Goal: Task Accomplishment & Management: Complete application form

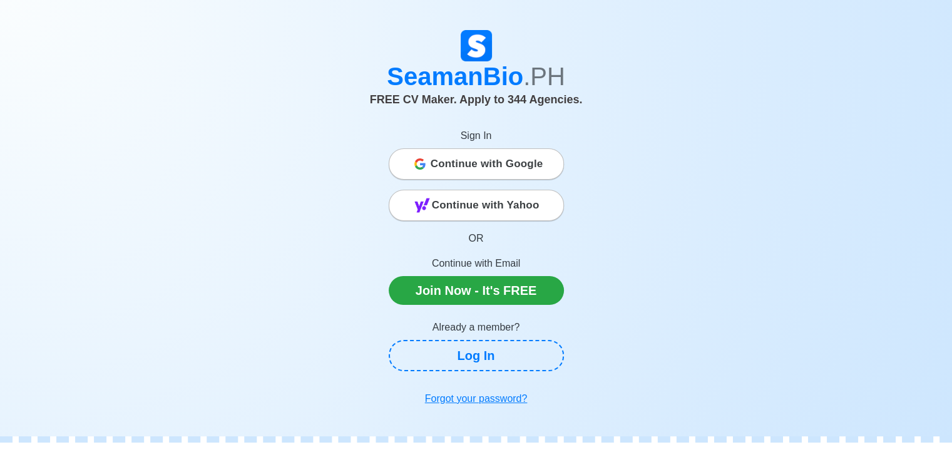
click at [483, 163] on span "Continue with Google" at bounding box center [487, 164] width 113 height 25
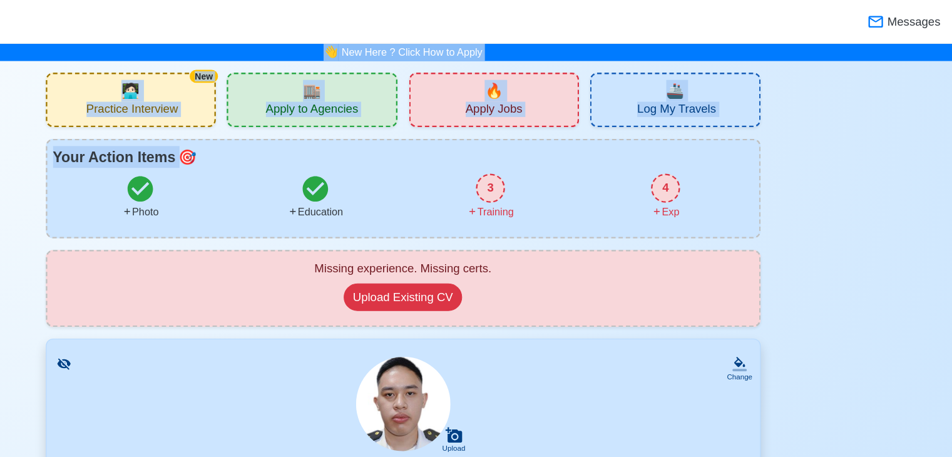
drag, startPoint x: 881, startPoint y: 118, endPoint x: 917, endPoint y: -42, distance: 163.7
click at [917, 0] on html "SeamanBio .PH Messages 👋 New Here ? Click How to Apply New 🧑🏻‍💻 Practice Interv…" at bounding box center [476, 228] width 952 height 457
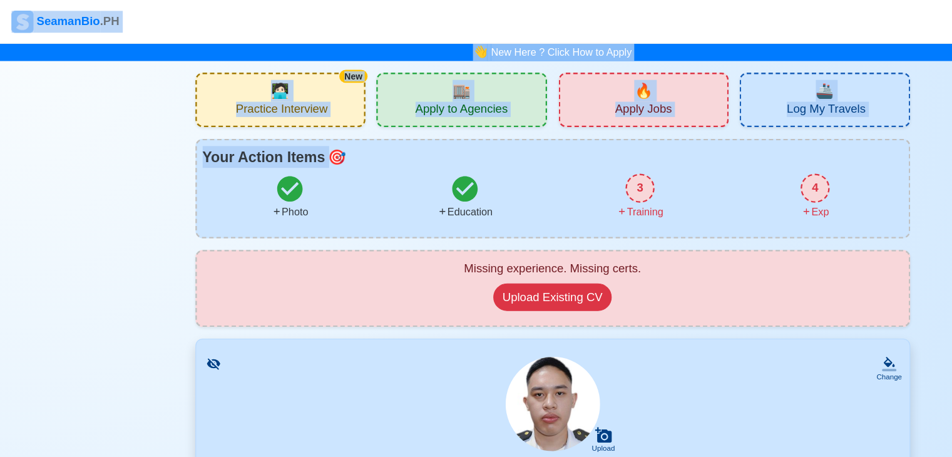
scroll to position [233, 0]
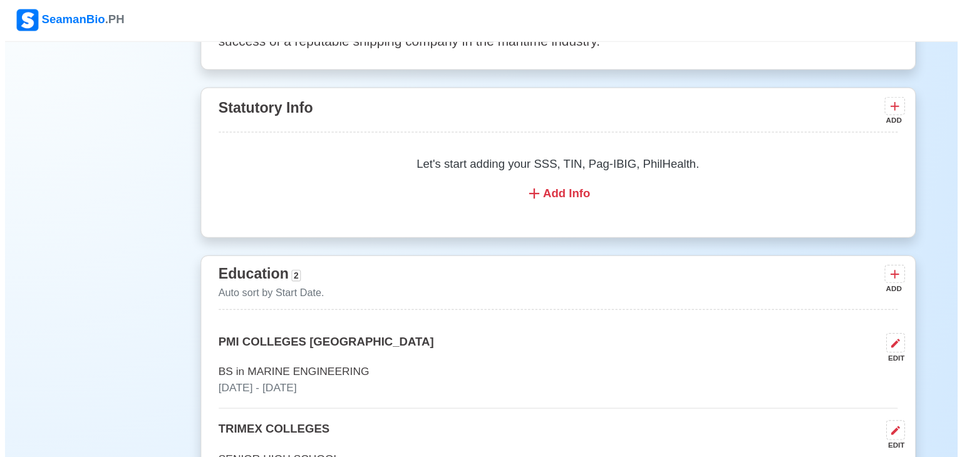
scroll to position [754, 0]
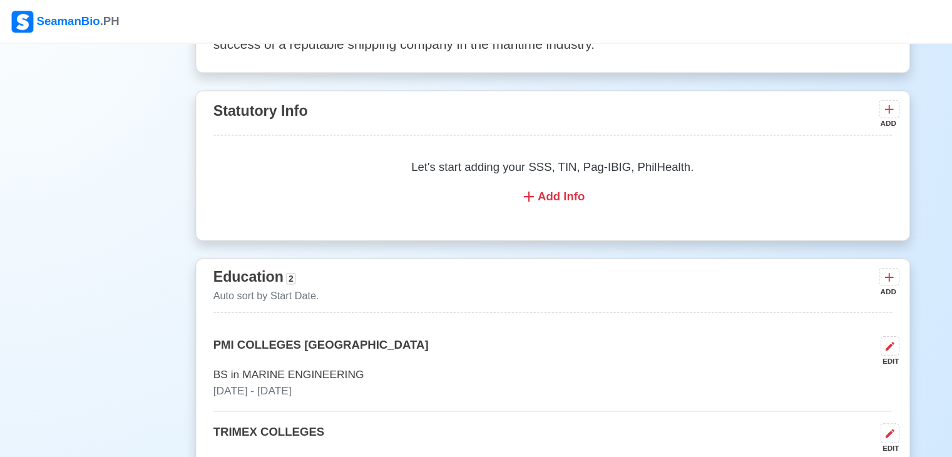
click at [462, 153] on div "Let's start adding your SSS, TIN, Pag-IBIG, PhilHealth. Add Info" at bounding box center [476, 157] width 585 height 70
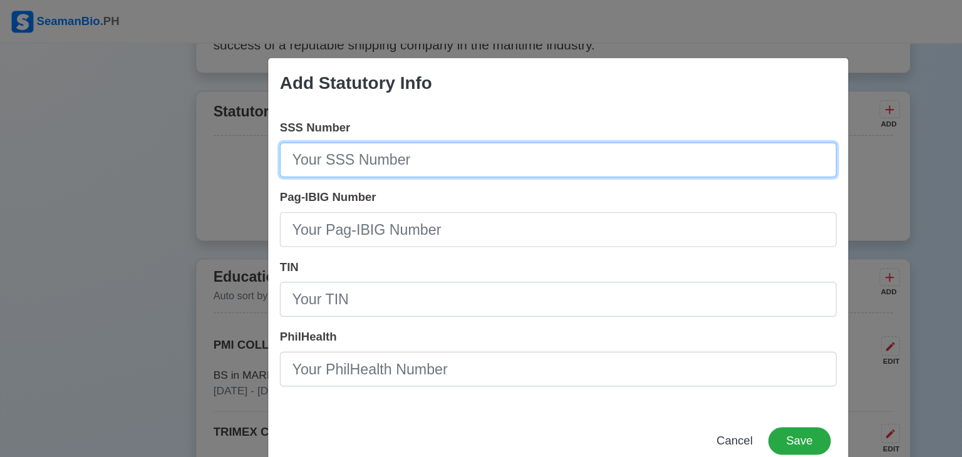
click at [316, 143] on input "SSS Number" at bounding box center [481, 138] width 480 height 30
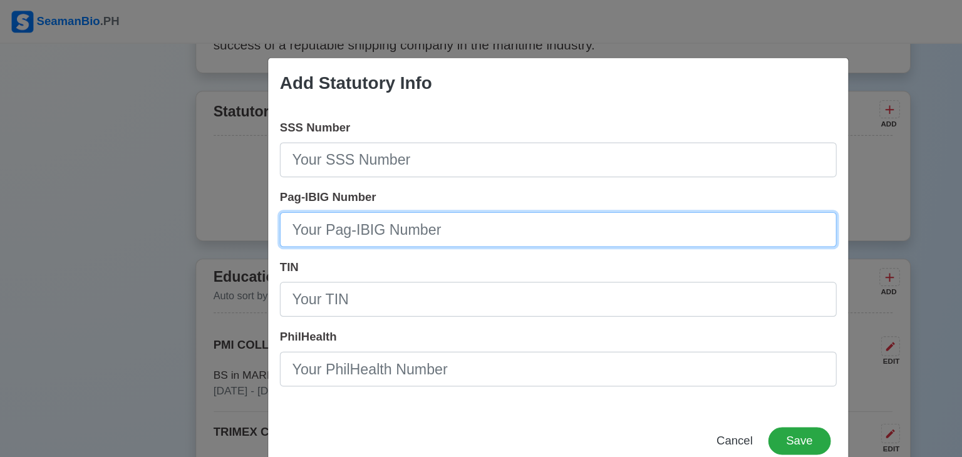
click at [312, 194] on input "Pag-IBIG Number" at bounding box center [481, 198] width 480 height 30
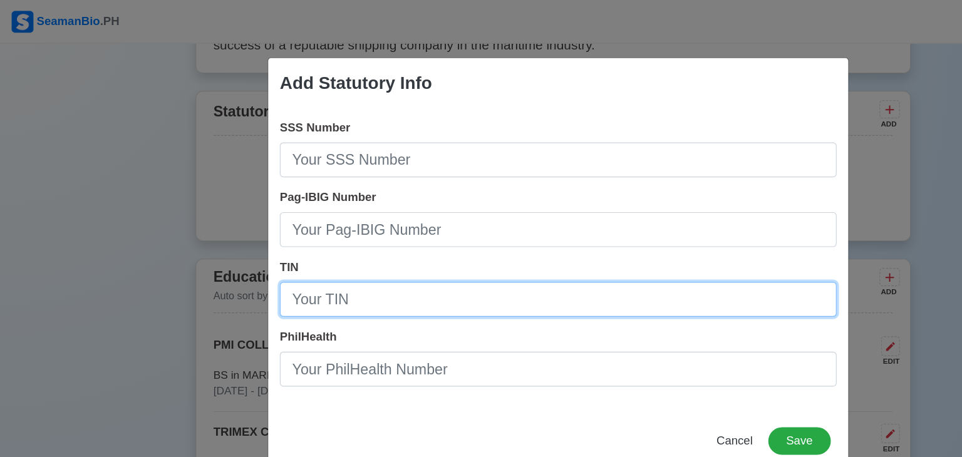
click at [303, 255] on input "TIN" at bounding box center [481, 258] width 480 height 30
type input "677 707 660"
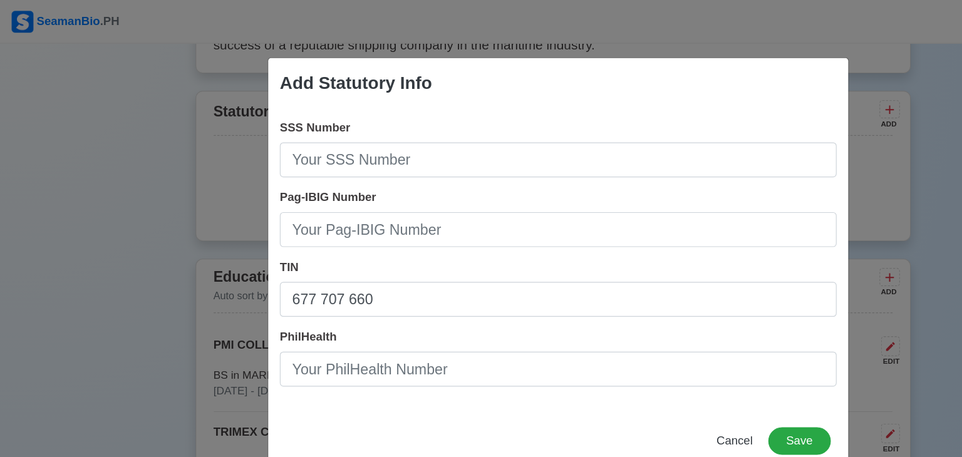
click at [826, 242] on div "Add Statutory Info SSS Number Pag-IBIG Number TIN 677 707 660 PhilHealth Cancel…" at bounding box center [481, 228] width 962 height 457
click at [695, 371] on button "Save" at bounding box center [689, 380] width 54 height 24
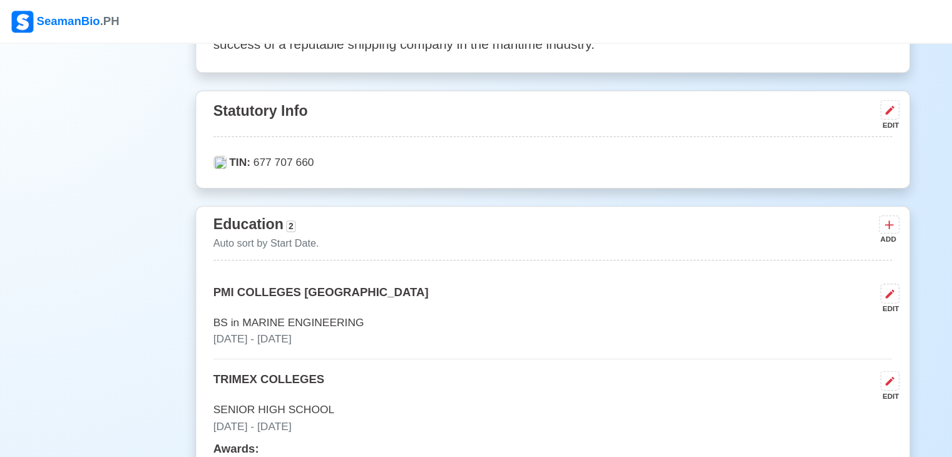
click at [230, 210] on p "Auto sort by Start Date." at bounding box center [229, 209] width 91 height 13
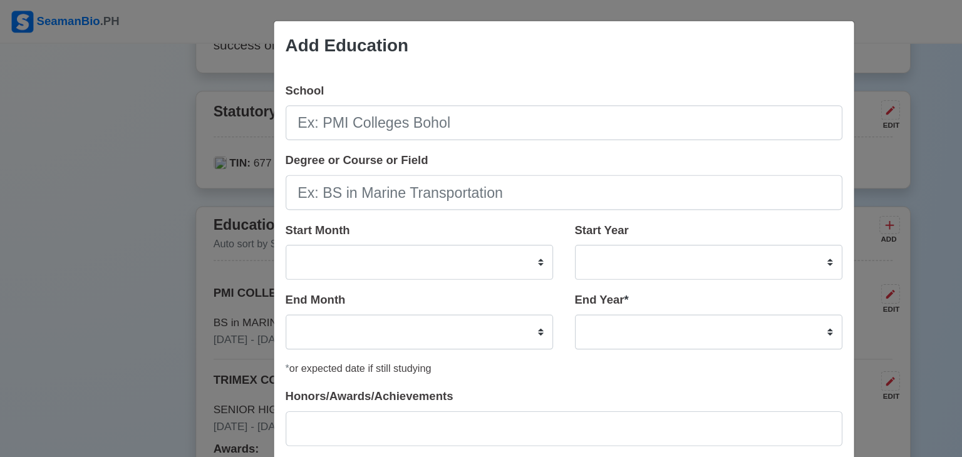
click at [772, 43] on div "Add Education School Degree or Course or Field Start Month January February Mar…" at bounding box center [481, 228] width 962 height 457
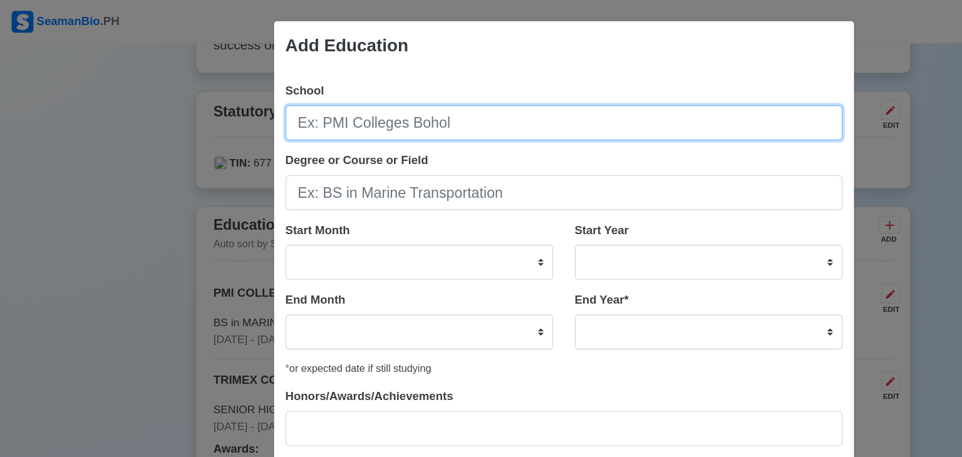
click at [283, 118] on input "School" at bounding box center [486, 106] width 480 height 30
type input "s"
type input "S"
type input "APLAYA NATIONAL HIGHSCHOOL - ANNEX"
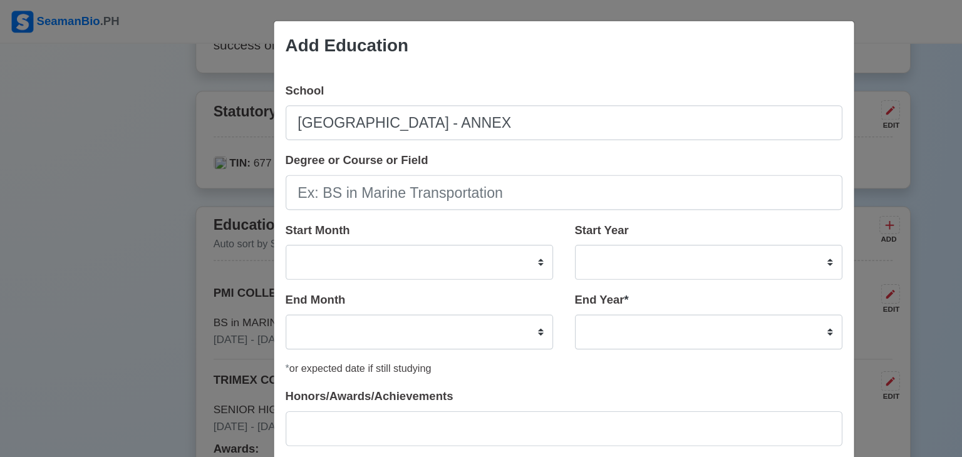
click at [815, 71] on div "Add Education School APLAYA NATIONAL HIGHSCHOOL - ANNEX Degree or Course or Fie…" at bounding box center [481, 228] width 962 height 457
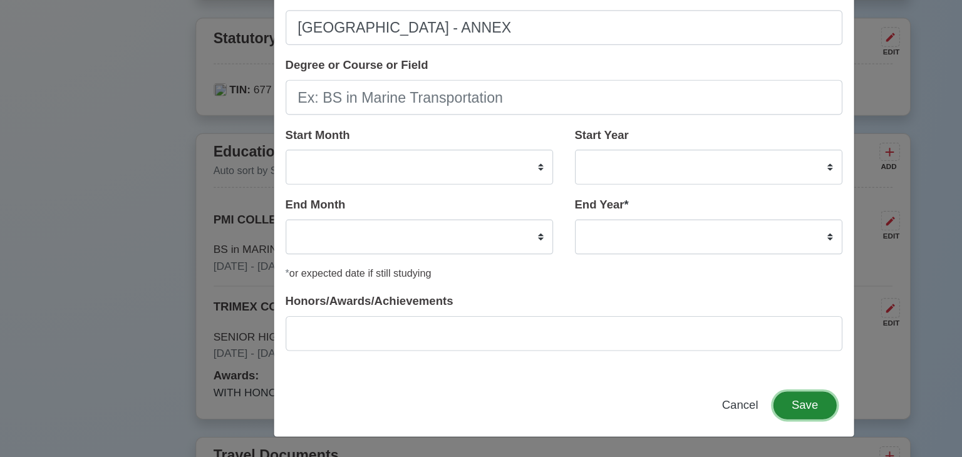
click at [700, 405] on button "Save" at bounding box center [693, 413] width 54 height 24
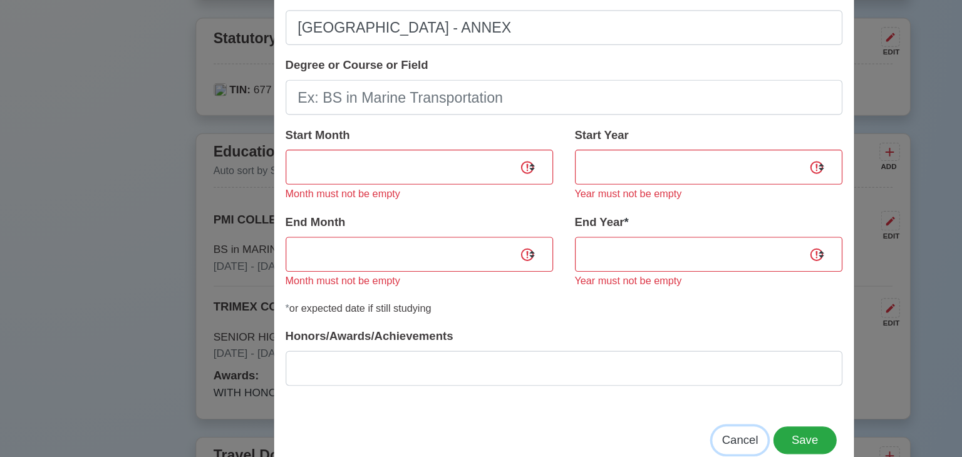
click at [637, 447] on span "Cancel" at bounding box center [637, 442] width 31 height 11
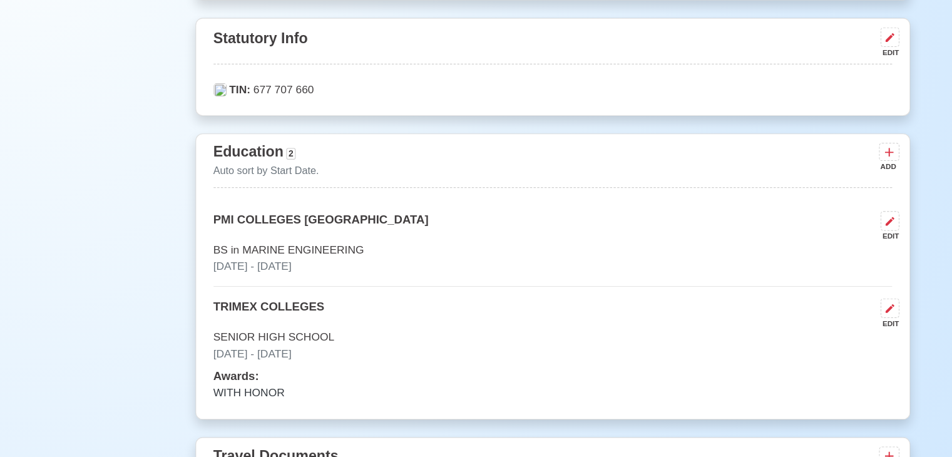
click at [348, 212] on div "Education 2 Auto sort by Start Date. ADD" at bounding box center [476, 203] width 585 height 41
click at [767, 193] on icon at bounding box center [767, 195] width 8 height 8
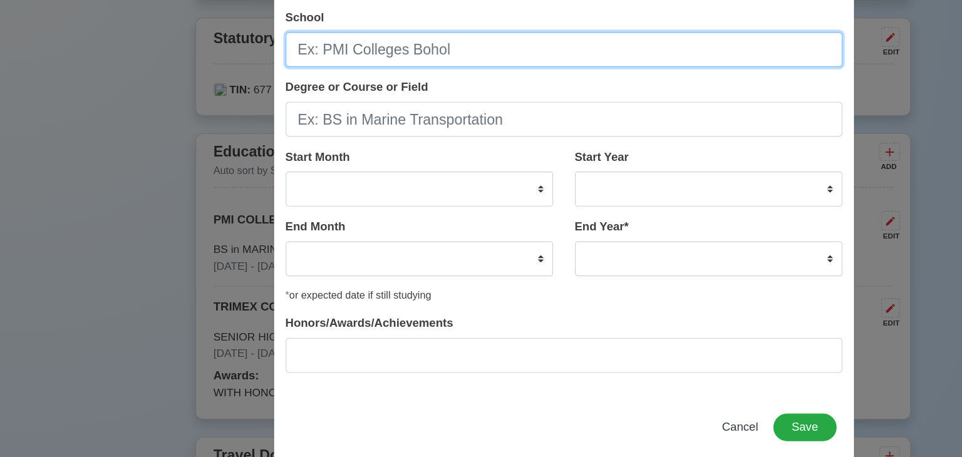
click at [361, 92] on input "School" at bounding box center [486, 106] width 480 height 30
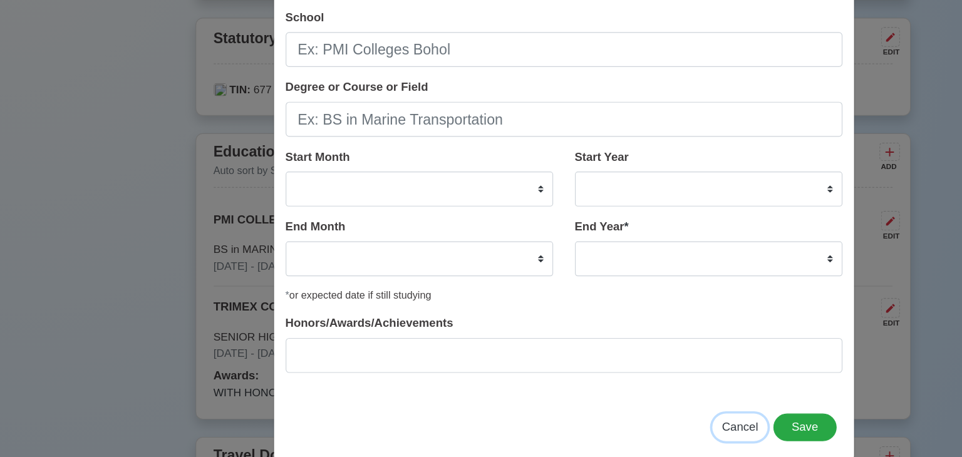
click at [622, 433] on span "Cancel" at bounding box center [637, 431] width 31 height 11
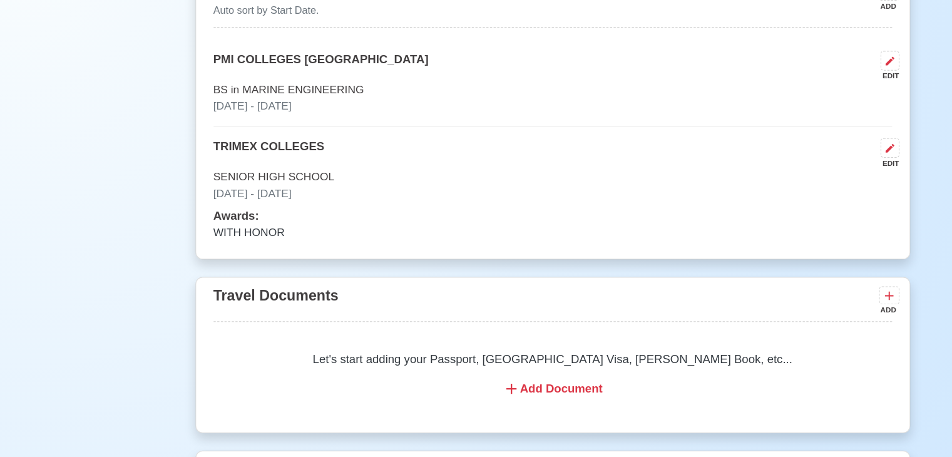
scroll to position [891, 0]
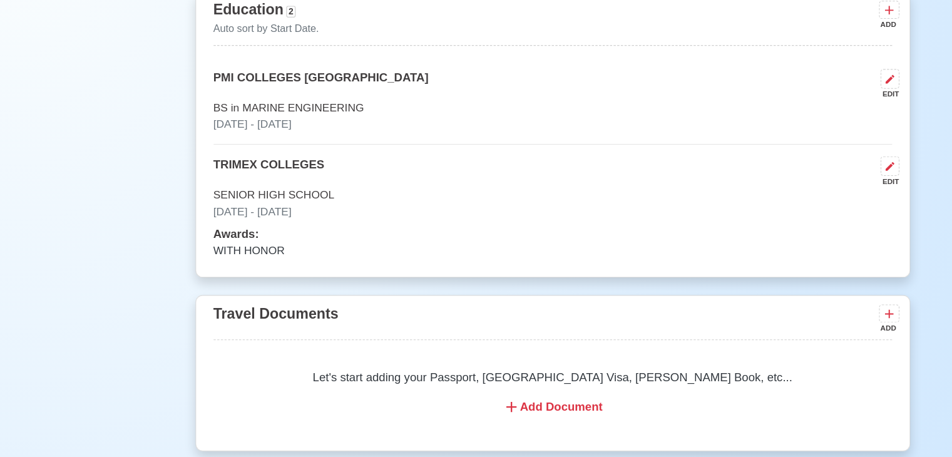
click at [474, 399] on div "Add Document" at bounding box center [476, 398] width 555 height 15
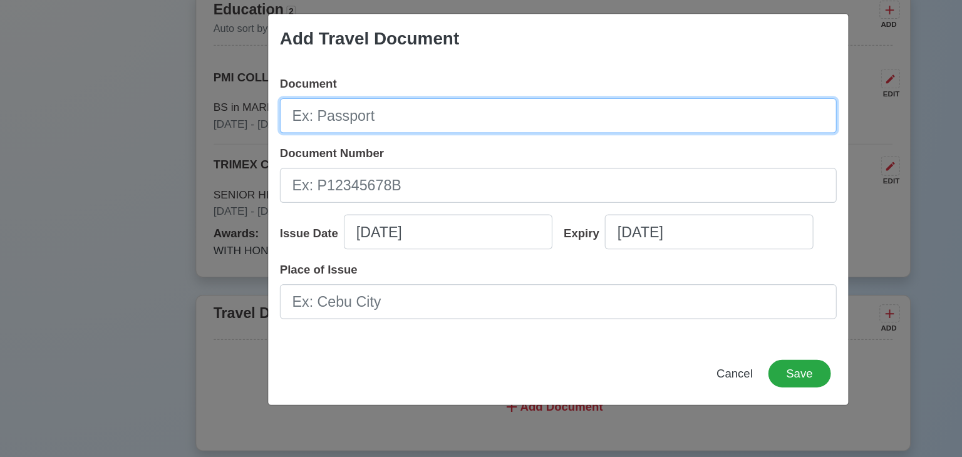
click at [293, 151] on input "Document" at bounding box center [481, 148] width 480 height 30
type input "PASSPORT"
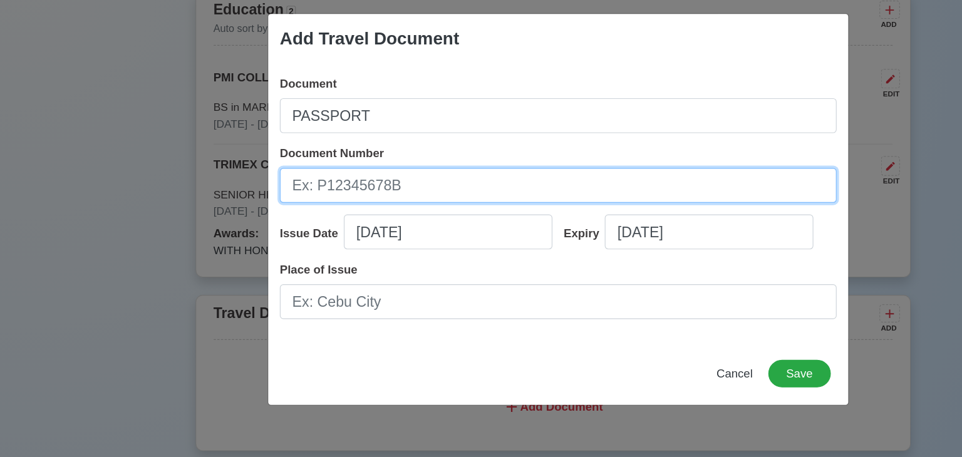
click at [295, 206] on input "Document Number" at bounding box center [481, 208] width 480 height 30
type input "P0195402D"
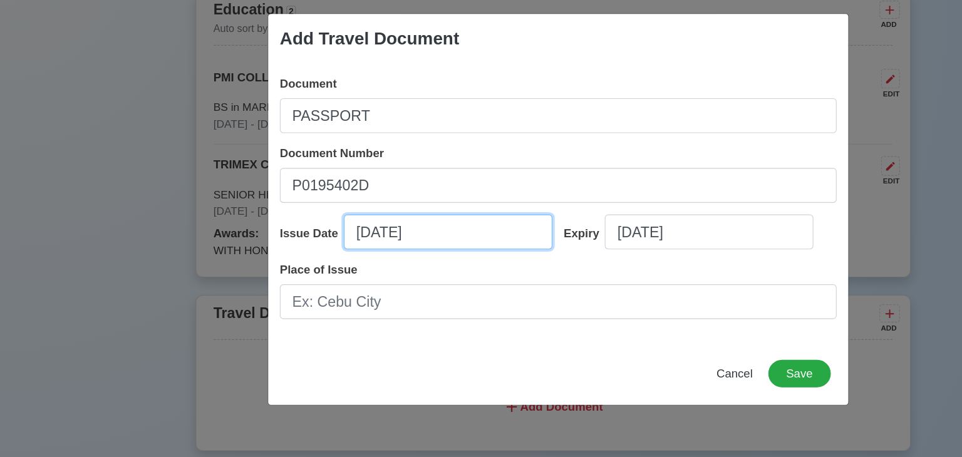
select select "****"
select select "*******"
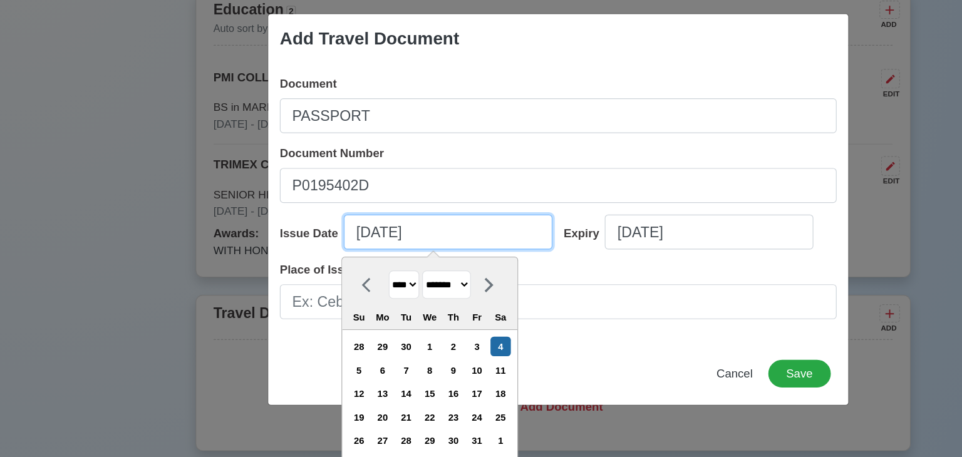
click at [376, 242] on input "[DATE]" at bounding box center [386, 248] width 180 height 30
type input "10/04/20"
select select "****"
type input "10/04/2"
select select "****"
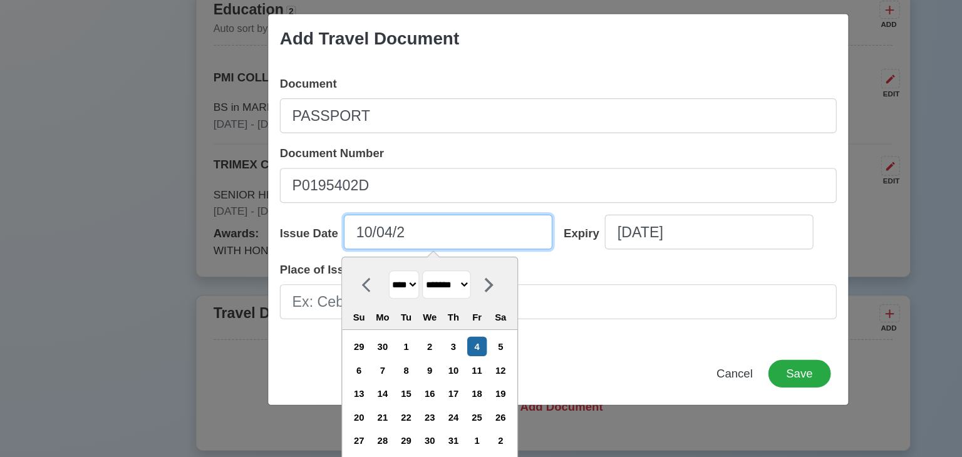
type input "10/04/"
select select "****"
type input "1"
select select "*******"
type input "0"
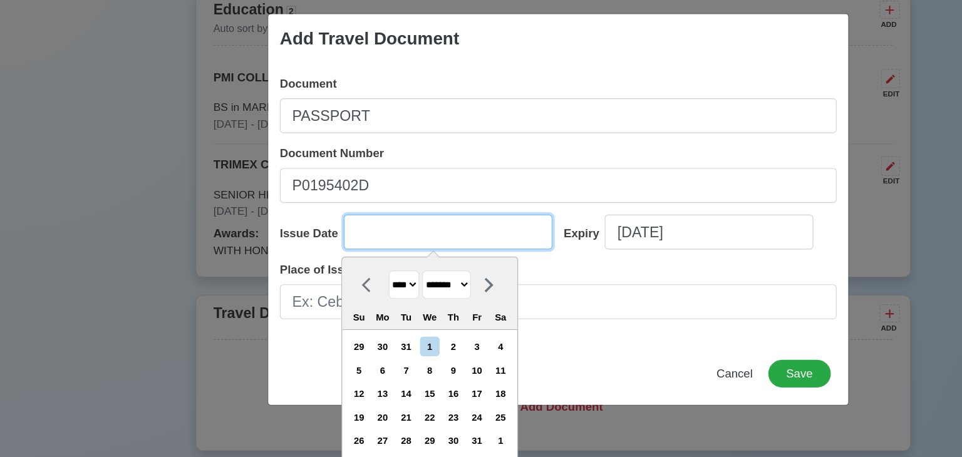
select select "****"
type input "02"
select select "****"
select select "********"
type input "02"
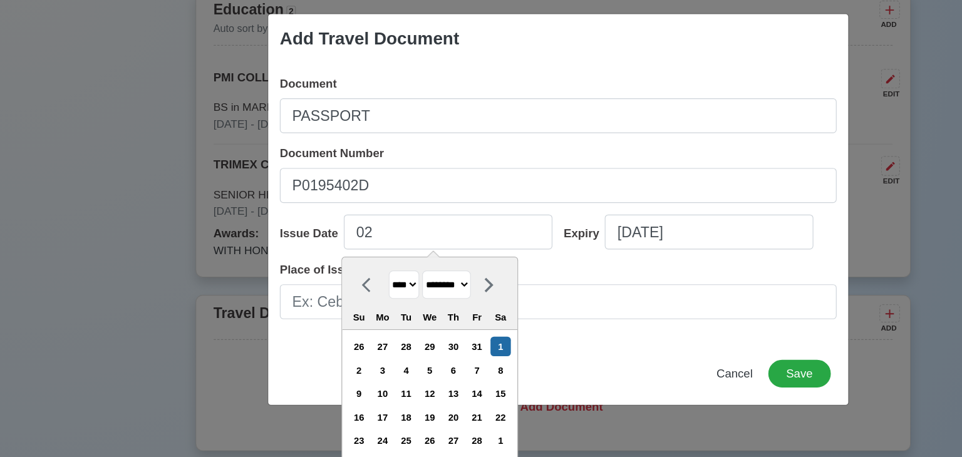
click at [397, 299] on select "******* ******** ***** ***** *** **** **** ****** ********* ******* ******** **…" at bounding box center [385, 293] width 42 height 24
select select "******"
click at [364, 281] on select "******* ******** ***** ***** *** **** **** ****** ********* ******* ******** **…" at bounding box center [385, 293] width 42 height 24
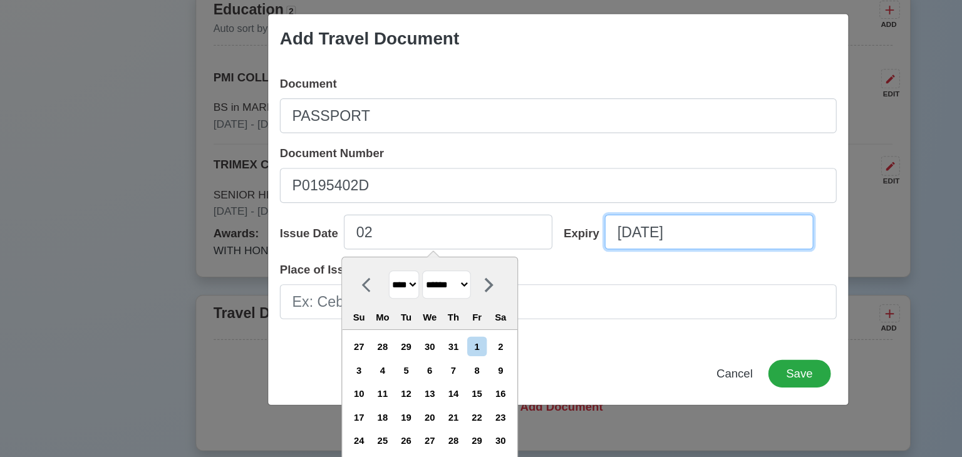
type input "02/01/2025"
select select "****"
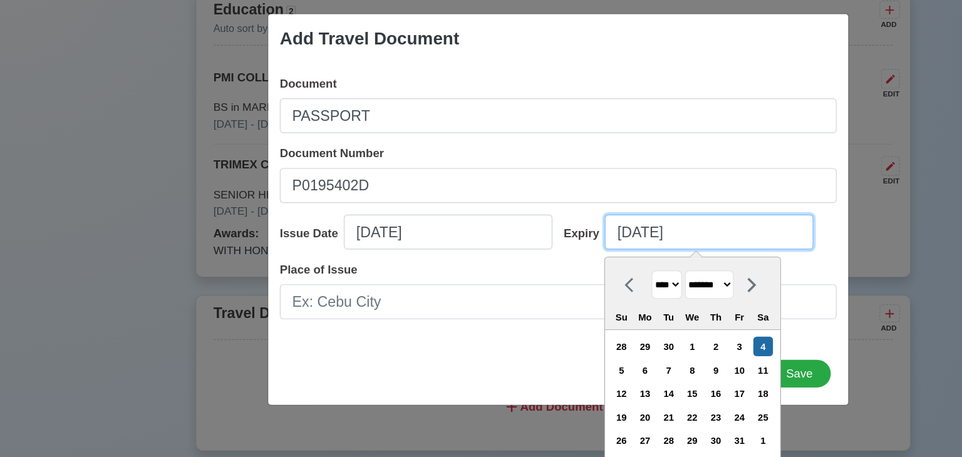
click at [545, 252] on input "[DATE]" at bounding box center [611, 248] width 180 height 30
click at [599, 249] on input "[DATE]" at bounding box center [611, 248] width 180 height 30
click at [632, 294] on select "******* ******** ***** ***** *** **** **** ****** ********* ******* ******** **…" at bounding box center [611, 293] width 42 height 24
select select "******"
click at [590, 281] on select "******* ******** ***** ***** *** **** **** ****** ********* ******* ******** **…" at bounding box center [611, 293] width 42 height 24
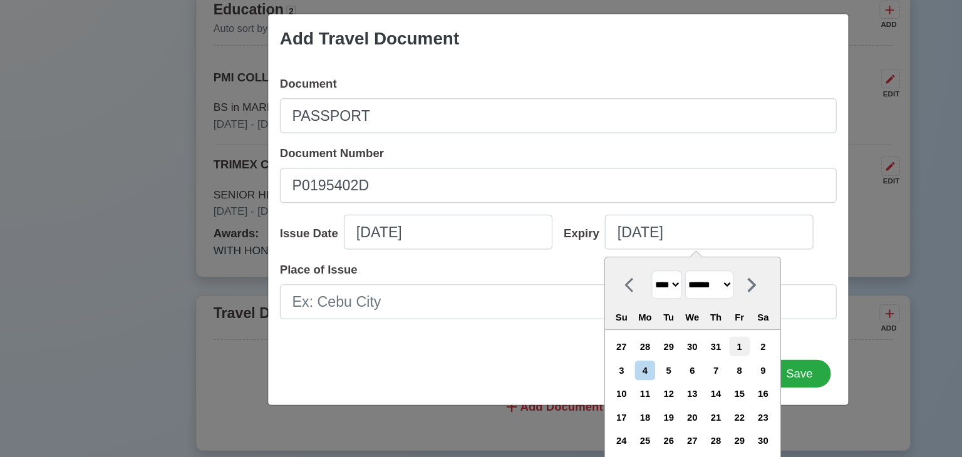
click at [641, 339] on div "1" at bounding box center [637, 346] width 17 height 17
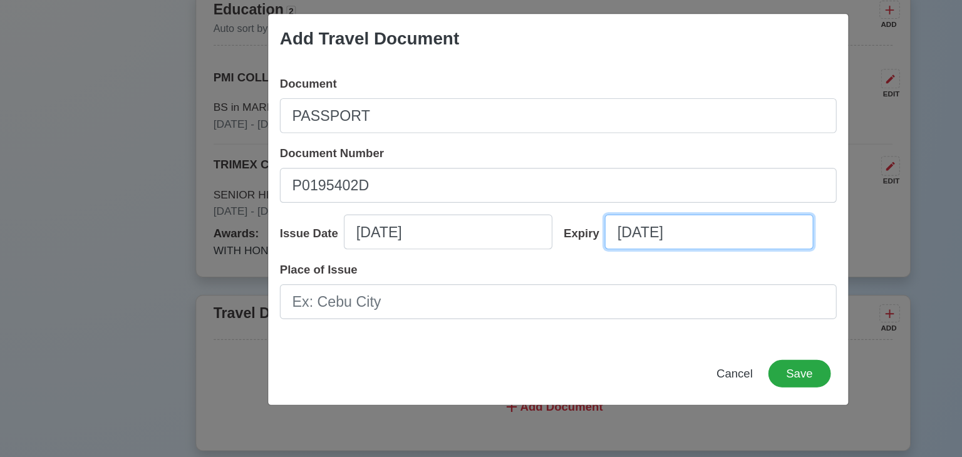
type input "08/01/2035"
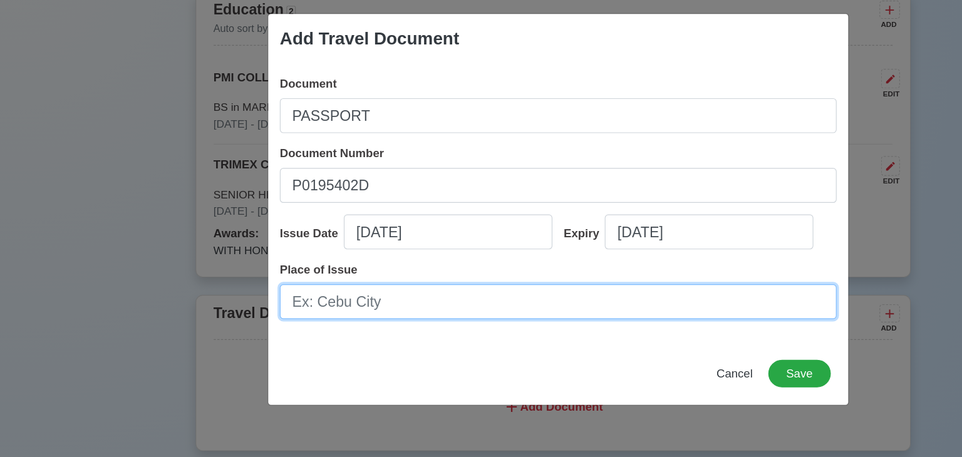
click at [368, 311] on input "Place of Issue" at bounding box center [481, 308] width 480 height 30
type input "DFA NCR SOUTH"
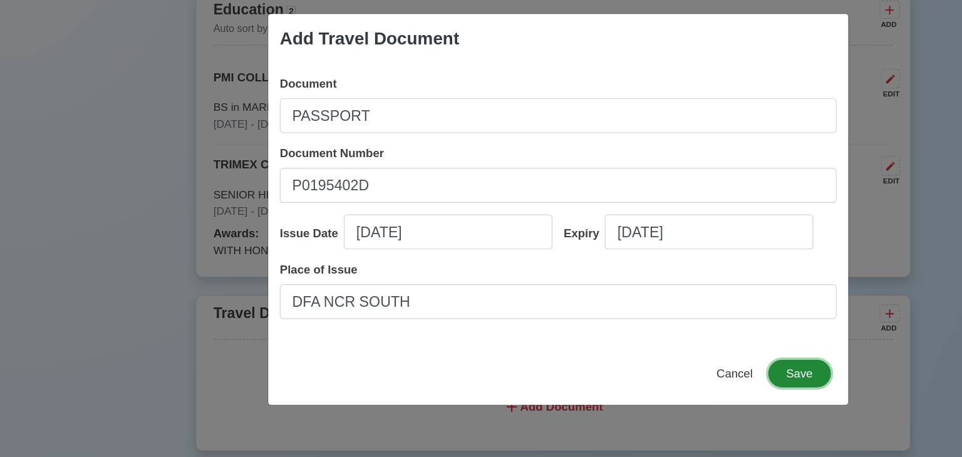
click at [690, 364] on button "Save" at bounding box center [689, 370] width 54 height 24
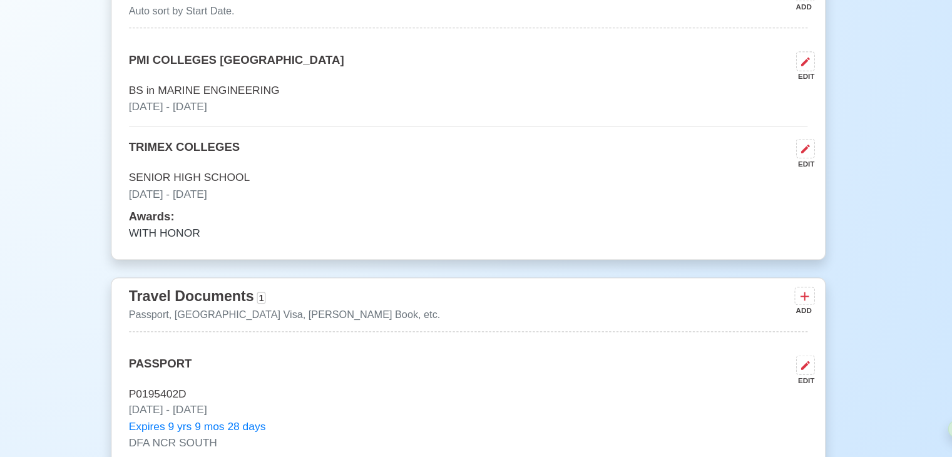
scroll to position [890, 0]
click at [766, 329] on div "ADD" at bounding box center [765, 331] width 15 height 9
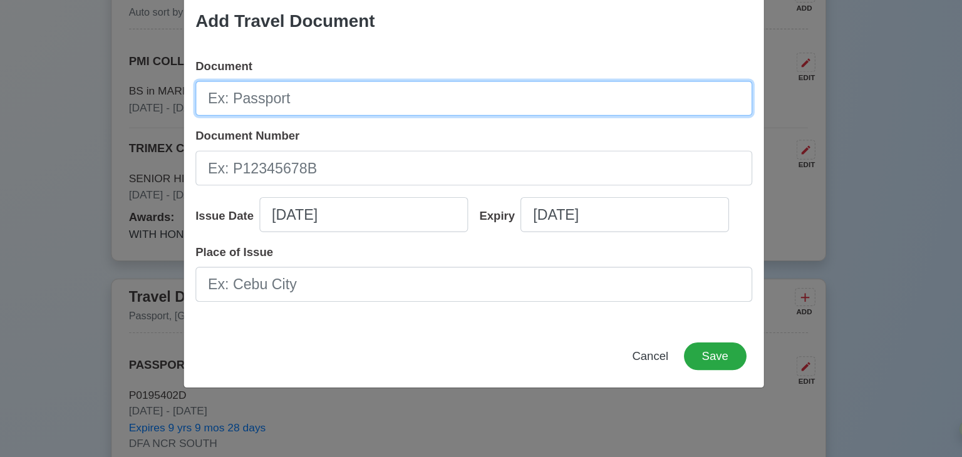
click at [373, 150] on input "Document" at bounding box center [481, 148] width 480 height 30
click at [317, 153] on input "SEAFARER'S BOOK" at bounding box center [481, 148] width 480 height 30
type input "SEAFARER'S RECORD BOOK"
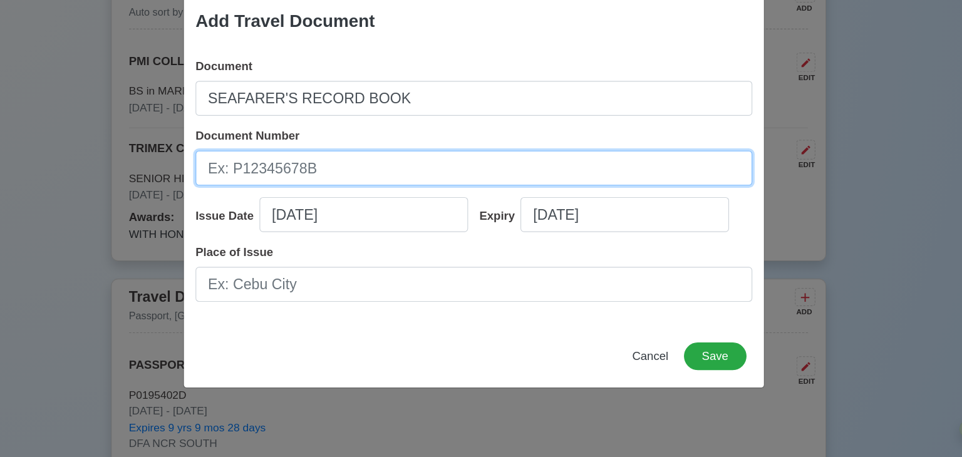
click at [272, 211] on input "Document Number" at bounding box center [481, 208] width 480 height 30
type input "A0434956"
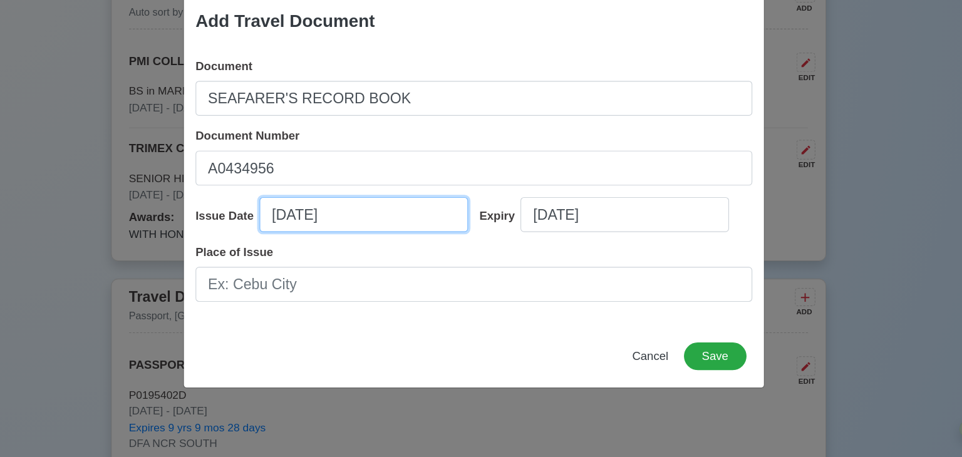
click at [329, 239] on input "[DATE]" at bounding box center [386, 248] width 180 height 30
select select "****"
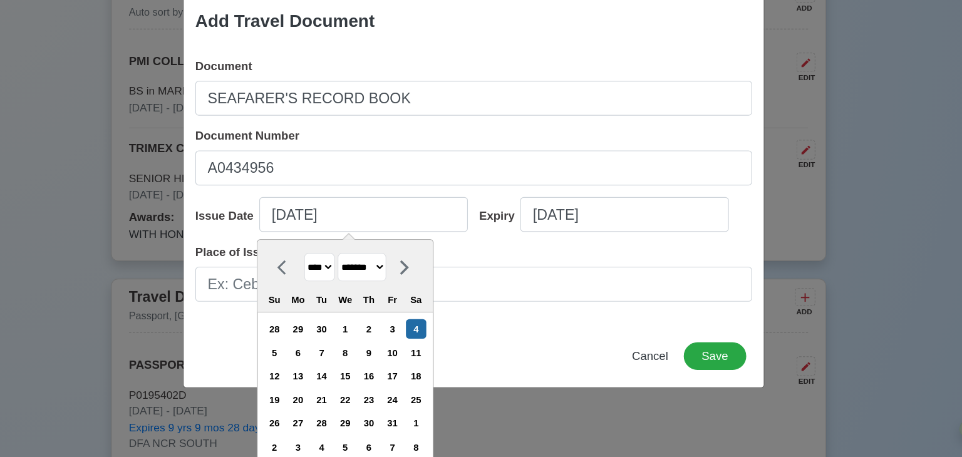
click at [379, 295] on select "******* ******** ***** ***** *** **** **** ****** ********* ******* ******** **…" at bounding box center [385, 293] width 42 height 24
select select "******"
click at [364, 281] on select "******* ******** ***** ***** *** **** **** ****** ********* ******* ******** **…" at bounding box center [385, 293] width 42 height 24
click at [414, 431] on div "29" at bounding box center [411, 427] width 17 height 17
type input "08/29/2025"
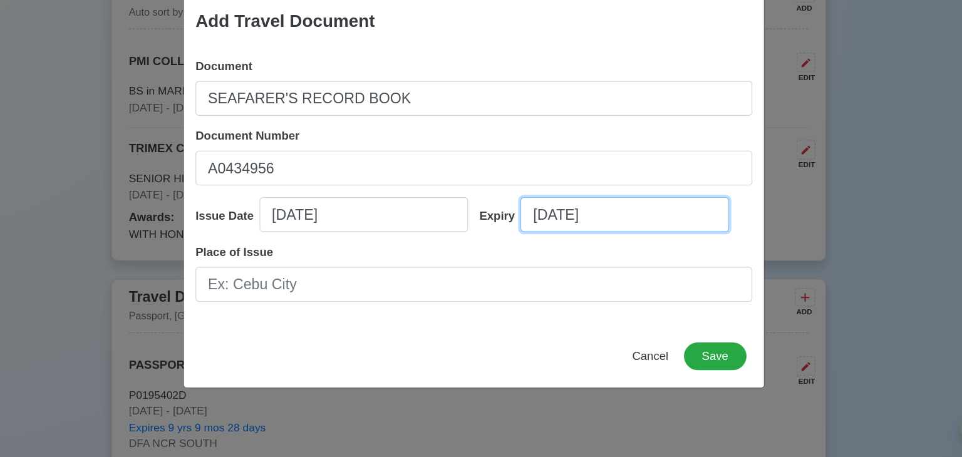
select select "****"
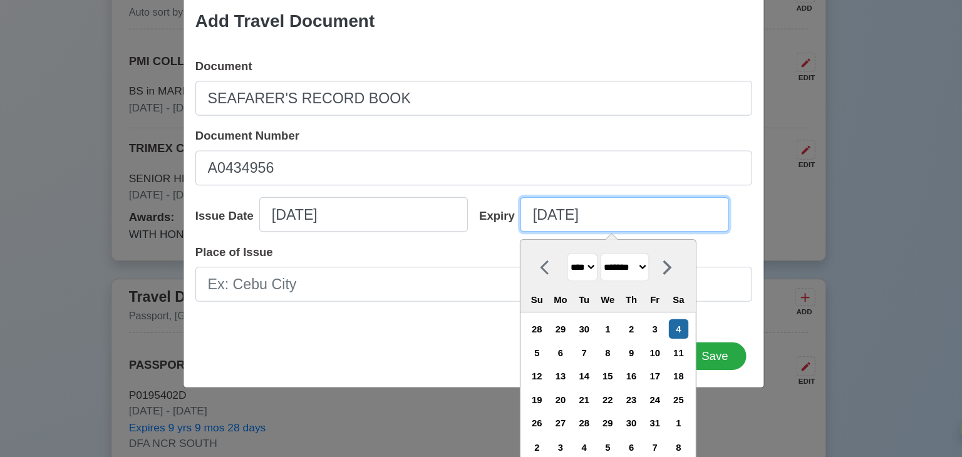
click at [605, 247] on input "[DATE]" at bounding box center [611, 248] width 180 height 30
click at [620, 294] on select "******* ******** ***** ***** *** **** **** ****** ********* ******* ******** **…" at bounding box center [611, 293] width 42 height 24
select select "******"
click at [590, 281] on select "******* ******** ***** ***** *** **** **** ****** ********* ******* ******** **…" at bounding box center [611, 293] width 42 height 24
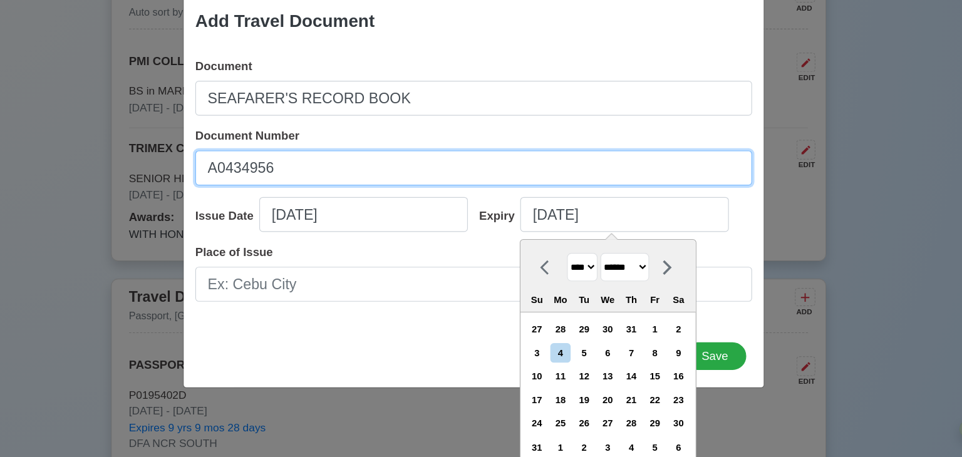
click at [604, 221] on input "A0434956" at bounding box center [481, 208] width 480 height 30
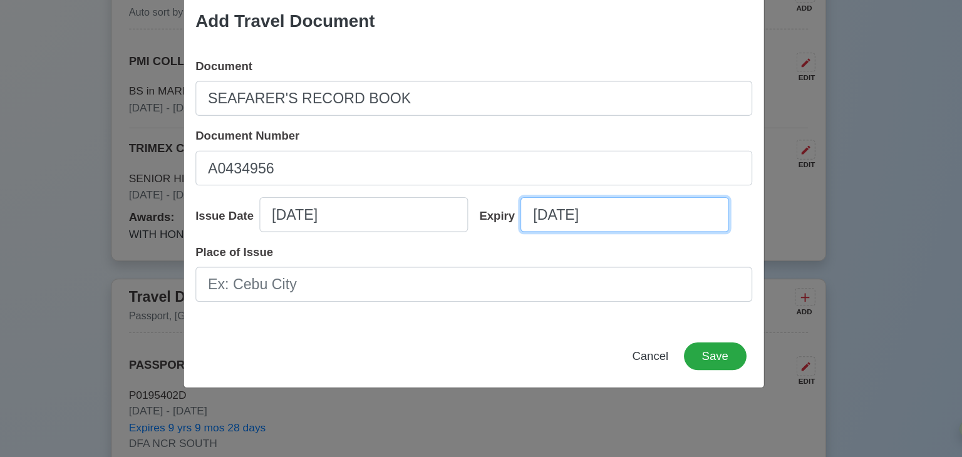
select select "****"
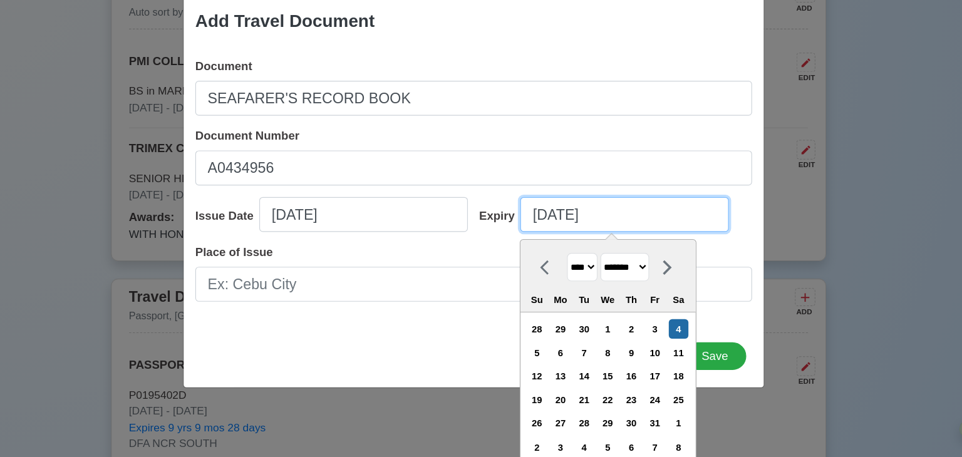
click at [566, 245] on input "[DATE]" at bounding box center [611, 248] width 180 height 30
click at [610, 293] on select "******* ******** ***** ***** *** **** **** ****** ********* ******* ******** **…" at bounding box center [611, 293] width 42 height 24
select select "******"
click at [590, 281] on select "******* ******** ***** ***** *** **** **** ****** ********* ******* ******** **…" at bounding box center [611, 293] width 42 height 24
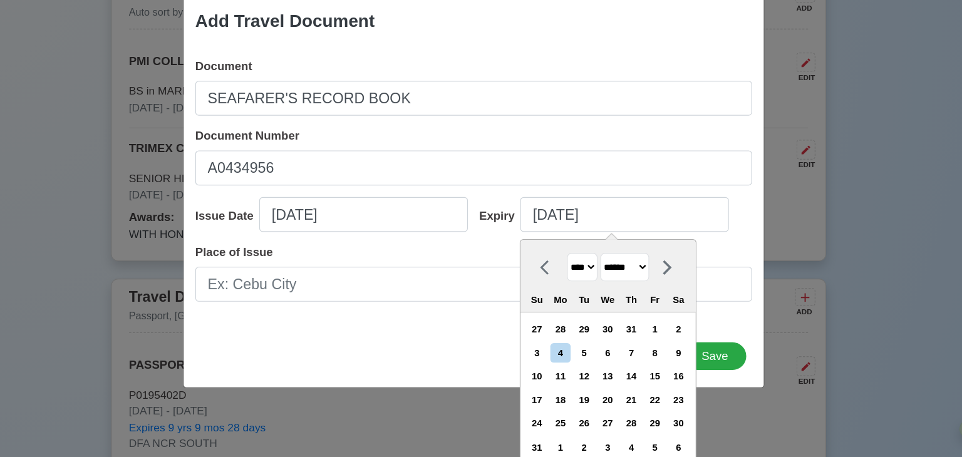
click at [579, 293] on select "**** **** **** **** **** **** **** **** **** **** **** **** **** **** **** ****…" at bounding box center [574, 293] width 26 height 24
select select "****"
click at [561, 281] on select "**** **** **** **** **** **** **** **** **** **** **** **** **** **** **** ****…" at bounding box center [574, 293] width 26 height 24
click at [575, 428] on div "28" at bounding box center [575, 427] width 17 height 17
type input "08/28/2035"
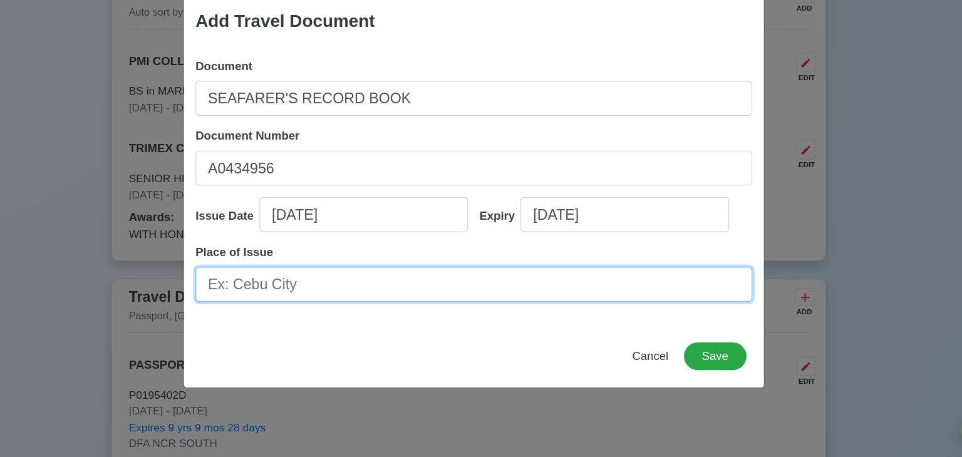
click at [337, 317] on input "Place of Issue" at bounding box center [481, 308] width 480 height 30
type input "[GEOGRAPHIC_DATA]"
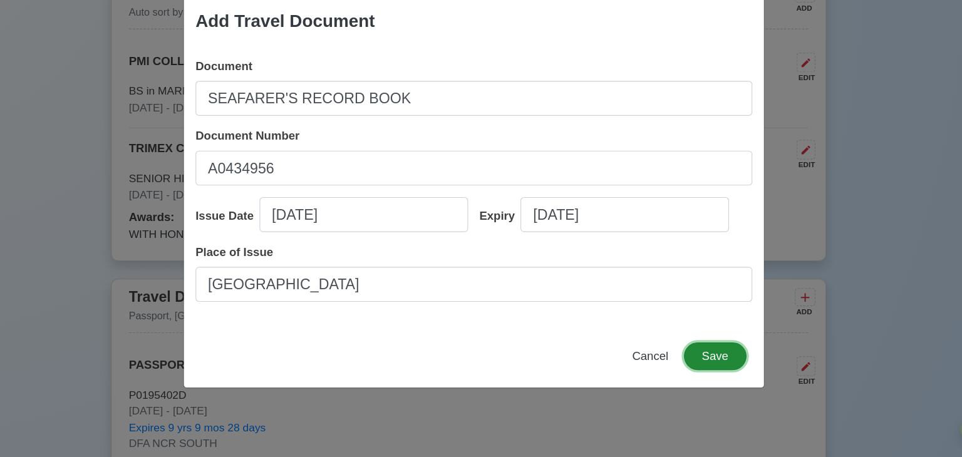
click at [701, 368] on button "Save" at bounding box center [689, 370] width 54 height 24
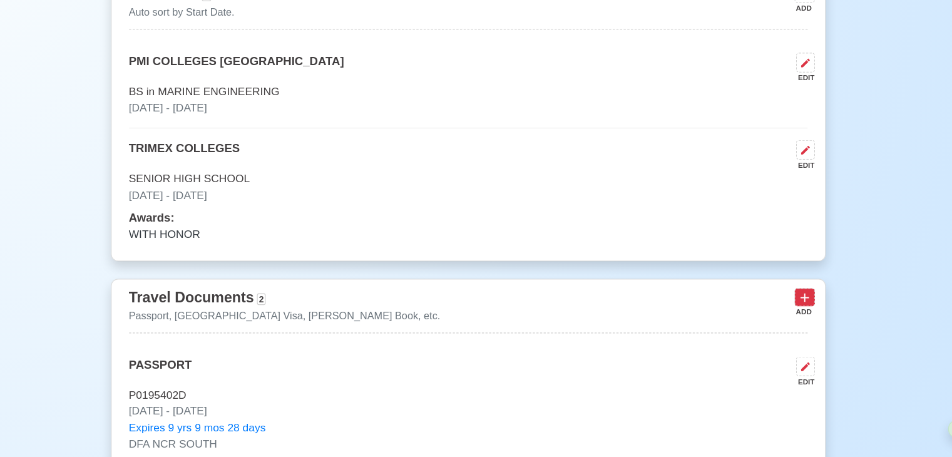
click at [768, 318] on icon at bounding box center [767, 320] width 8 height 8
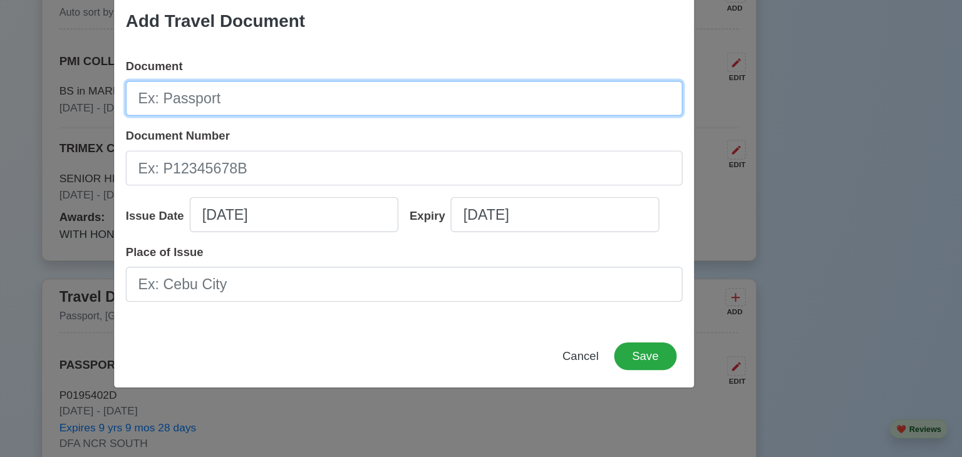
click at [398, 152] on input "Document" at bounding box center [481, 148] width 480 height 30
type input "[PERSON_NAME] ID"
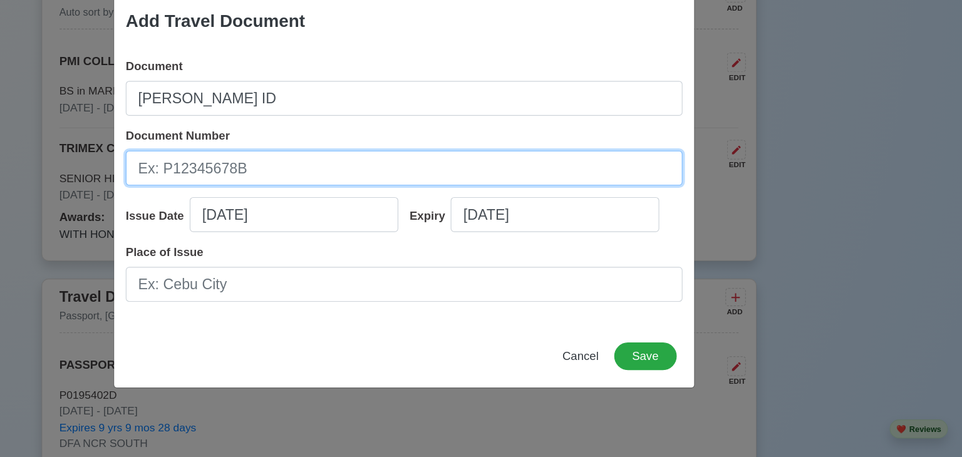
click at [307, 198] on input "Document Number" at bounding box center [481, 208] width 480 height 30
type input "250077843"
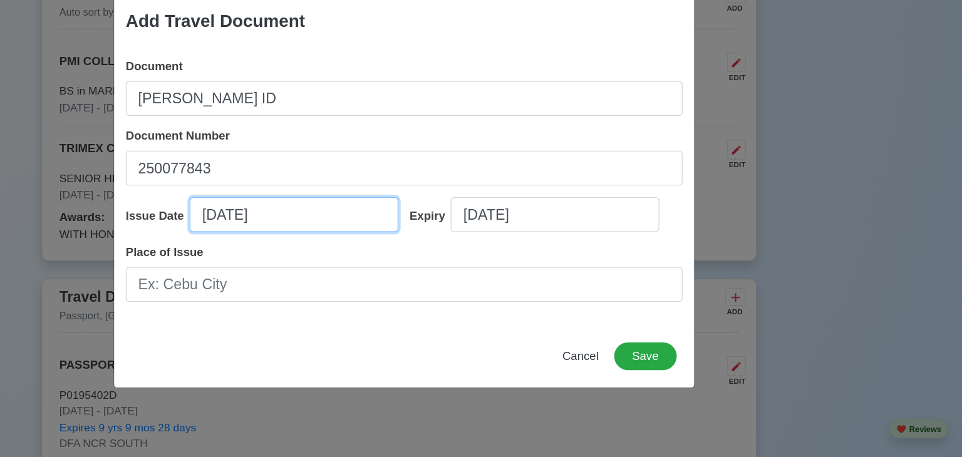
select select "****"
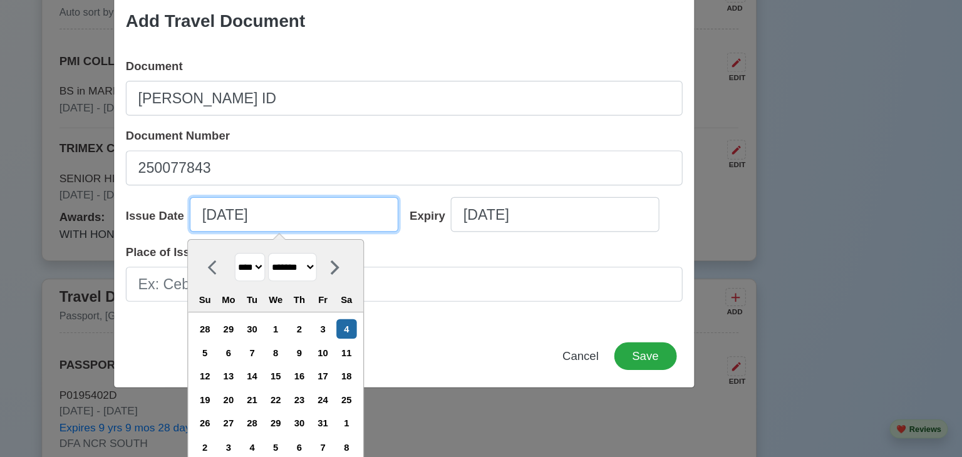
click at [356, 245] on input "[DATE]" at bounding box center [386, 248] width 180 height 30
click at [406, 298] on select "******* ******** ***** ***** *** **** **** ****** ********* ******* ******** **…" at bounding box center [385, 293] width 42 height 24
select select "******"
click at [364, 281] on select "******* ******** ***** ***** *** **** **** ****** ********* ******* ******** **…" at bounding box center [385, 293] width 42 height 24
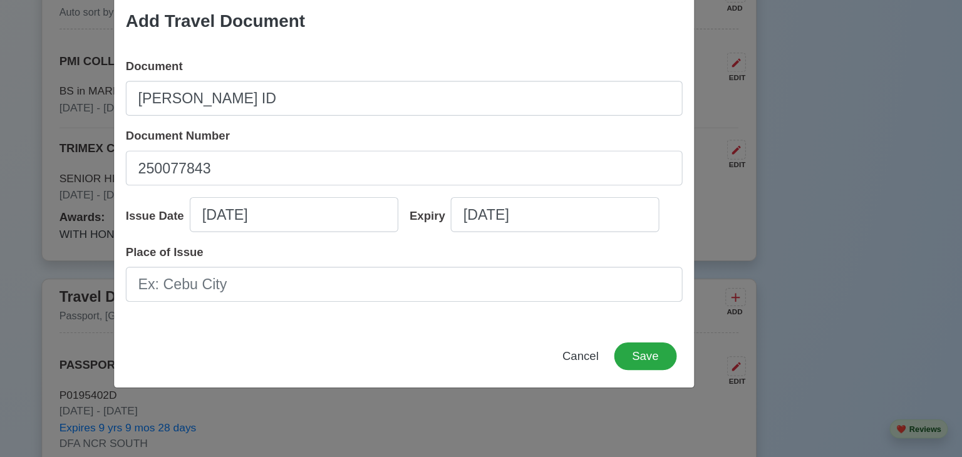
click at [385, 223] on div "Document SEAMAN'S ID Document Number 250077843 Issue Date 10/04/2025 Expiry 10/…" at bounding box center [481, 223] width 500 height 240
select select "****"
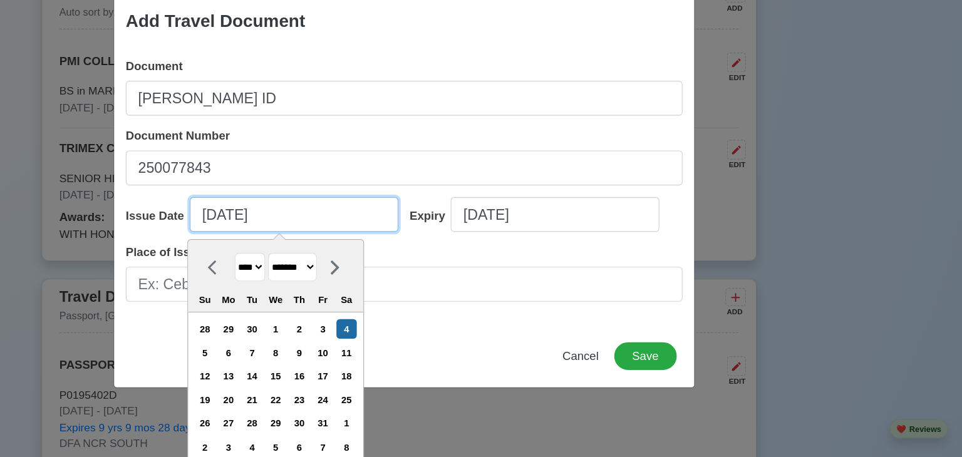
click at [381, 245] on input "[DATE]" at bounding box center [386, 248] width 180 height 30
click at [404, 287] on select "******* ******** ***** ***** *** **** **** ****** ********* ******* ******** **…" at bounding box center [385, 293] width 42 height 24
select select "******"
click at [364, 281] on select "******* ******** ***** ***** *** **** **** ****** ********* ******* ******** **…" at bounding box center [385, 293] width 42 height 24
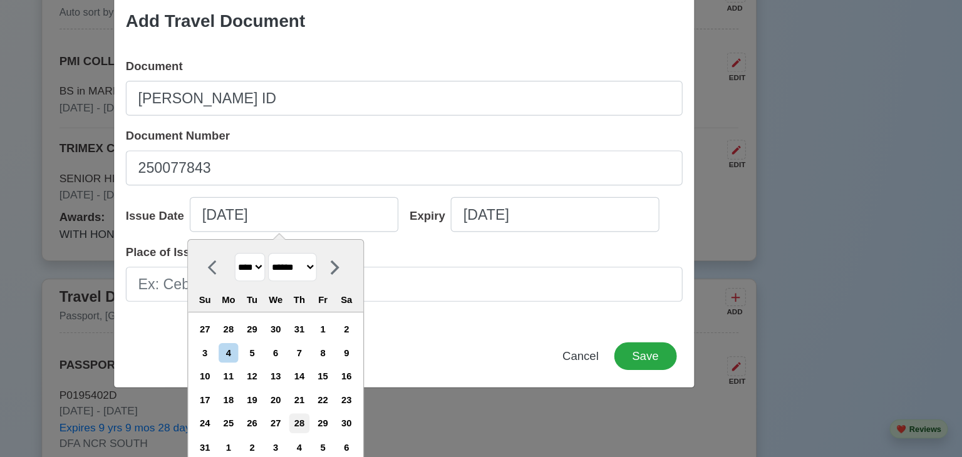
click at [392, 428] on div "28" at bounding box center [390, 427] width 17 height 17
type input "08/28/2025"
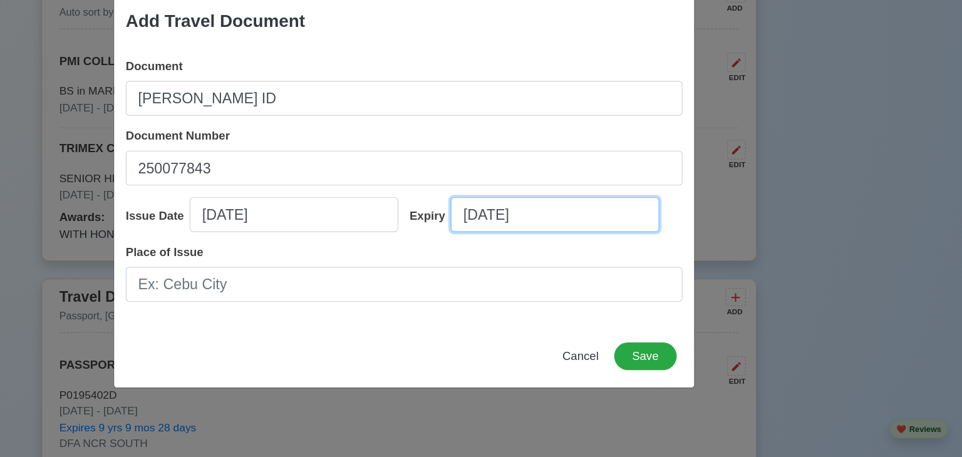
select select "****"
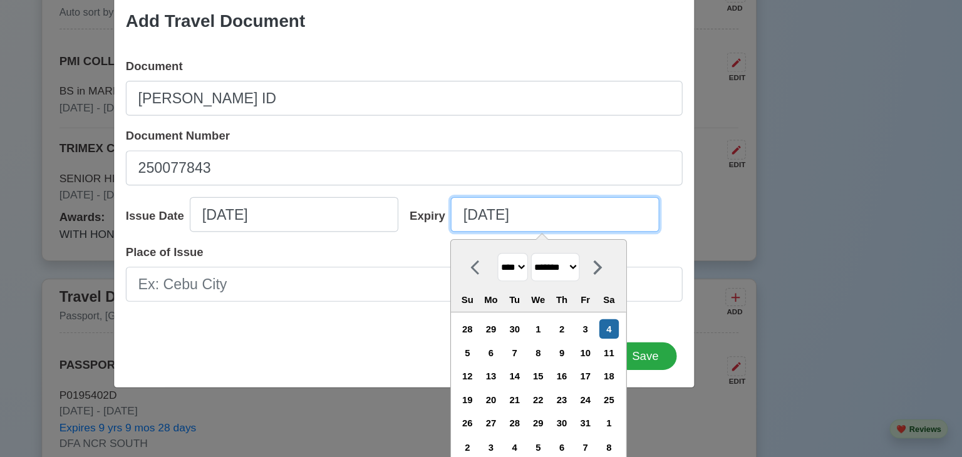
click at [581, 257] on input "[DATE]" at bounding box center [611, 248] width 180 height 30
click at [619, 295] on select "******* ******** ***** ***** *** **** **** ****** ********* ******* ******** **…" at bounding box center [611, 293] width 42 height 24
select select "******"
click at [590, 281] on select "******* ******** ***** ***** *** **** **** ****** ********* ******* ******** **…" at bounding box center [611, 293] width 42 height 24
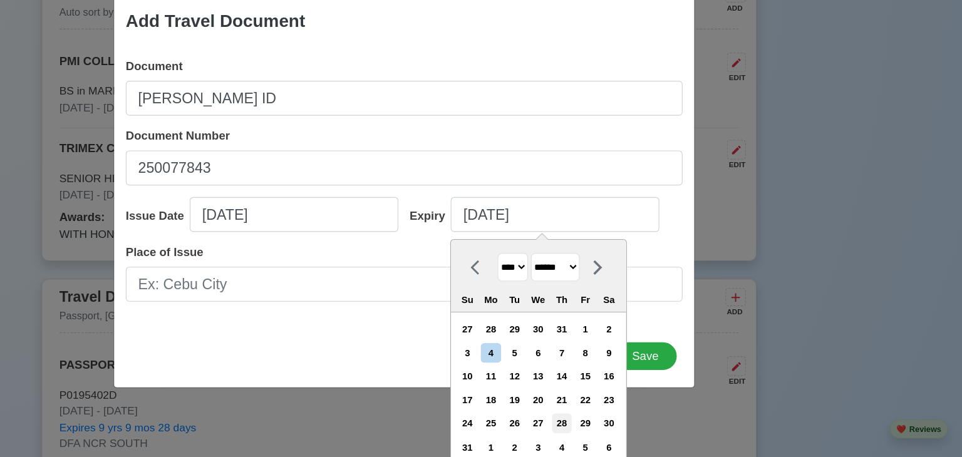
click at [614, 426] on div "28" at bounding box center [616, 427] width 17 height 17
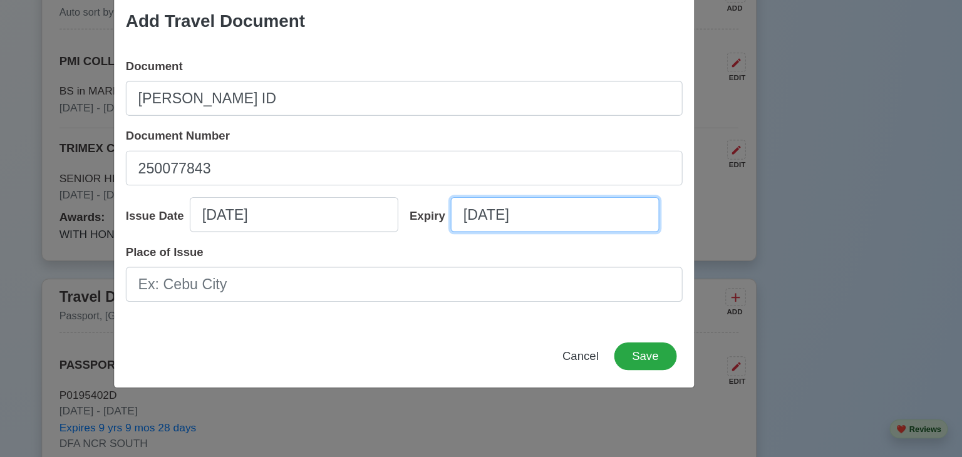
type input "08/28/2035"
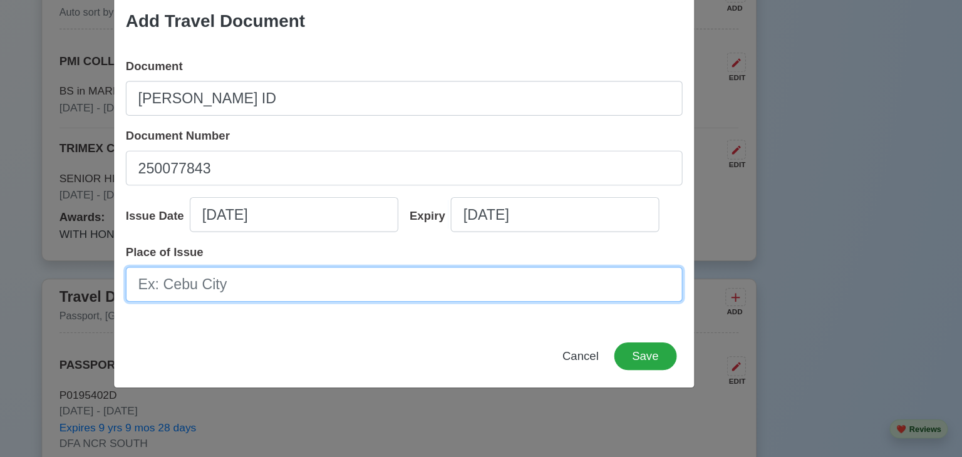
click at [480, 321] on input "Place of Issue" at bounding box center [481, 308] width 480 height 30
type input "[GEOGRAPHIC_DATA]"
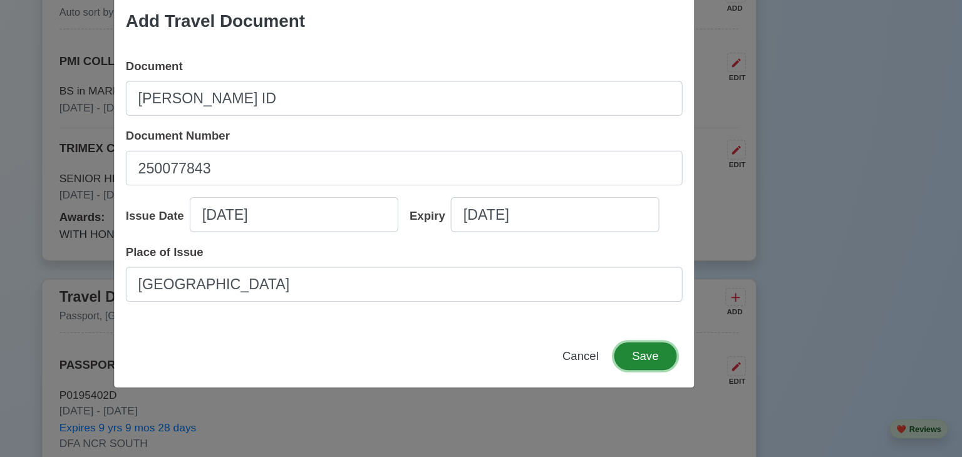
click at [688, 364] on button "Save" at bounding box center [689, 370] width 54 height 24
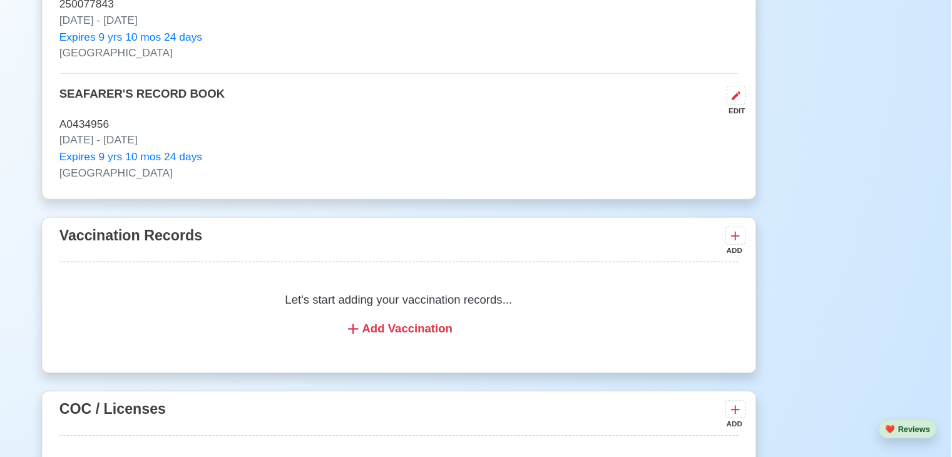
scroll to position [1416, 0]
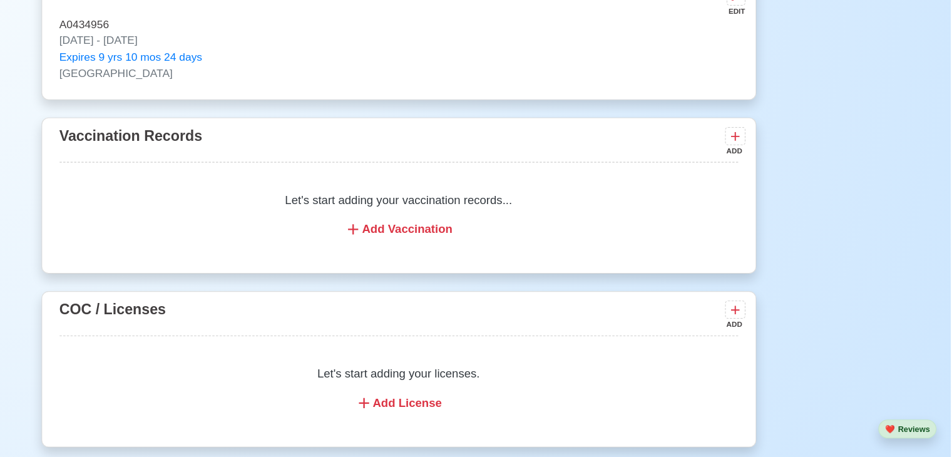
click at [498, 259] on div "Add Vaccination" at bounding box center [476, 260] width 555 height 15
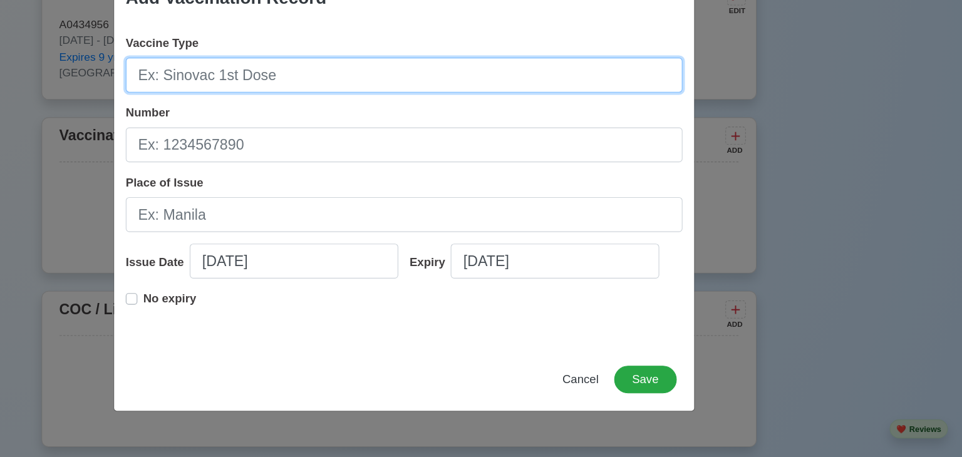
click at [286, 118] on input "Vaccine Type" at bounding box center [481, 128] width 480 height 30
type input "MODERNA 1ST DOSE"
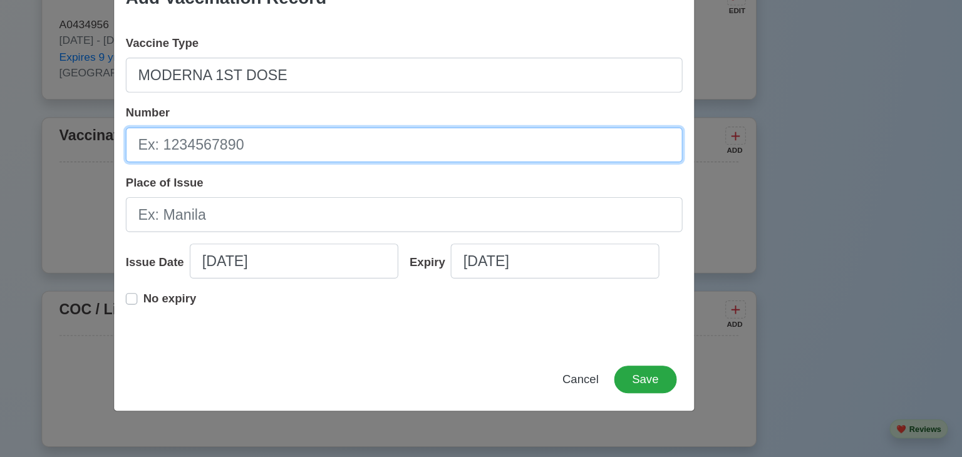
click at [347, 193] on input "Number" at bounding box center [481, 188] width 480 height 30
type input "020G2IA"
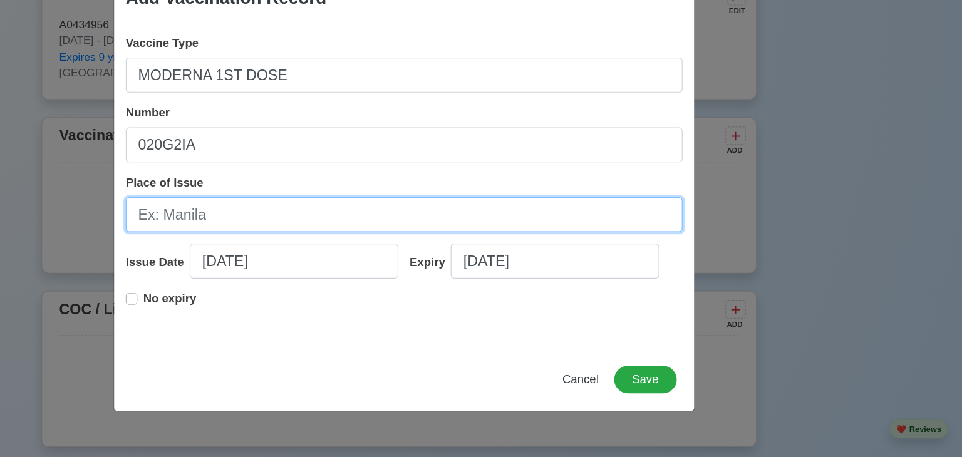
click at [327, 245] on input "Place of Issue" at bounding box center [481, 248] width 480 height 30
type input "[GEOGRAPHIC_DATA]"
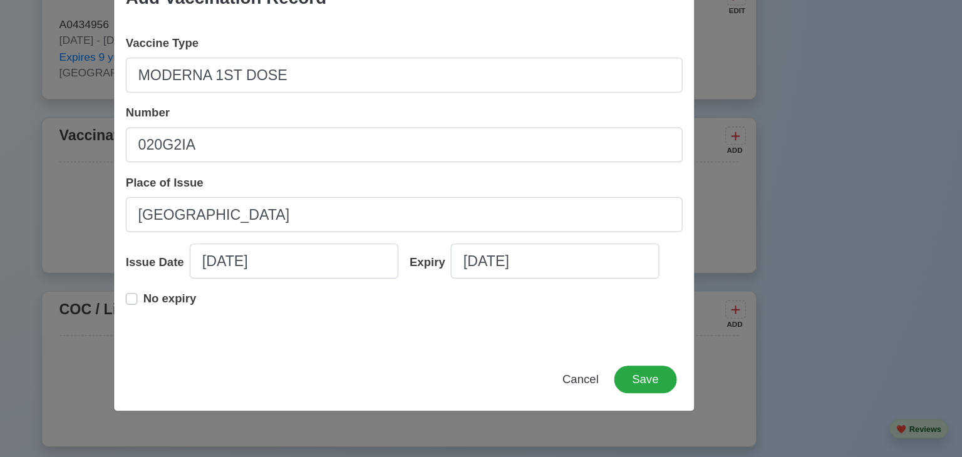
click at [256, 324] on label "No expiry" at bounding box center [279, 325] width 46 height 25
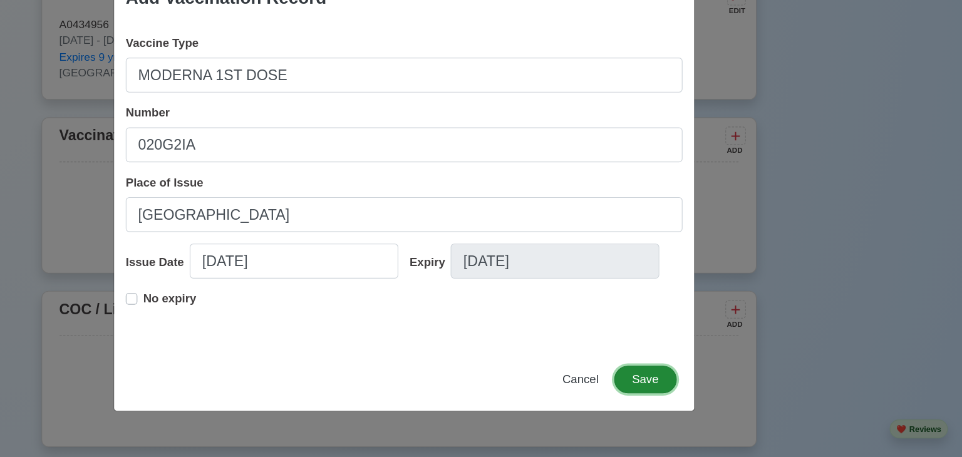
click at [691, 393] on button "Save" at bounding box center [689, 390] width 54 height 24
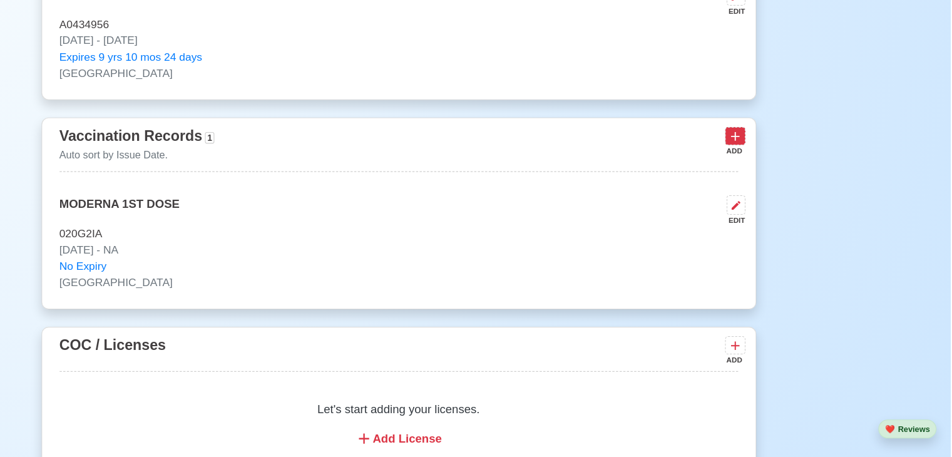
click at [771, 178] on icon at bounding box center [766, 180] width 13 height 13
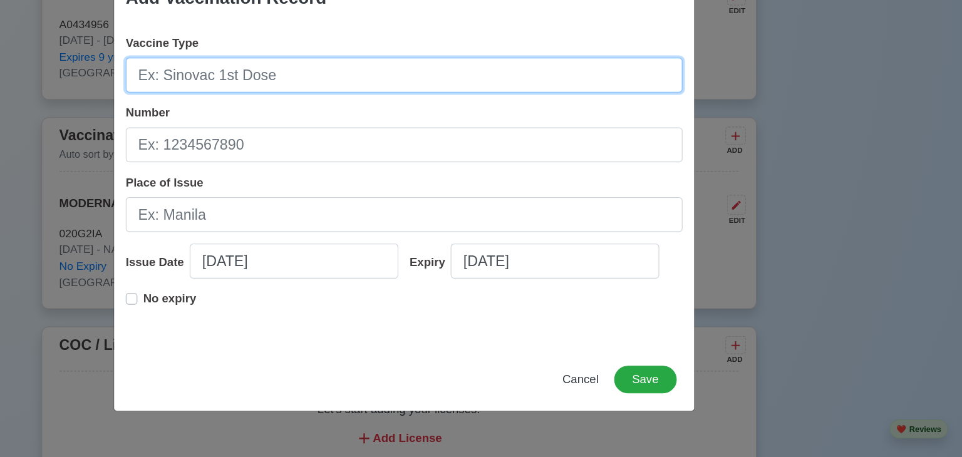
click at [667, 136] on input "Vaccine Type" at bounding box center [481, 128] width 480 height 30
type input "MODERNA 2ND DOSE"
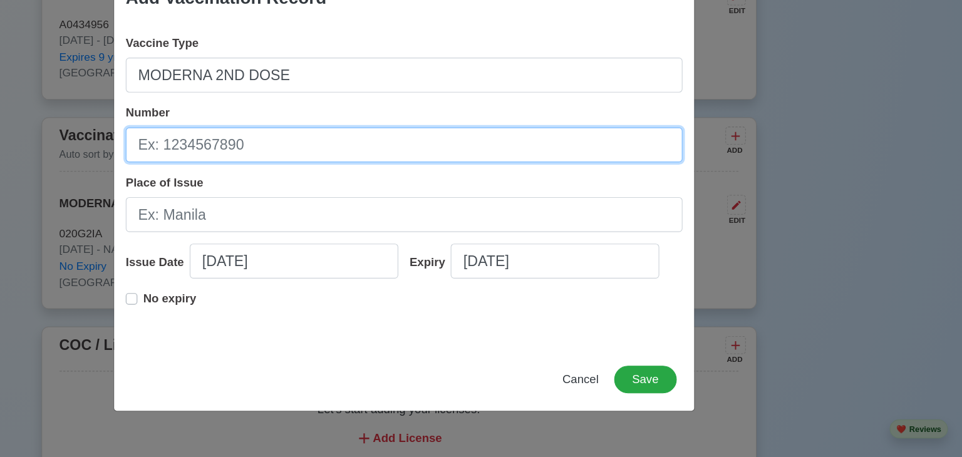
click at [377, 191] on input "Number" at bounding box center [481, 188] width 480 height 30
type input "007H2IA"
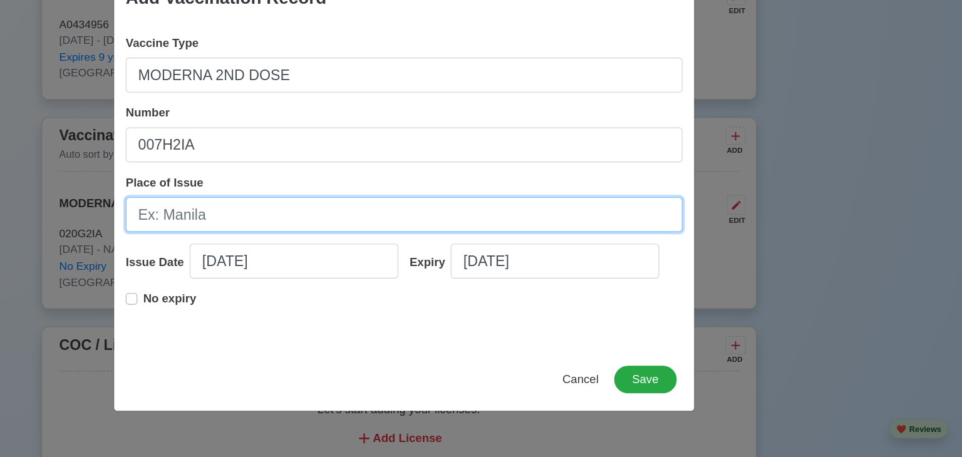
click at [302, 242] on input "Place of Issue" at bounding box center [481, 248] width 480 height 30
type input "[GEOGRAPHIC_DATA]"
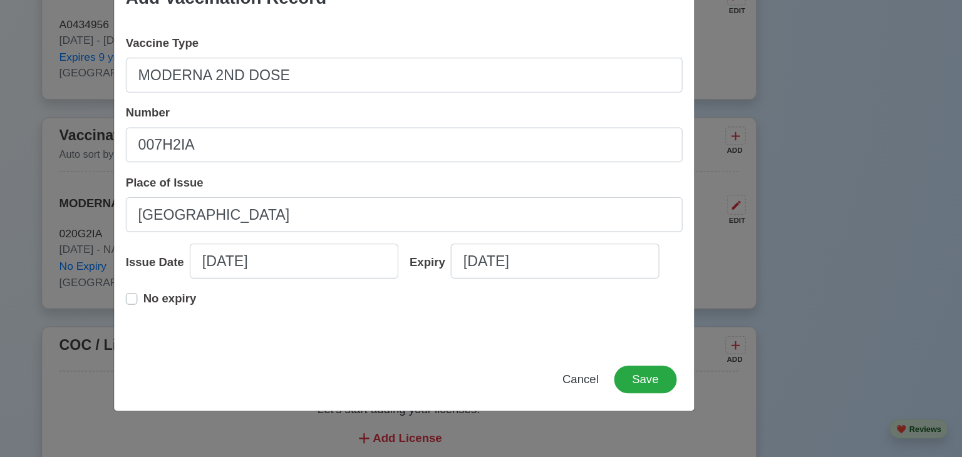
click at [256, 317] on label "No expiry" at bounding box center [279, 325] width 46 height 25
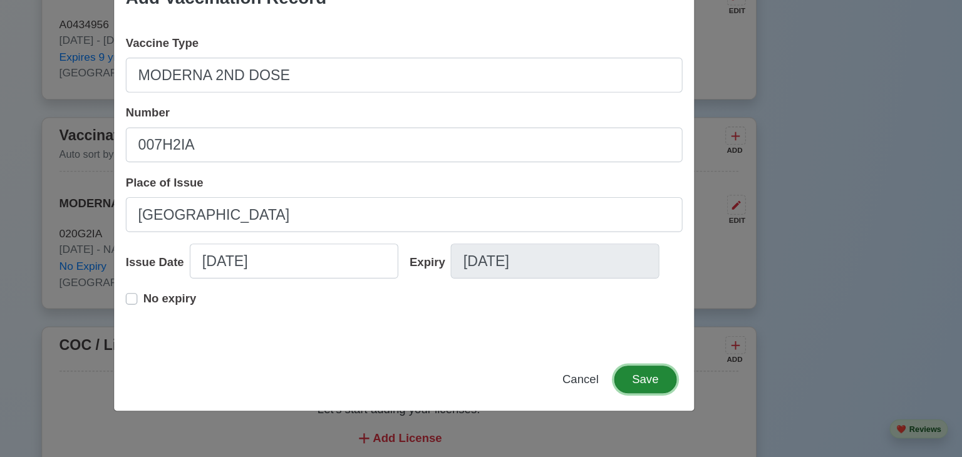
click at [698, 394] on button "Save" at bounding box center [689, 390] width 54 height 24
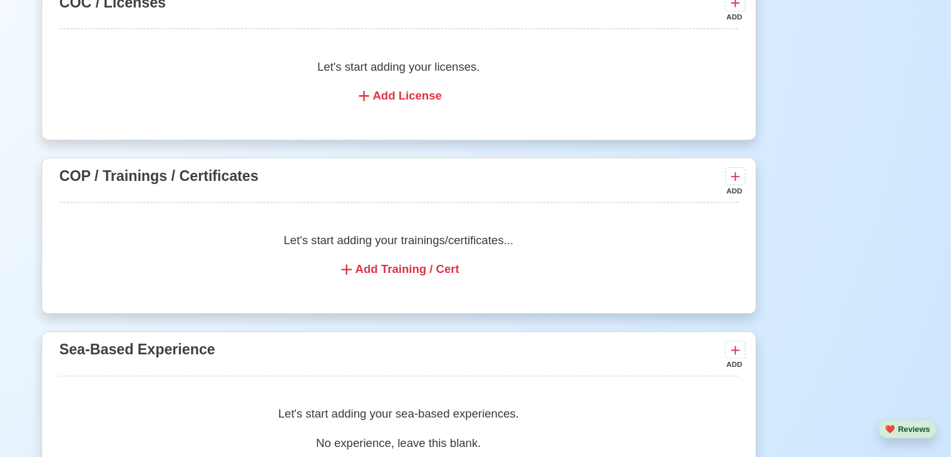
scroll to position [1842, 0]
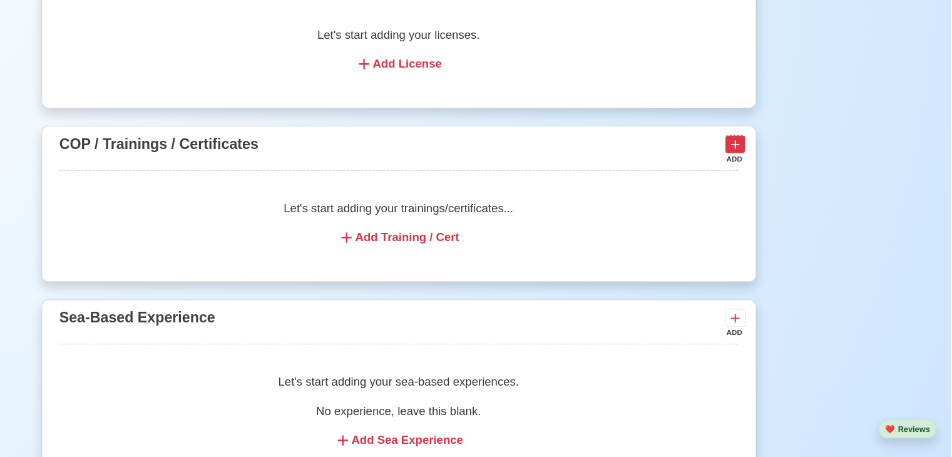
click at [769, 188] on icon at bounding box center [766, 188] width 13 height 13
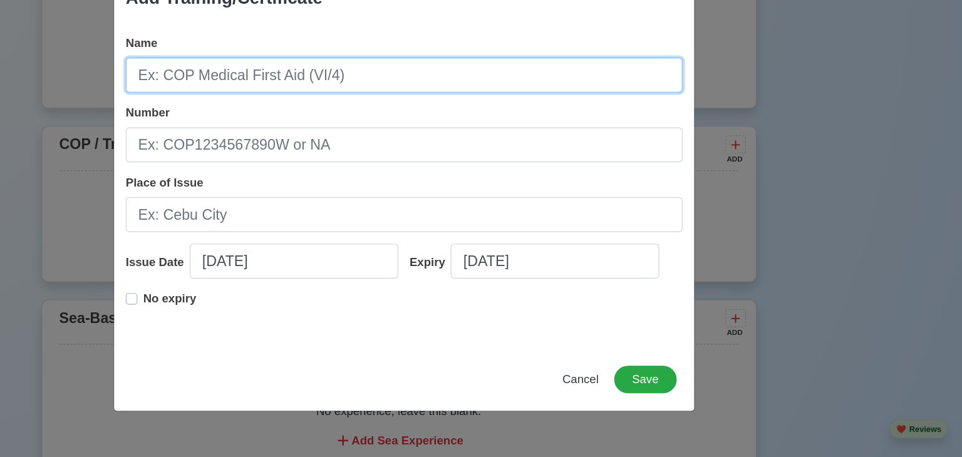
click at [366, 135] on input "Name" at bounding box center [481, 128] width 480 height 30
type input "C"
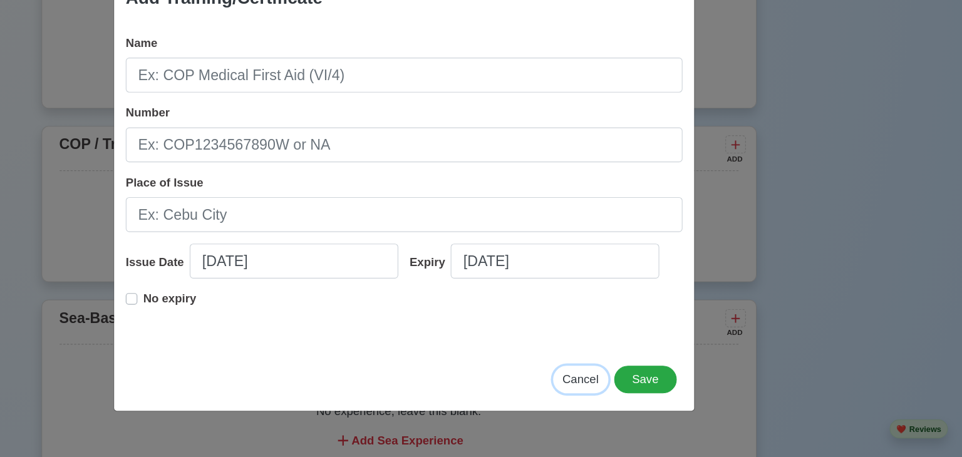
click at [627, 399] on button "Cancel" at bounding box center [633, 390] width 48 height 24
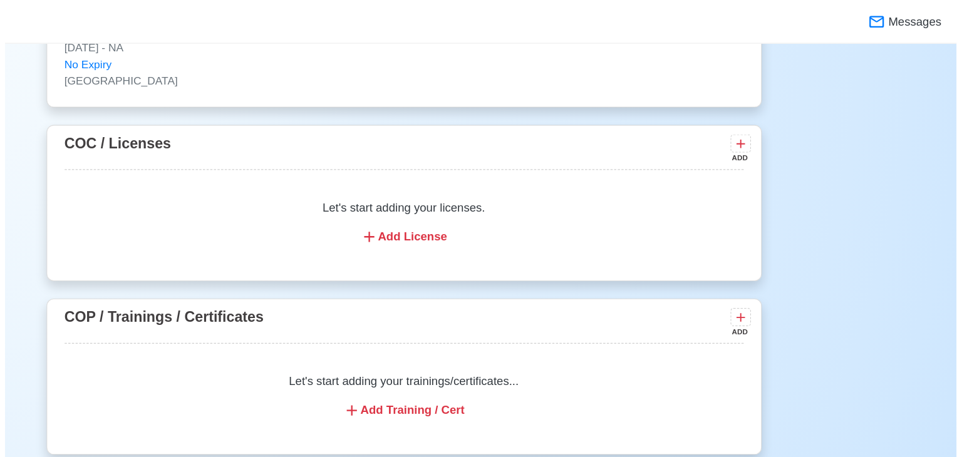
scroll to position [1755, 0]
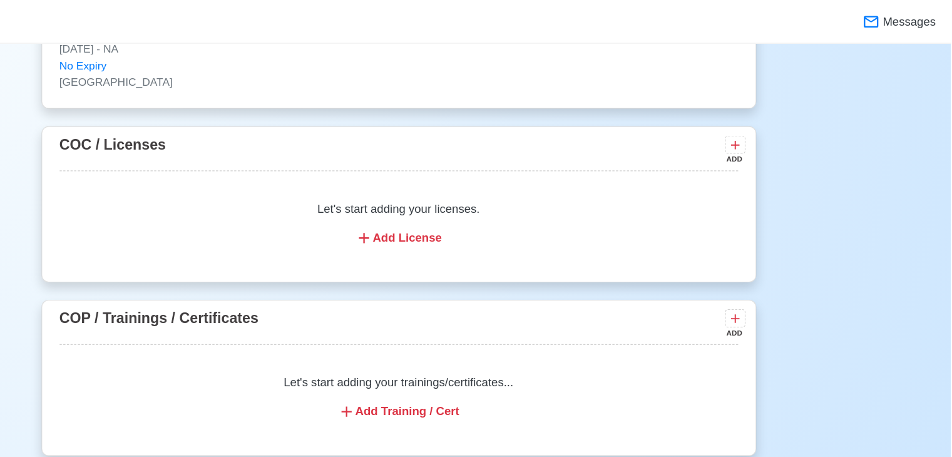
click at [498, 357] on div "Add Training / Cert" at bounding box center [476, 354] width 555 height 15
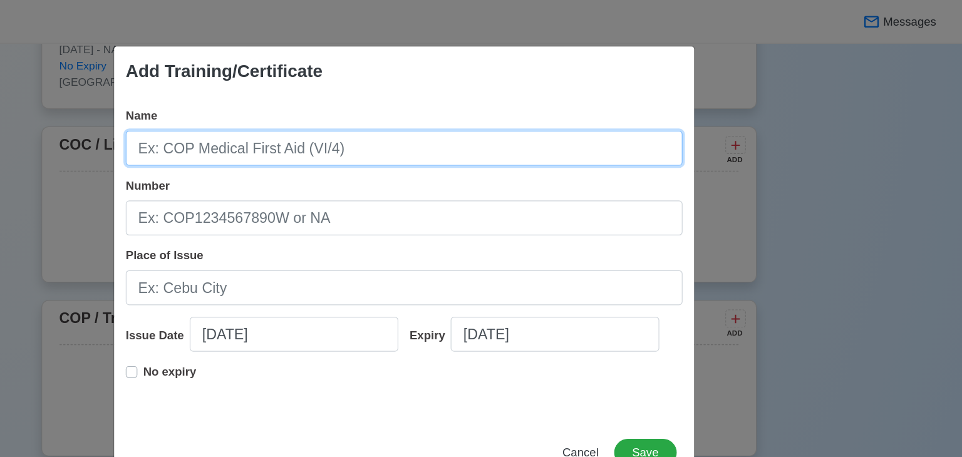
click at [402, 133] on input "Name" at bounding box center [481, 128] width 480 height 30
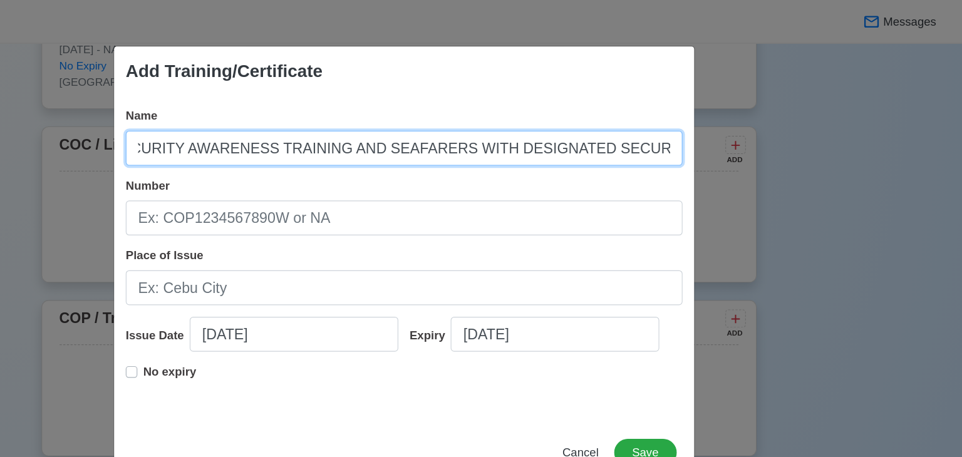
scroll to position [0, 61]
type input "COC SECURITY AWARENESS TRAINING AND SEAFARERS WITH DESIGNATED SECURITY DUTIES"
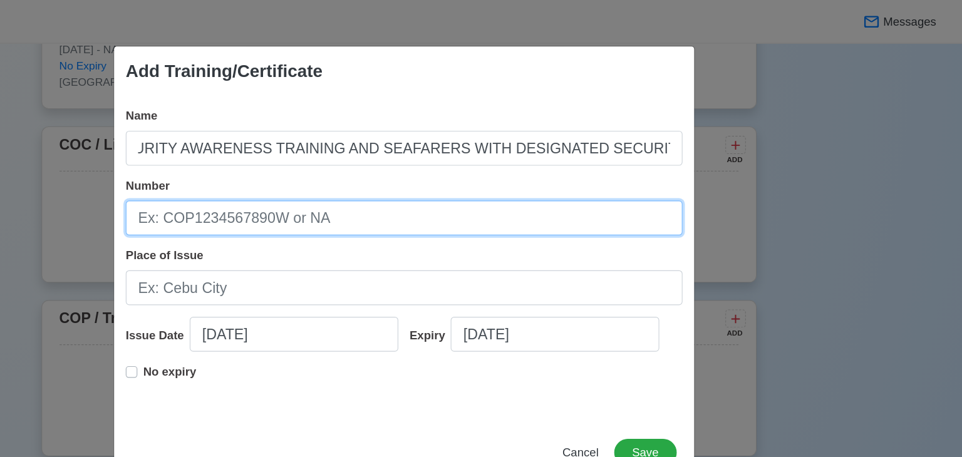
scroll to position [0, 0]
click at [371, 196] on input "Number" at bounding box center [481, 188] width 480 height 30
type input "SDSD-250667"
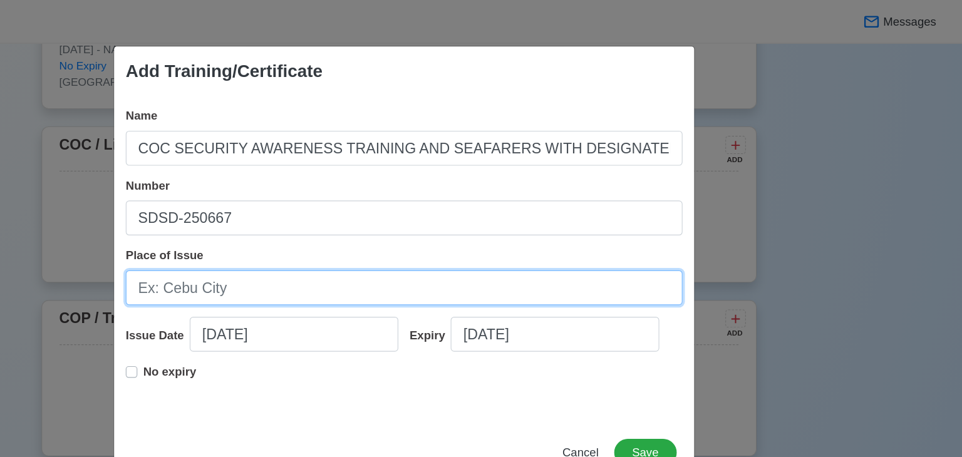
click at [339, 257] on input "Place of Issue" at bounding box center [481, 248] width 480 height 30
type input "[GEOGRAPHIC_DATA]"
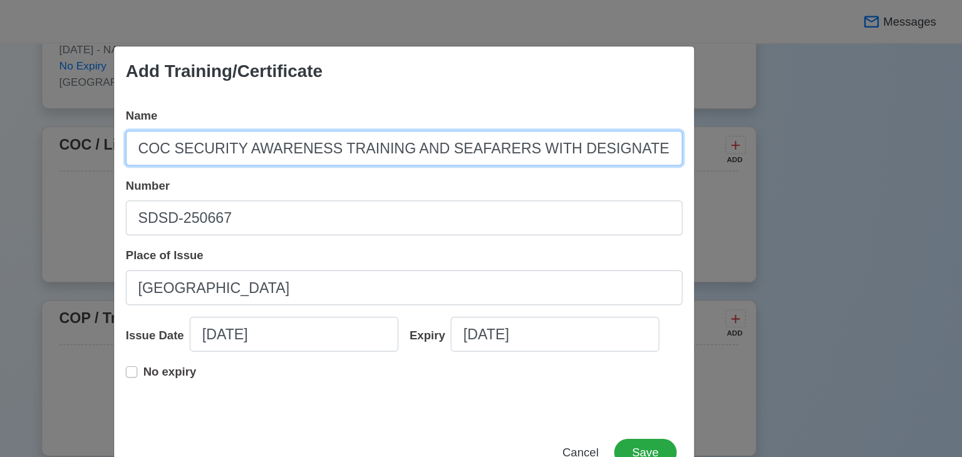
click at [273, 122] on input "COC SECURITY AWARENESS TRAINING AND SEAFARERS WITH DESIGNATED SECURITY DUTIES" at bounding box center [481, 128] width 480 height 30
type input "COP SECURITY AWARENESS TRAINING AND SEAFARERS WITH DESIGNATED SECURITY DUTIES"
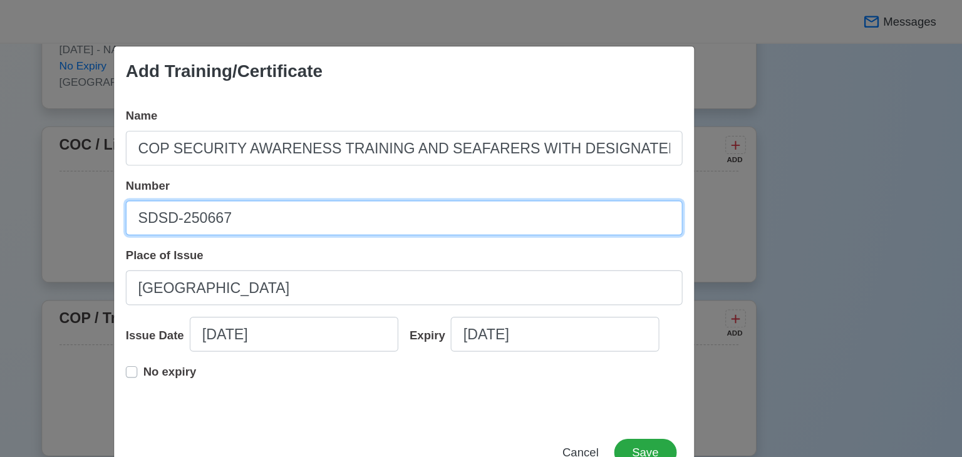
click at [336, 193] on input "SDSD-250667" at bounding box center [481, 188] width 480 height 30
type input "SDSD200030705425"
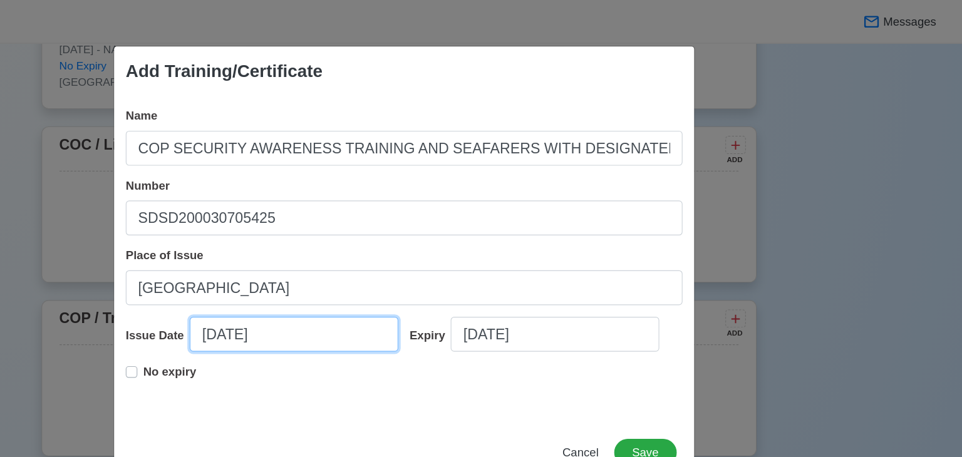
select select "****"
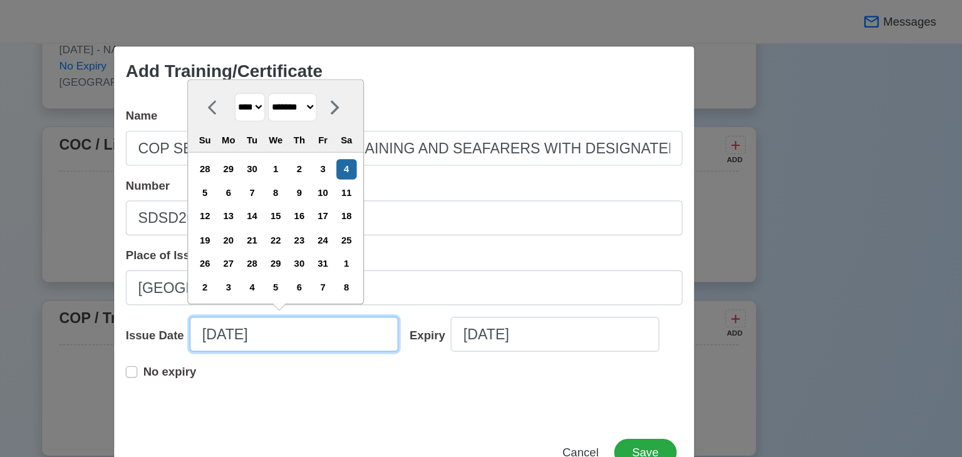
click at [382, 287] on input "[DATE]" at bounding box center [386, 288] width 180 height 30
click at [406, 90] on select "******* ******** ***** ***** *** **** **** ****** ********* ******* ******** **…" at bounding box center [385, 92] width 42 height 24
select select "****"
click at [368, 81] on select "******* ******** ***** ***** *** **** **** ****** ********* ******* ******** **…" at bounding box center [385, 92] width 42 height 24
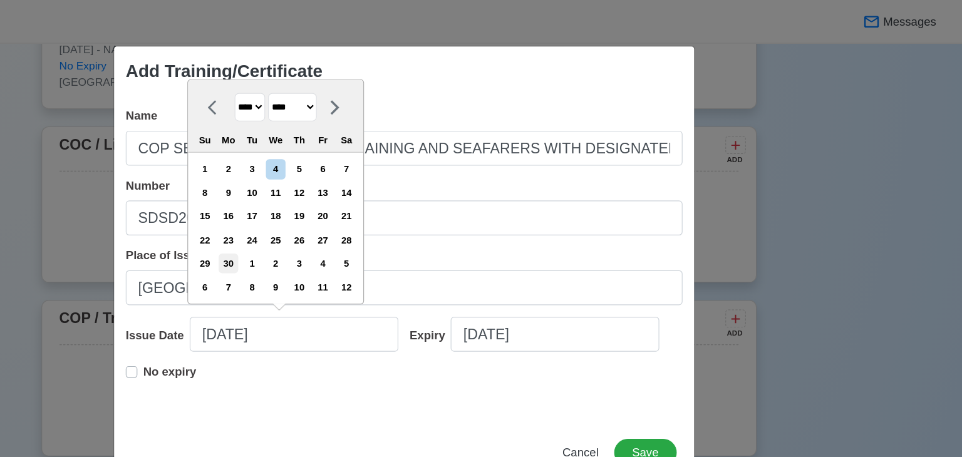
click at [338, 227] on div "30" at bounding box center [329, 227] width 17 height 17
type input "06/30/2025"
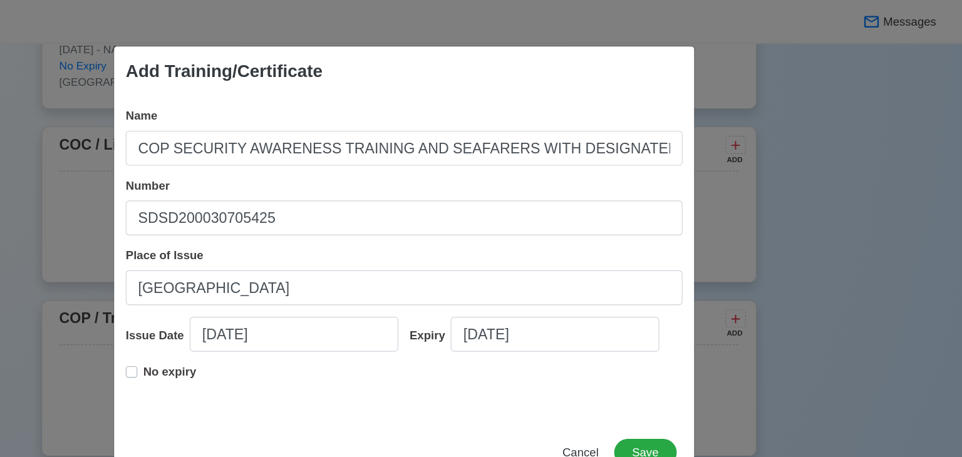
click at [252, 326] on div "No expiry" at bounding box center [271, 325] width 61 height 25
click at [256, 322] on label "No expiry" at bounding box center [279, 325] width 46 height 25
type input "06/30/2025"
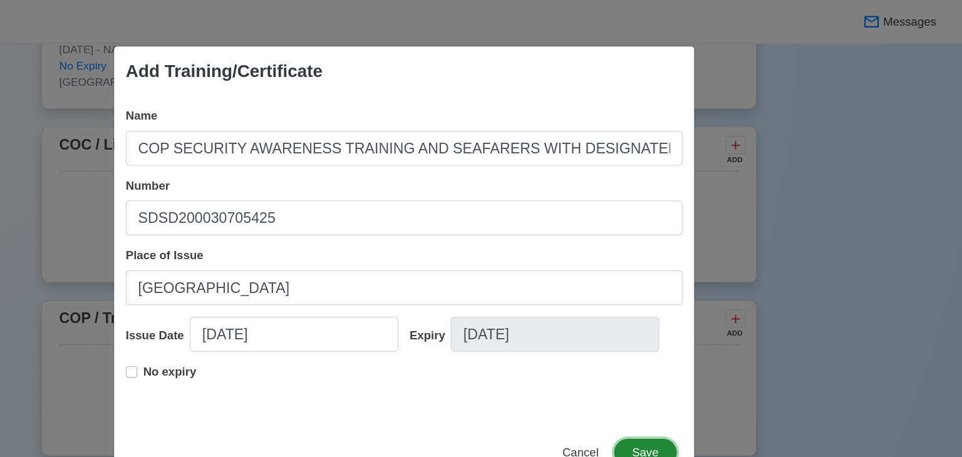
click at [694, 384] on button "Save" at bounding box center [689, 390] width 54 height 24
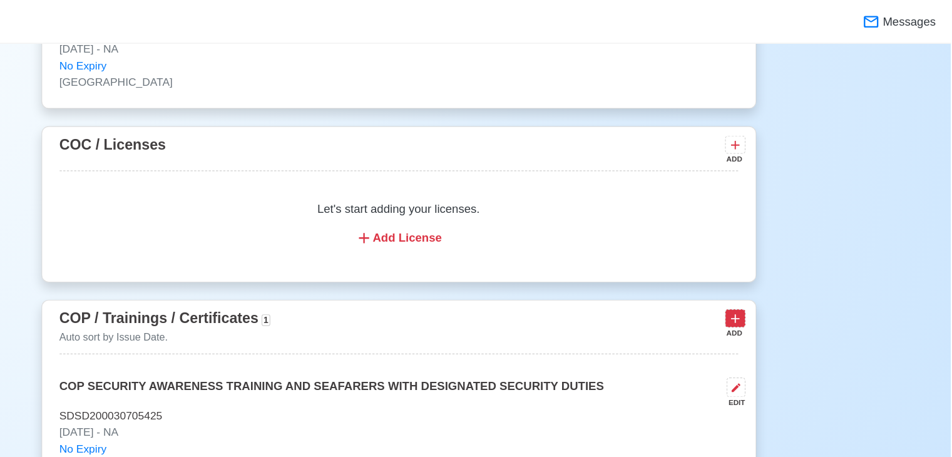
click at [766, 278] on icon at bounding box center [766, 275] width 13 height 13
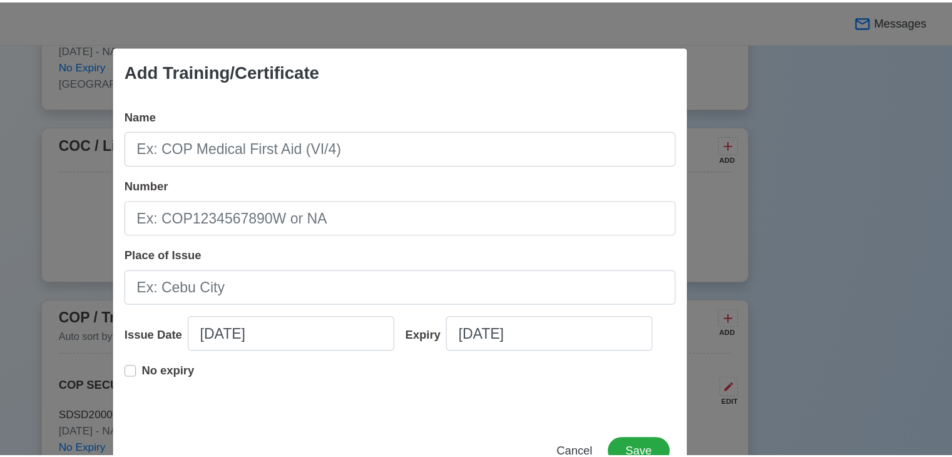
scroll to position [1755, 0]
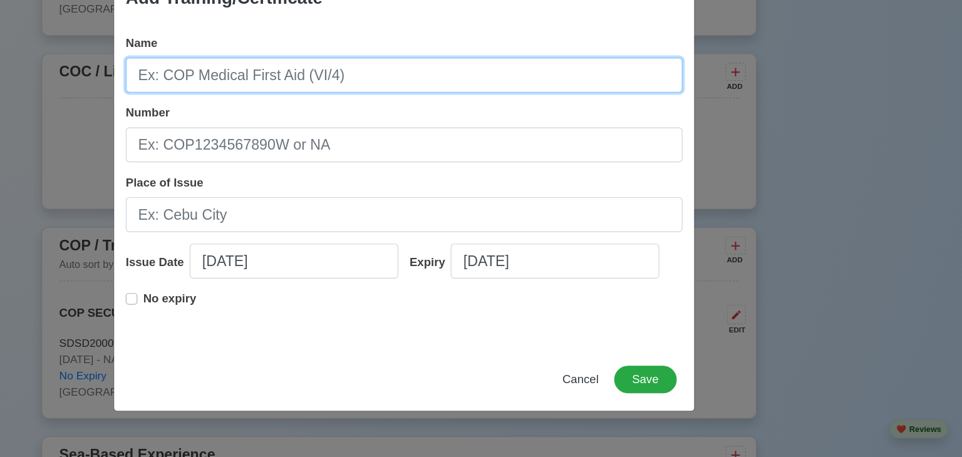
click at [485, 131] on input "Name" at bounding box center [481, 128] width 480 height 30
type input "COP BASIC TRAINING"
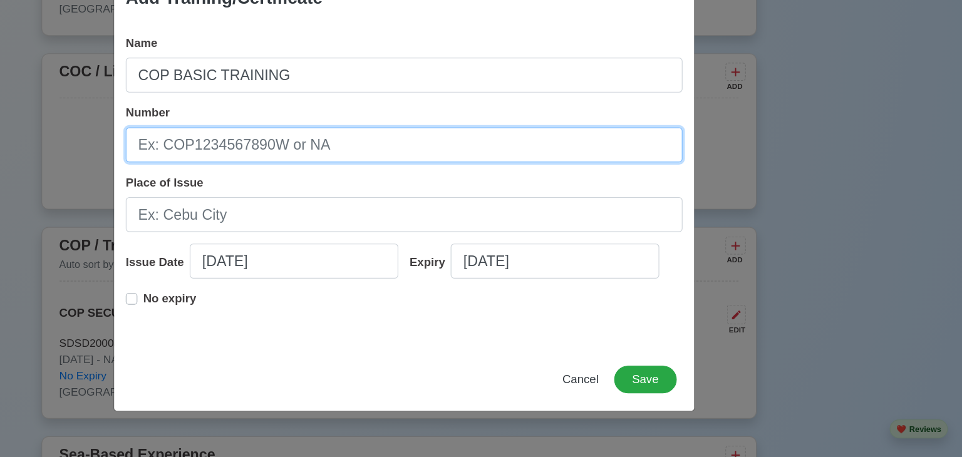
click at [466, 190] on input "Number" at bounding box center [481, 188] width 480 height 30
type input "BT200118081625"
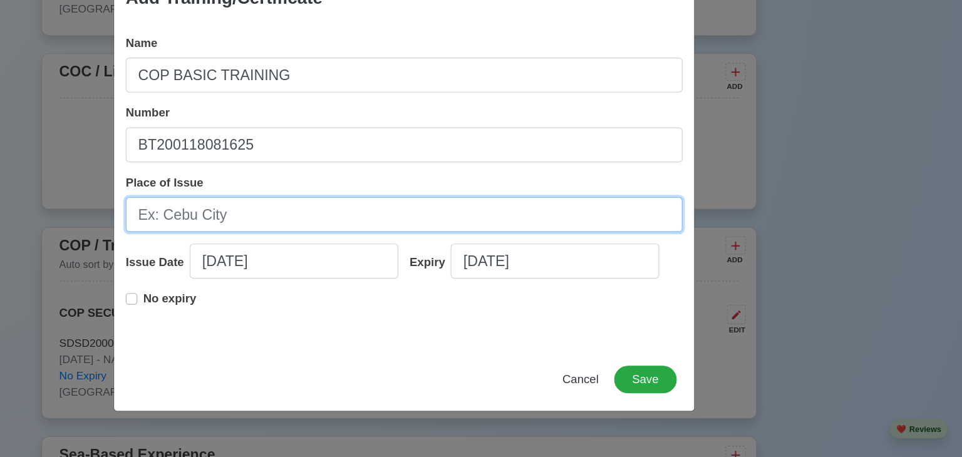
click at [379, 250] on input "Place of Issue" at bounding box center [481, 248] width 480 height 30
type input "[GEOGRAPHIC_DATA]"
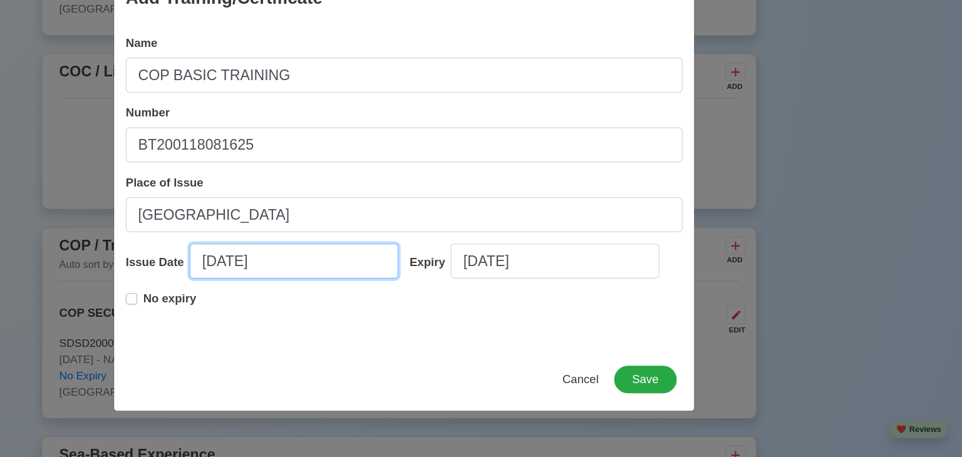
select select "****"
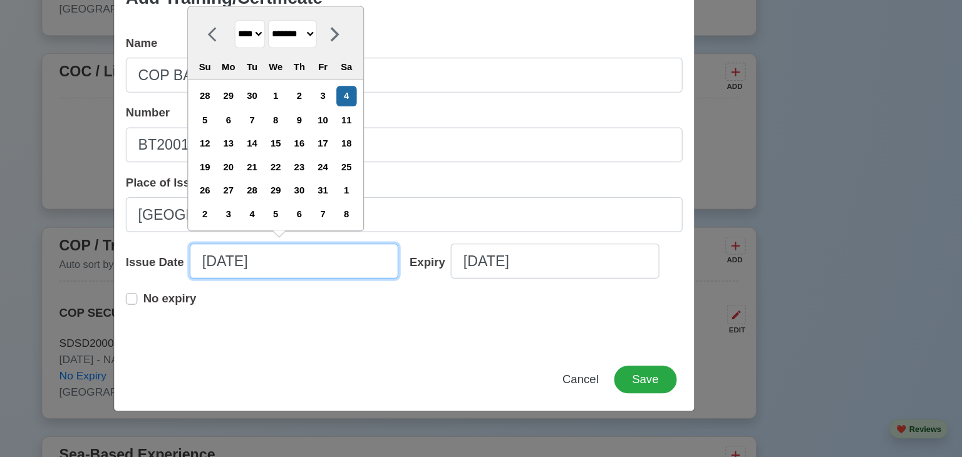
click at [367, 299] on input "[DATE]" at bounding box center [386, 288] width 180 height 30
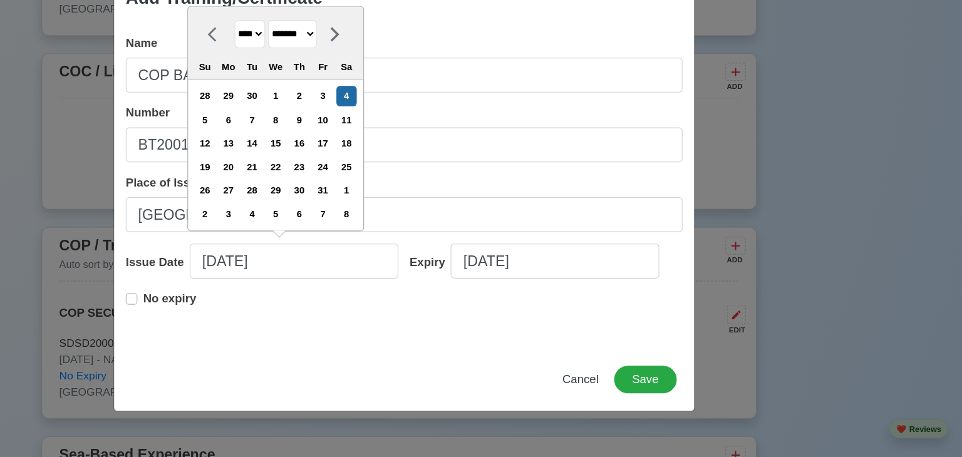
click at [404, 101] on select "******* ******** ***** ***** *** **** **** ****** ********* ******* ******** **…" at bounding box center [385, 92] width 42 height 24
select select "****"
click at [368, 81] on select "******* ******** ***** ***** *** **** **** ****** ********* ******* ******** **…" at bounding box center [385, 92] width 42 height 24
click at [335, 227] on div "30" at bounding box center [329, 227] width 17 height 17
type input "06/30/2025"
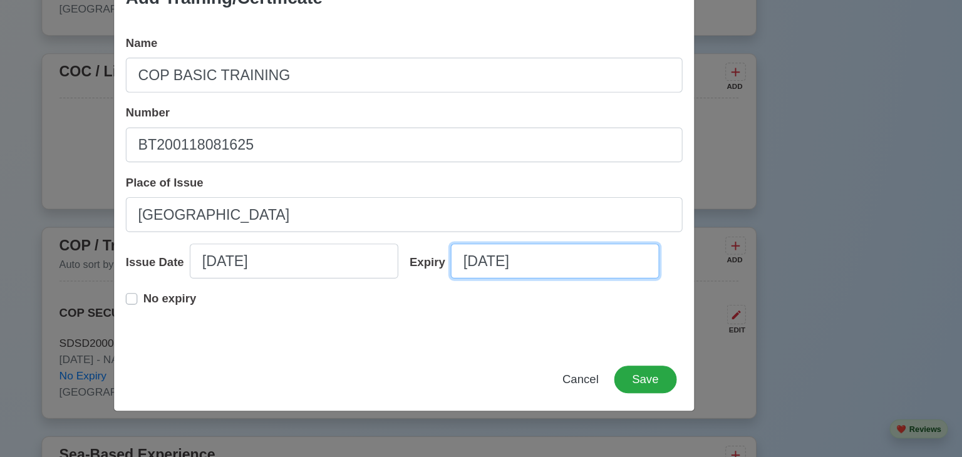
select select "****"
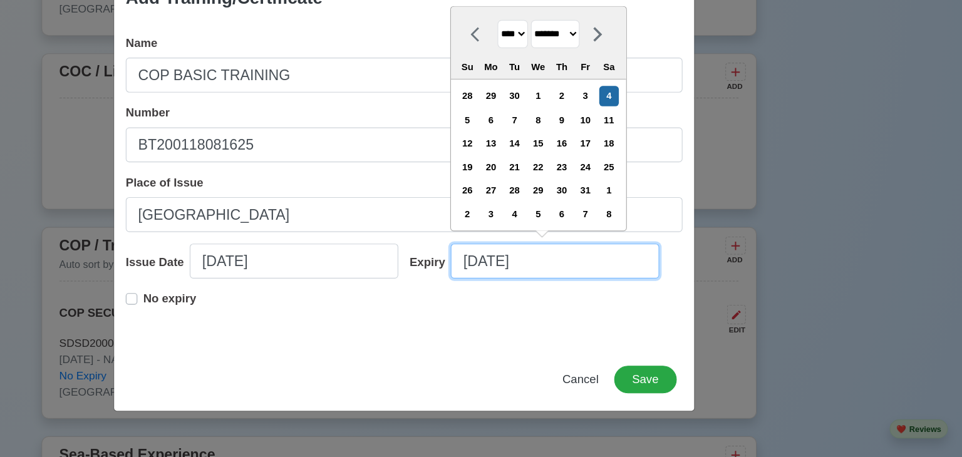
click at [600, 283] on input "[DATE]" at bounding box center [611, 288] width 180 height 30
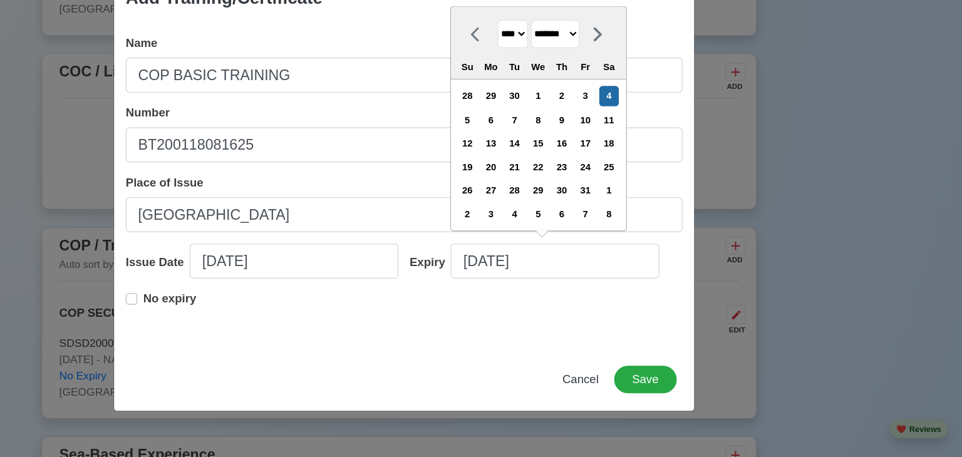
click at [630, 91] on select "******* ******** ***** ***** *** **** **** ****** ********* ******* ******** **…" at bounding box center [611, 92] width 42 height 24
select select "****"
click at [594, 81] on select "******* ******** ***** ***** *** **** **** ****** ********* ******* ******** **…" at bounding box center [611, 92] width 42 height 24
click at [564, 234] on div "30" at bounding box center [555, 227] width 17 height 17
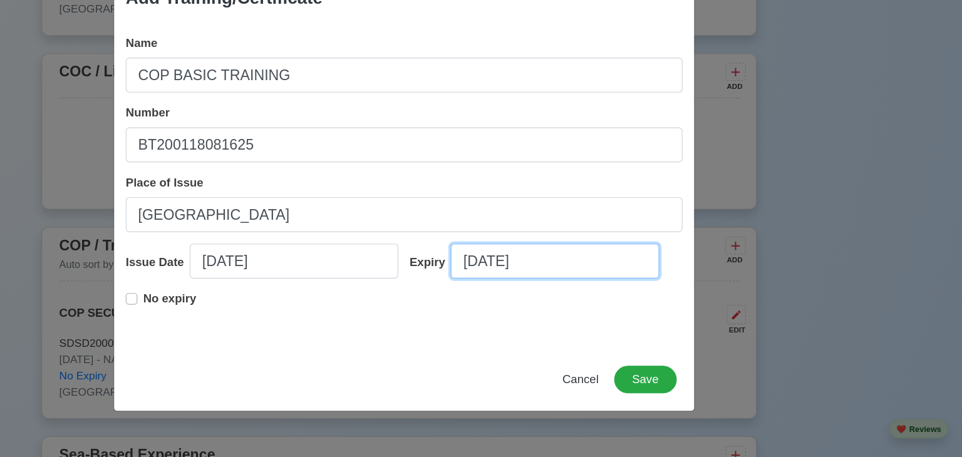
type input "06/30/2030"
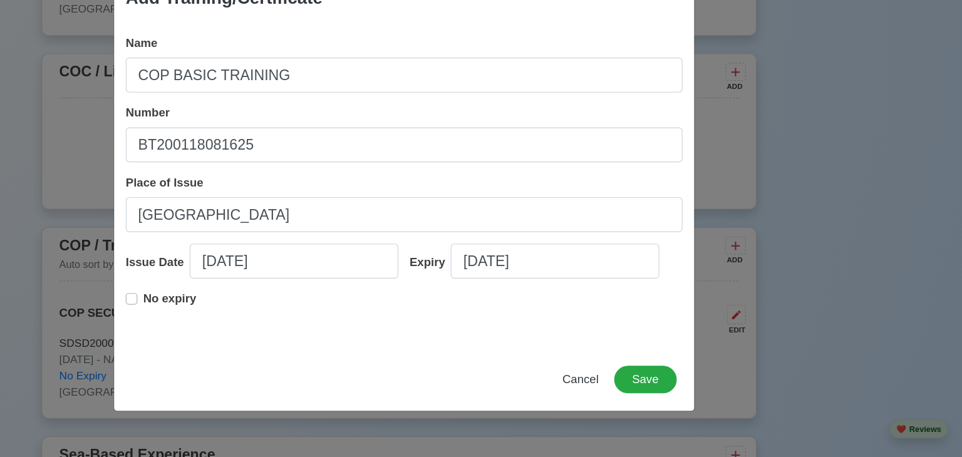
click at [244, 327] on div "No expiry" at bounding box center [271, 325] width 61 height 25
click at [695, 391] on button "Save" at bounding box center [689, 390] width 54 height 24
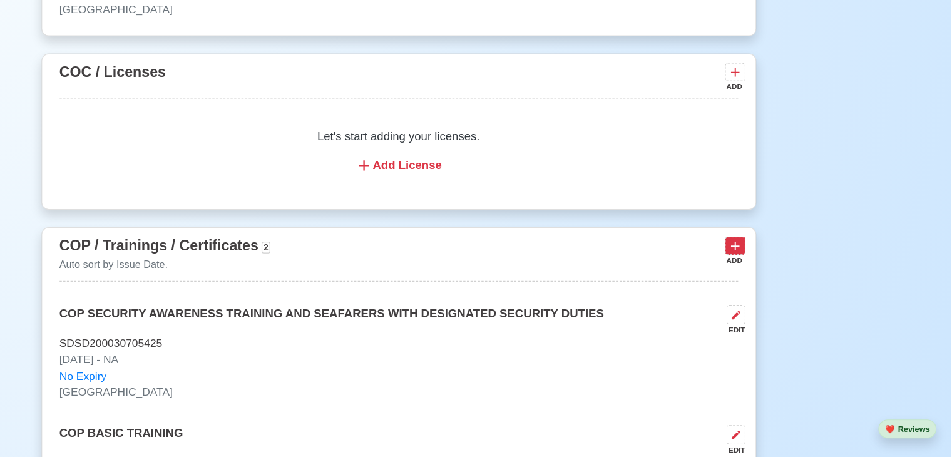
click at [766, 274] on icon at bounding box center [767, 275] width 8 height 8
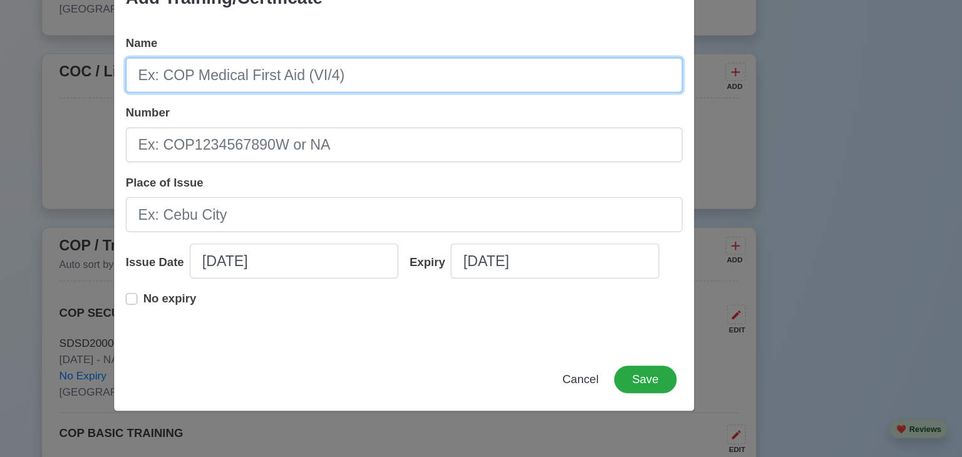
click at [443, 140] on input "Name" at bounding box center [481, 128] width 480 height 30
type input "4"
type input "5 DAYS ON BOARD TRAINING"
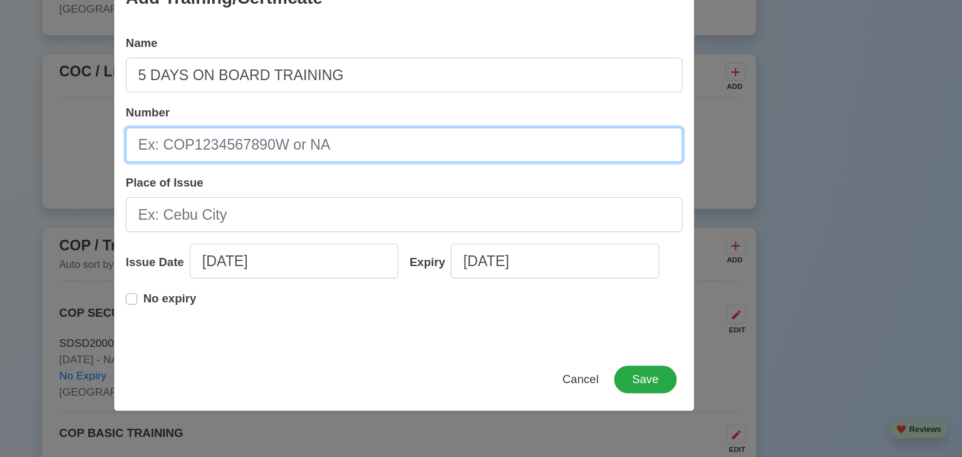
click at [423, 180] on input "Number" at bounding box center [481, 188] width 480 height 30
type input "NA"
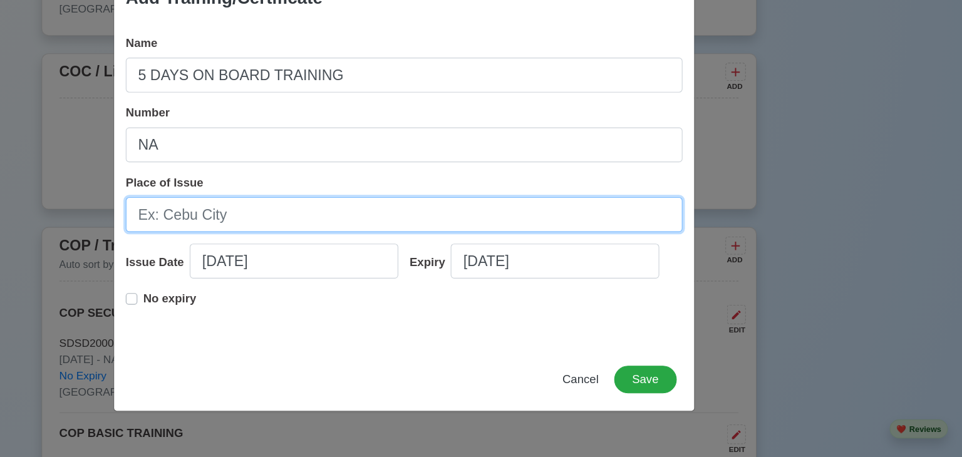
click at [395, 250] on input "Place of Issue" at bounding box center [481, 248] width 480 height 30
type input "[GEOGRAPHIC_DATA]"
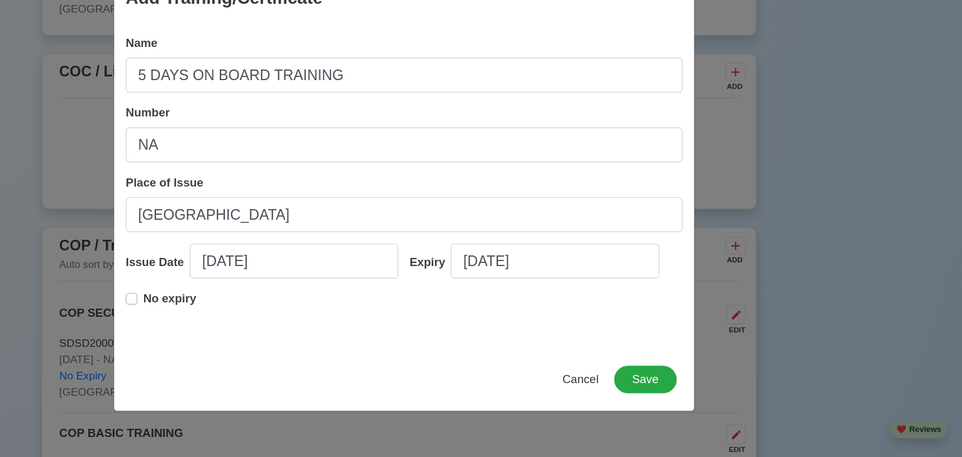
click at [256, 324] on label "No expiry" at bounding box center [279, 325] width 46 height 25
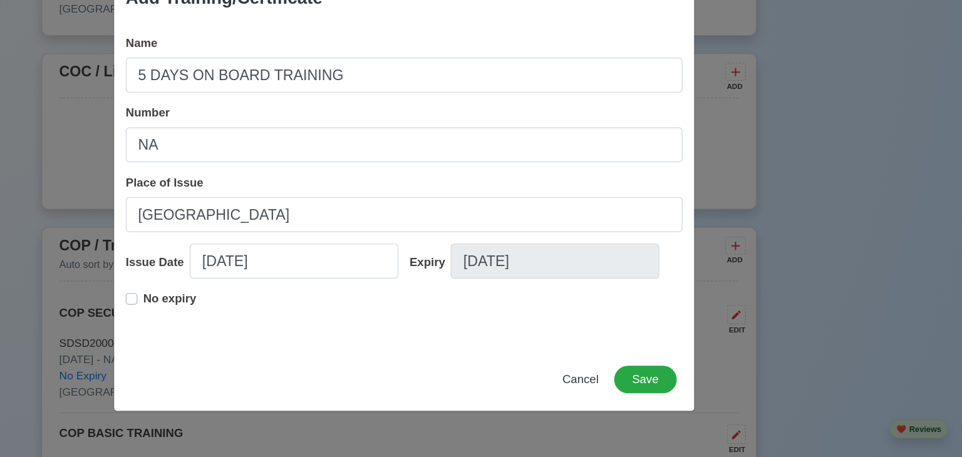
click at [256, 324] on label "No expiry" at bounding box center [279, 325] width 46 height 25
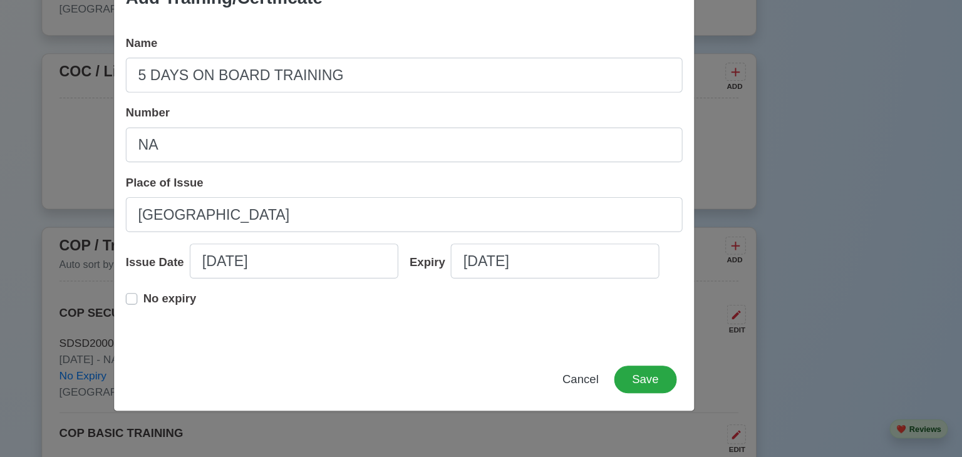
click at [256, 324] on label "No expiry" at bounding box center [279, 325] width 46 height 25
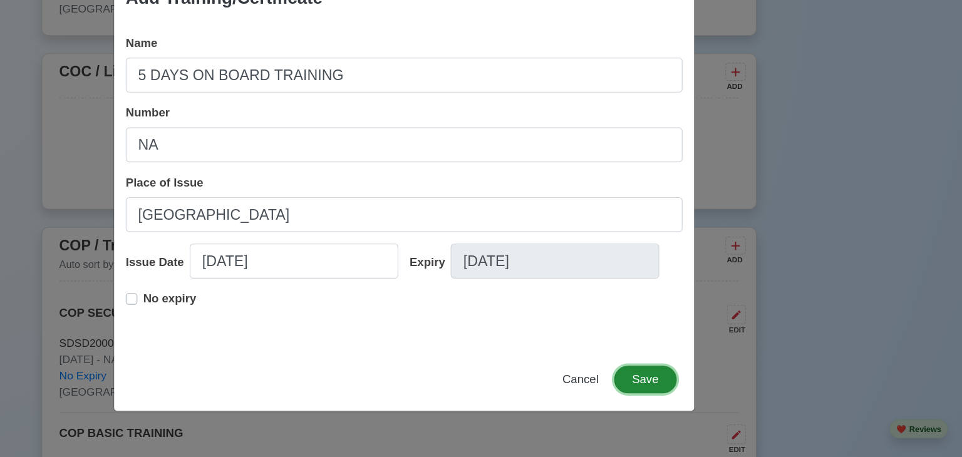
click at [707, 391] on button "Save" at bounding box center [689, 390] width 54 height 24
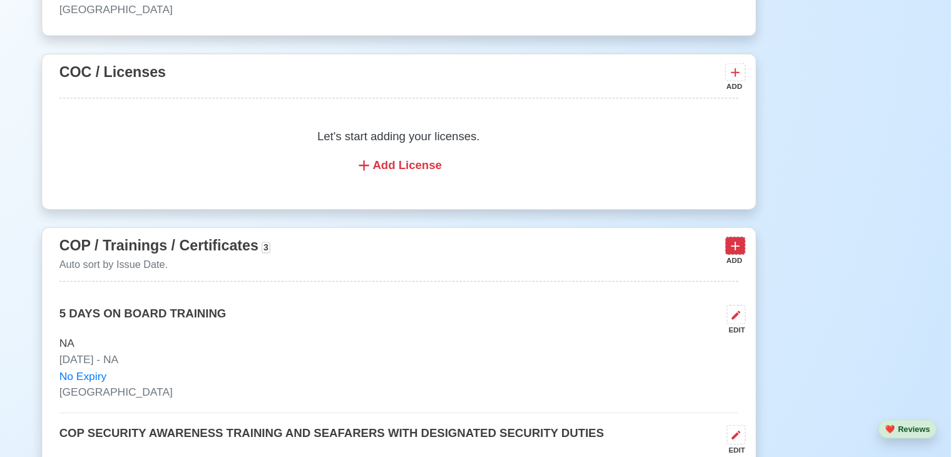
click at [760, 278] on icon at bounding box center [766, 275] width 13 height 13
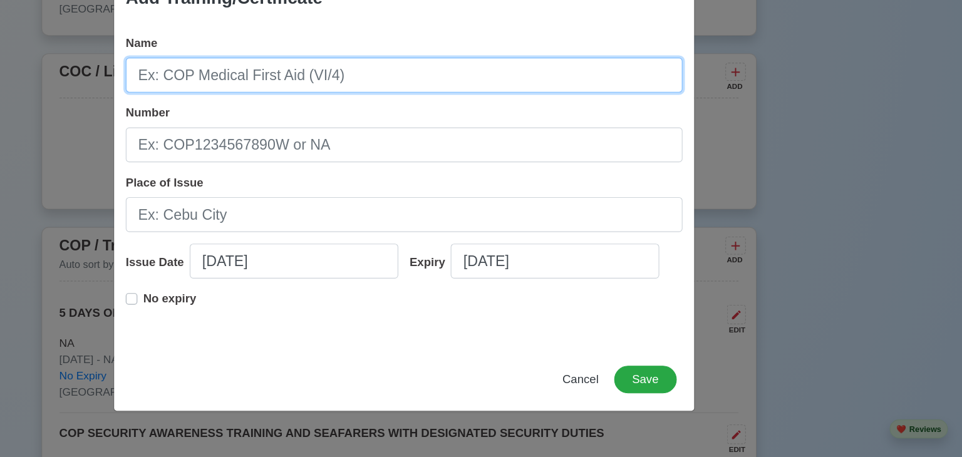
click at [537, 135] on input "Name" at bounding box center [481, 128] width 480 height 30
type input "IN - PORT VESSEL FAMILIARIZATION TOUR"
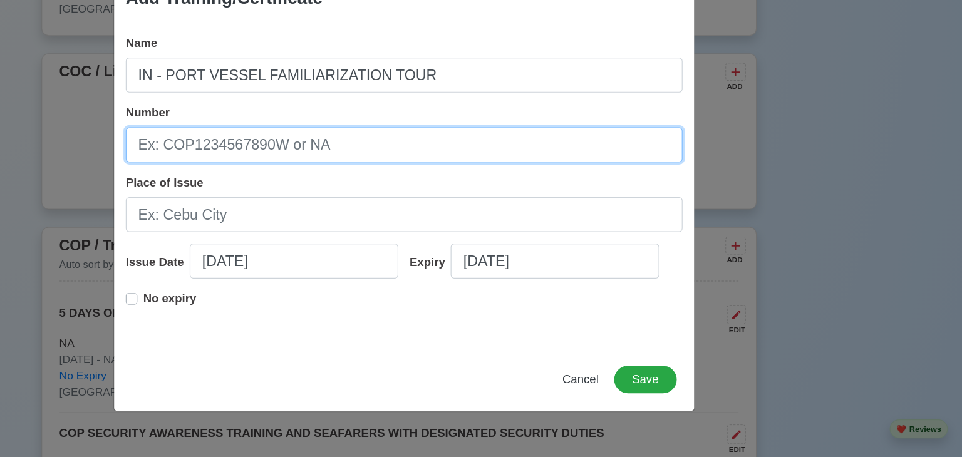
click at [535, 185] on input "Number" at bounding box center [481, 188] width 480 height 30
type input "NA"
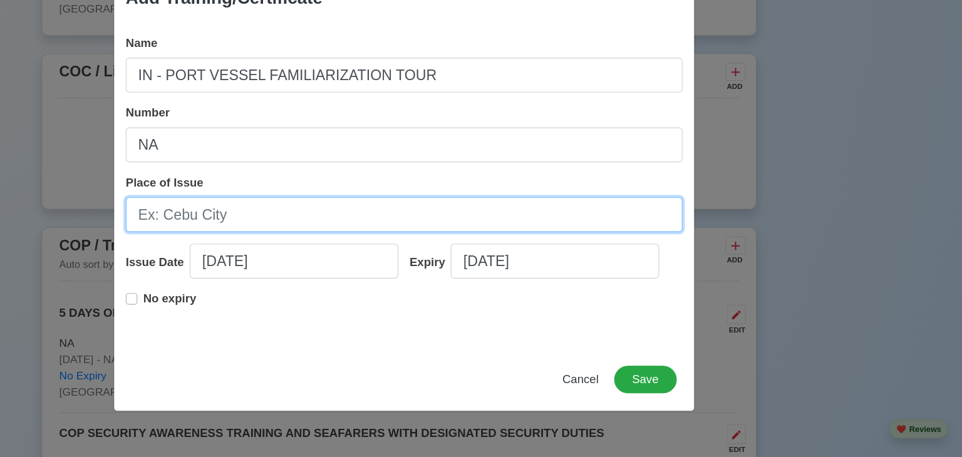
click at [488, 254] on input "Place of Issue" at bounding box center [481, 248] width 480 height 30
type input "[GEOGRAPHIC_DATA]"
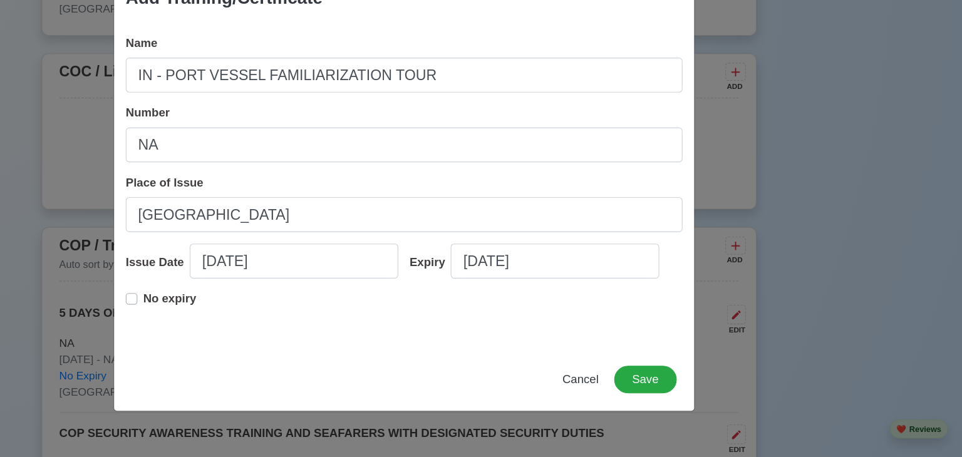
click at [256, 325] on label "No expiry" at bounding box center [279, 325] width 46 height 25
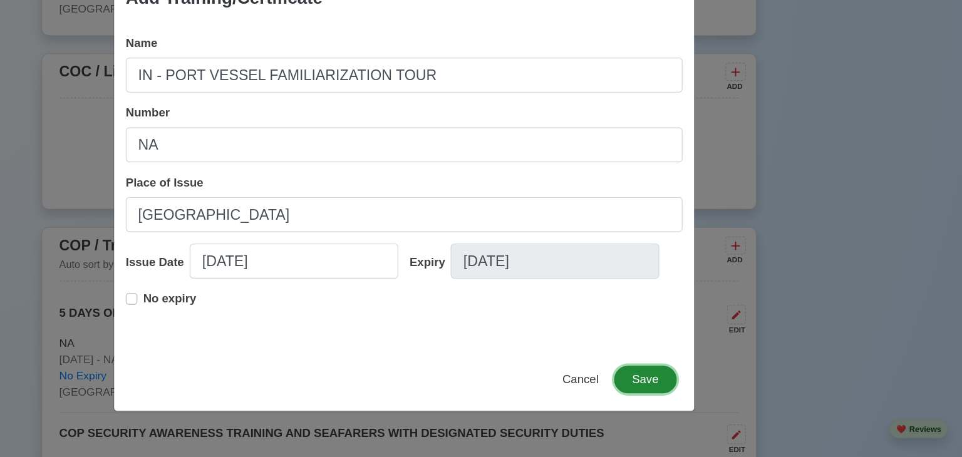
click at [696, 389] on button "Save" at bounding box center [689, 390] width 54 height 24
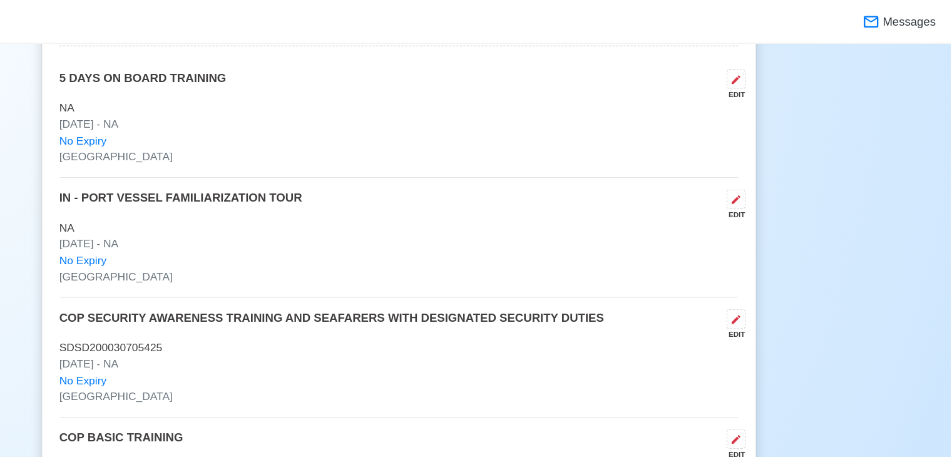
scroll to position [1968, 0]
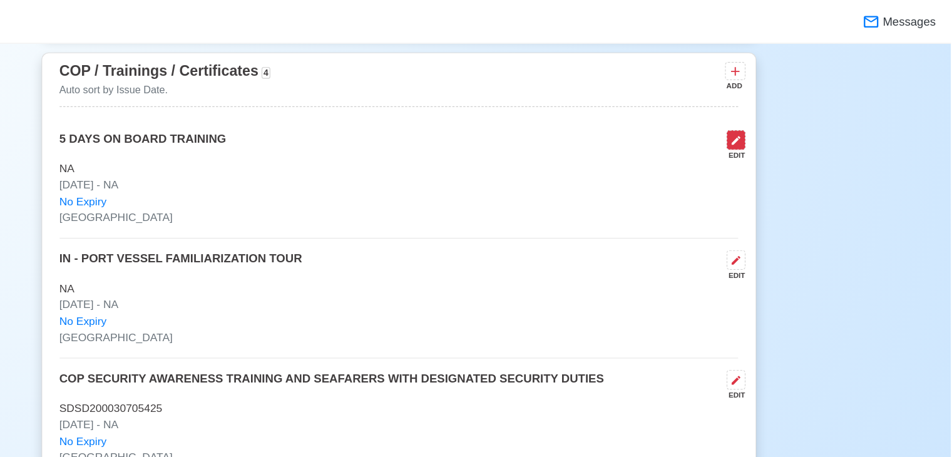
click at [766, 121] on icon at bounding box center [767, 121] width 10 height 10
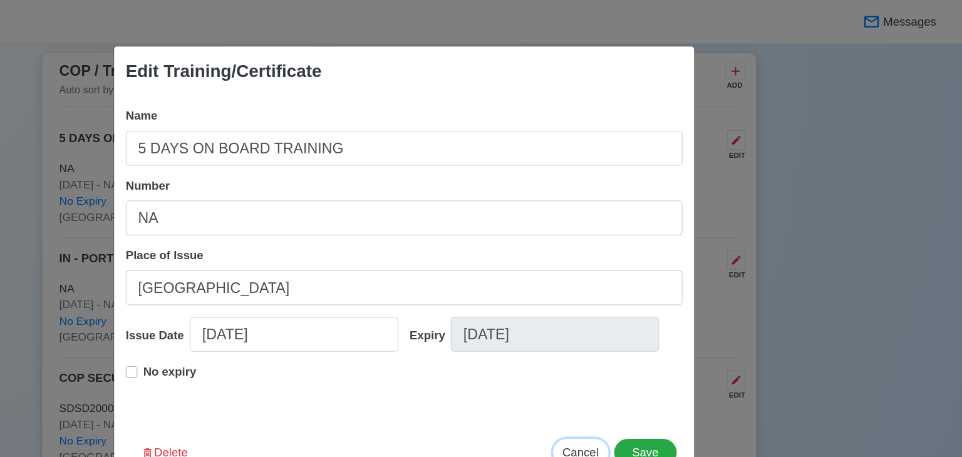
click at [632, 384] on span "Cancel" at bounding box center [632, 389] width 31 height 11
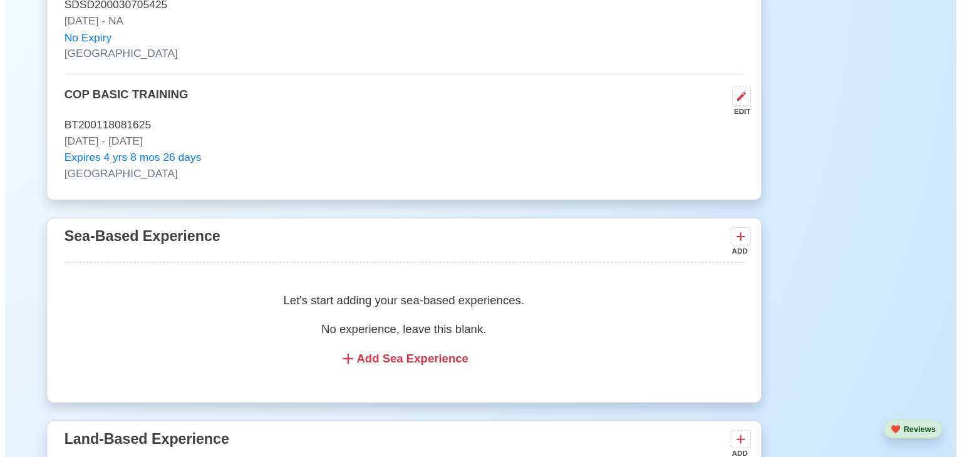
scroll to position [2256, 0]
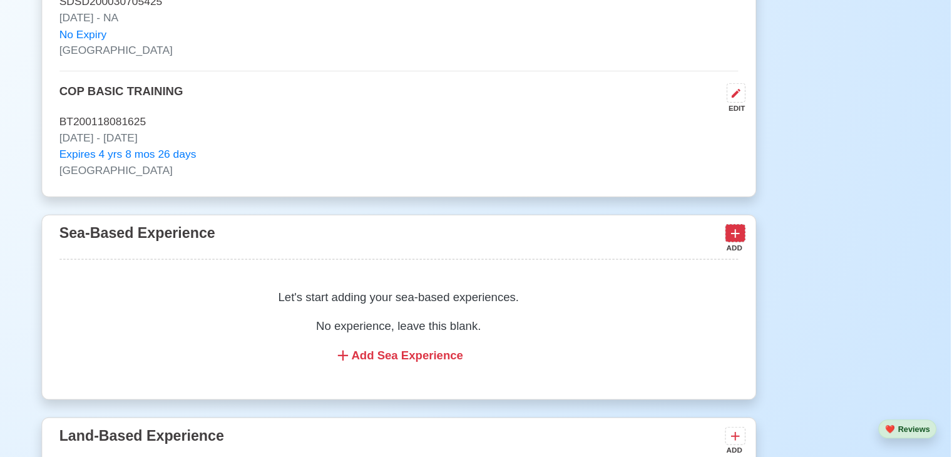
click at [760, 264] on icon at bounding box center [766, 264] width 13 height 13
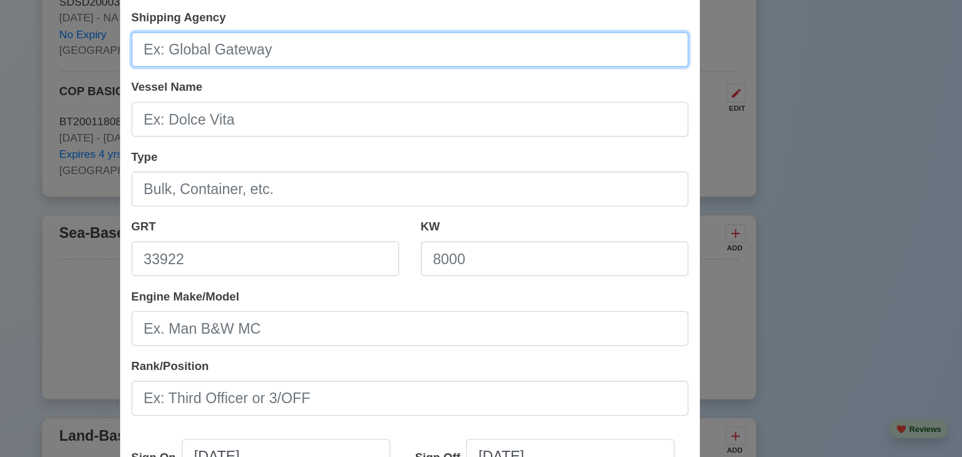
click at [409, 108] on input "Shipping Agency" at bounding box center [486, 106] width 480 height 30
type input "2GO MARITIME EXPERIENCE"
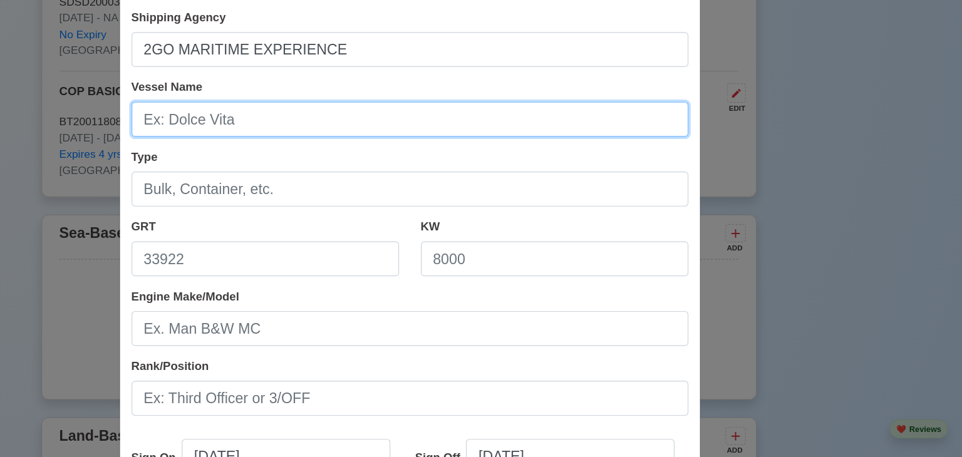
click at [405, 165] on input "Vessel Name" at bounding box center [486, 166] width 480 height 30
type input "M/V 2GO MASAGANA"
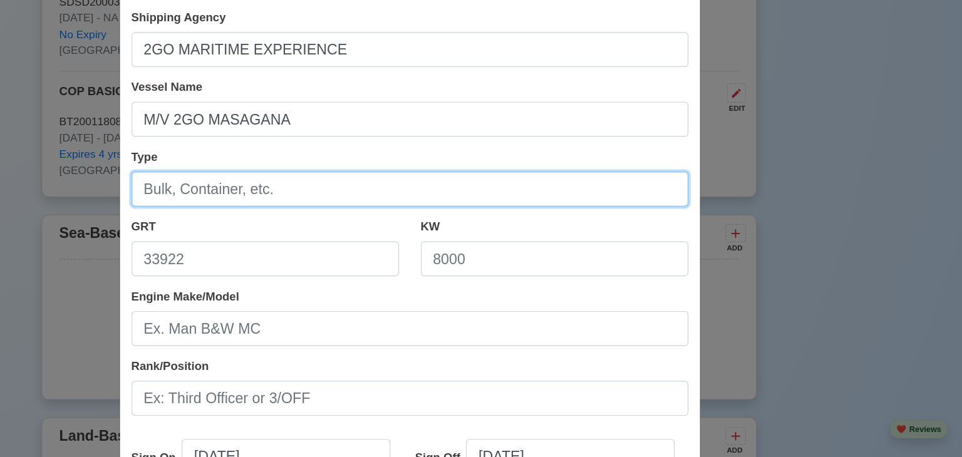
click at [396, 231] on input "Type" at bounding box center [486, 226] width 480 height 30
type input "PASSENGER SHIP/RO-RO"
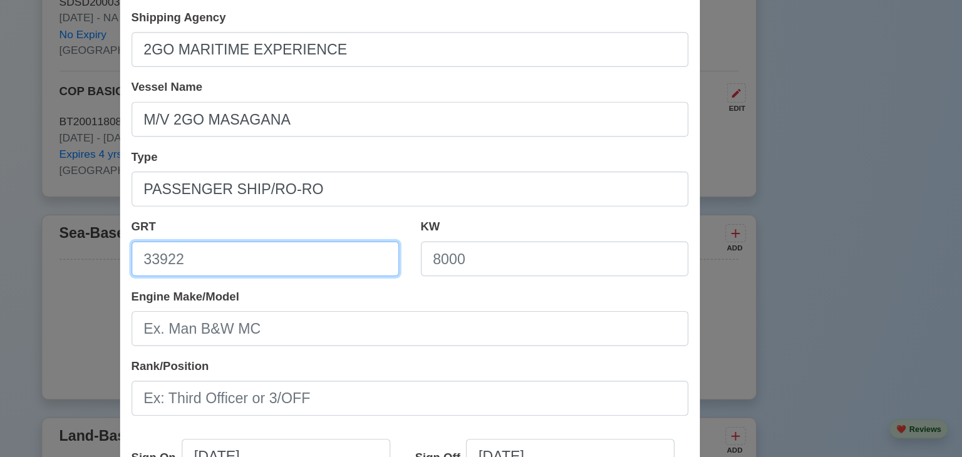
click at [354, 289] on input "GRT" at bounding box center [361, 286] width 230 height 30
type input "29046"
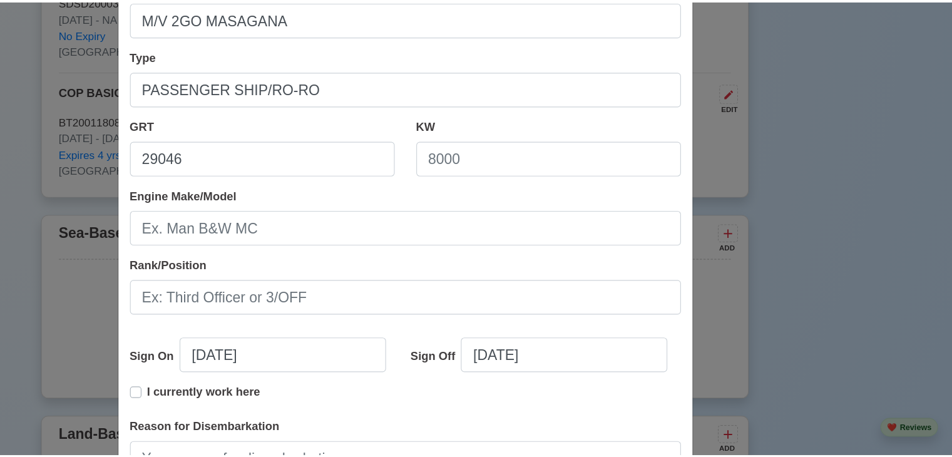
scroll to position [256, 0]
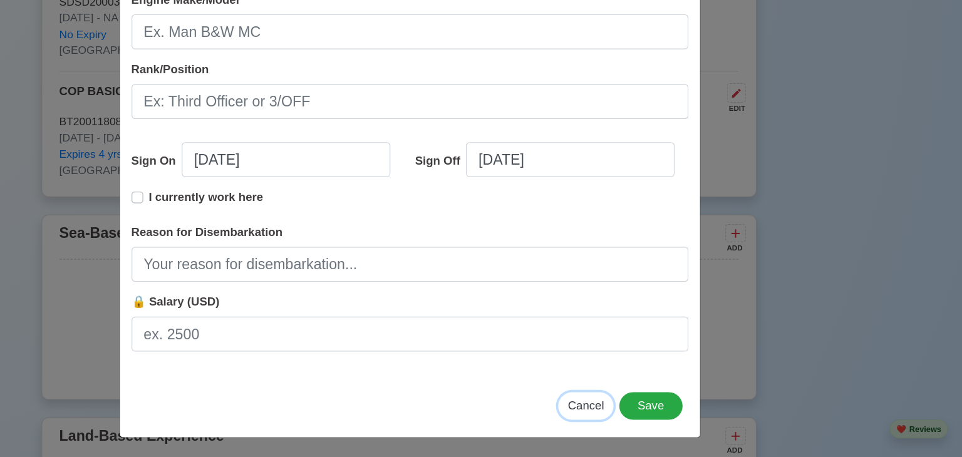
click at [640, 416] on span "Cancel" at bounding box center [637, 412] width 31 height 11
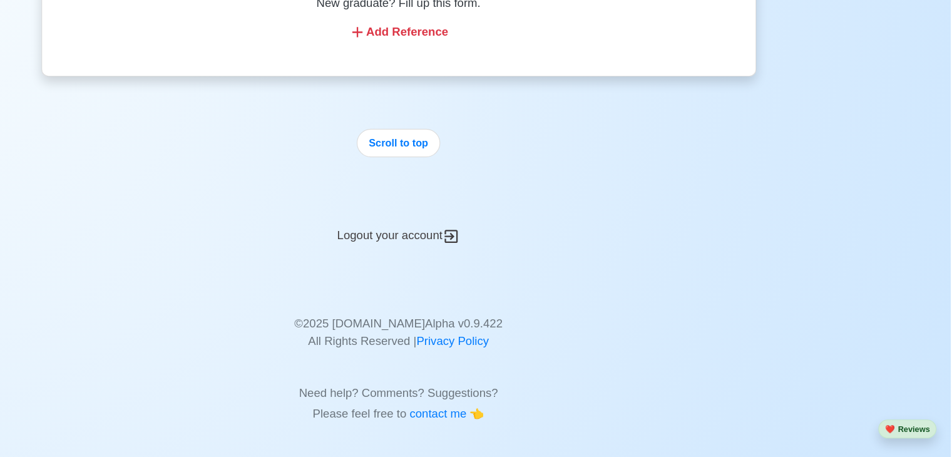
scroll to position [2706, 0]
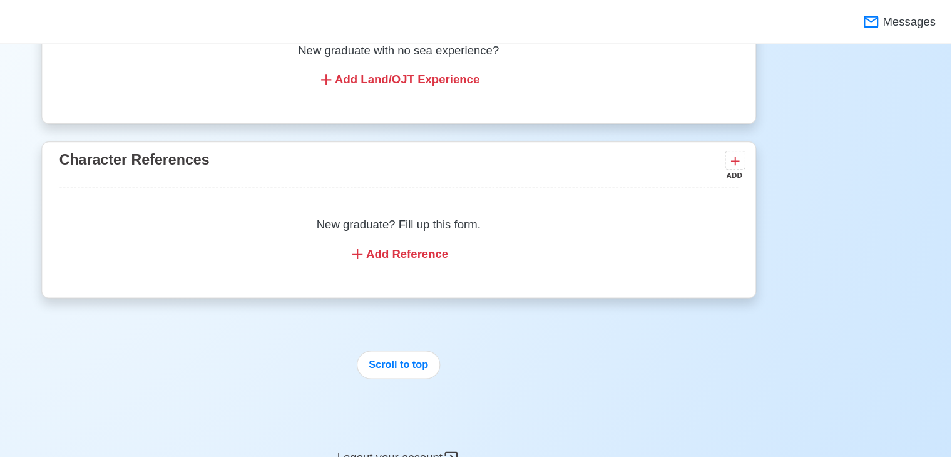
click at [523, 216] on div "Add Reference" at bounding box center [476, 219] width 555 height 15
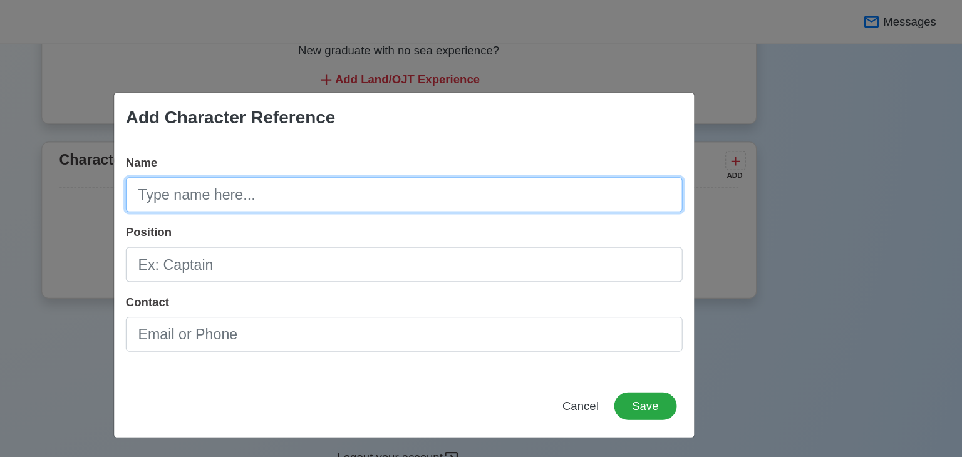
click at [326, 165] on input "Name" at bounding box center [481, 168] width 480 height 30
type input "W"
type input "[PERSON_NAME] [PERSON_NAME]"
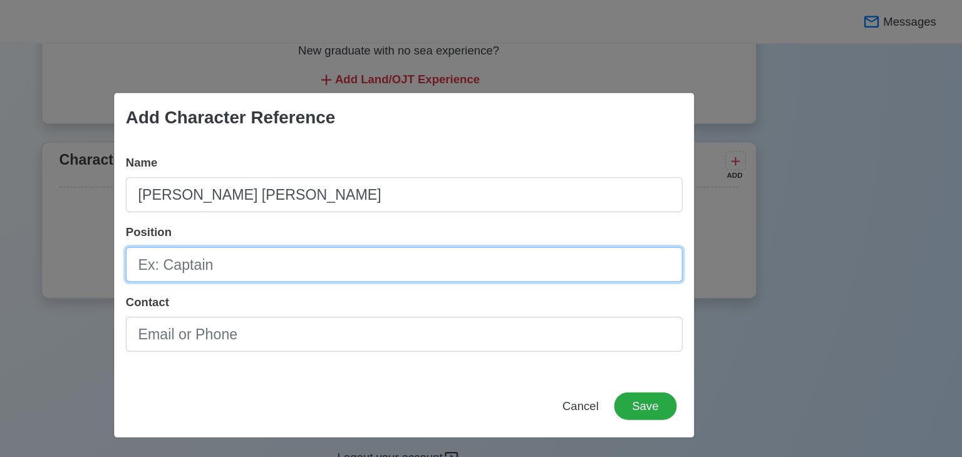
click at [325, 242] on input "Position" at bounding box center [481, 228] width 480 height 30
type input "ENGINE CADET"
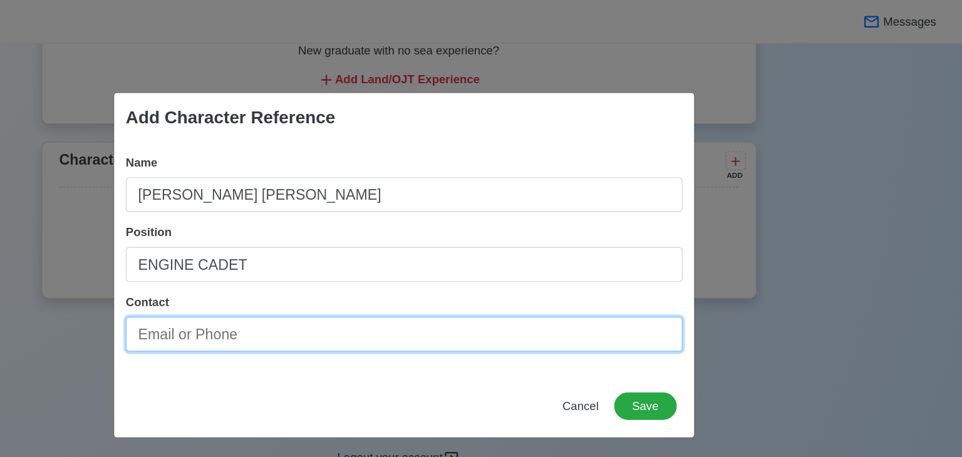
click at [321, 286] on input "Contact" at bounding box center [481, 288] width 480 height 30
type input "W"
type input "[EMAIL_ADDRESS][DOMAIN_NAME]"
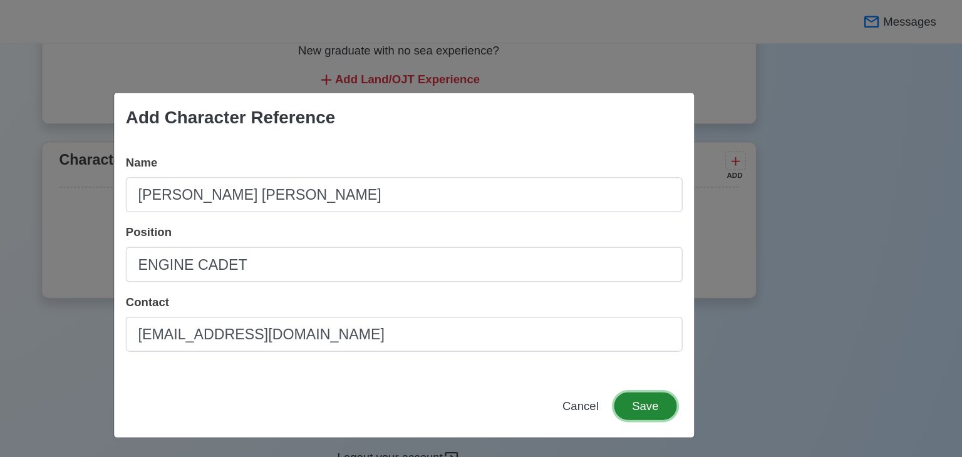
click at [697, 342] on button "Save" at bounding box center [689, 350] width 54 height 24
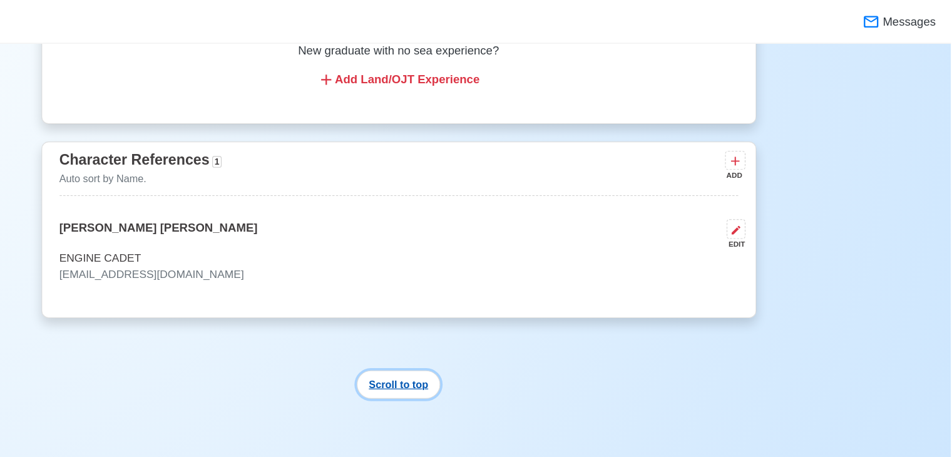
click at [495, 335] on button "Scroll to top" at bounding box center [476, 331] width 73 height 24
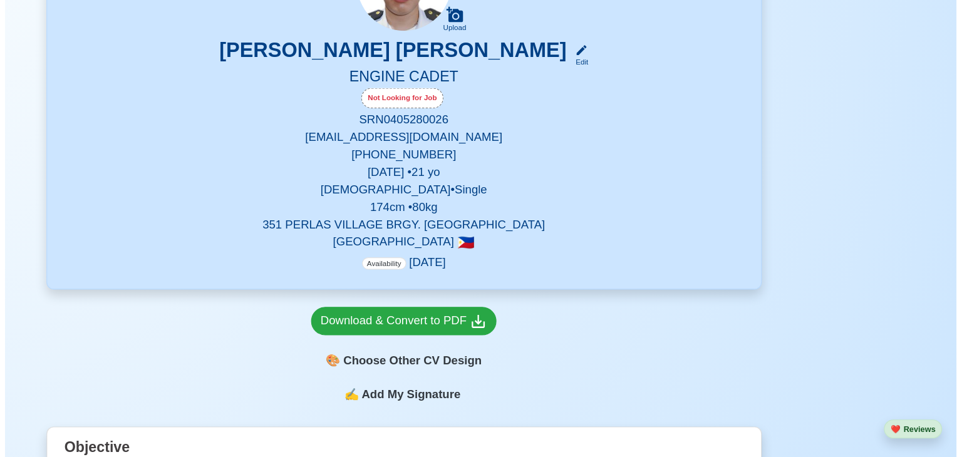
scroll to position [319, 0]
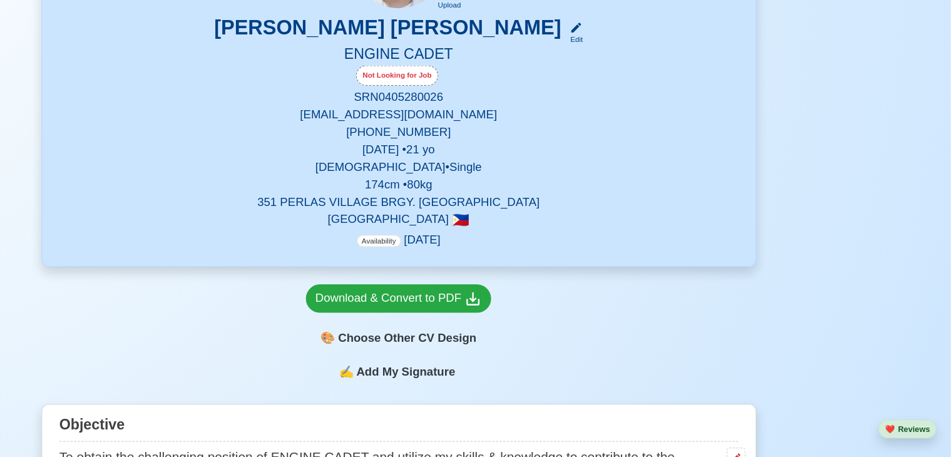
click at [468, 385] on span "Add My Signature" at bounding box center [482, 383] width 90 height 15
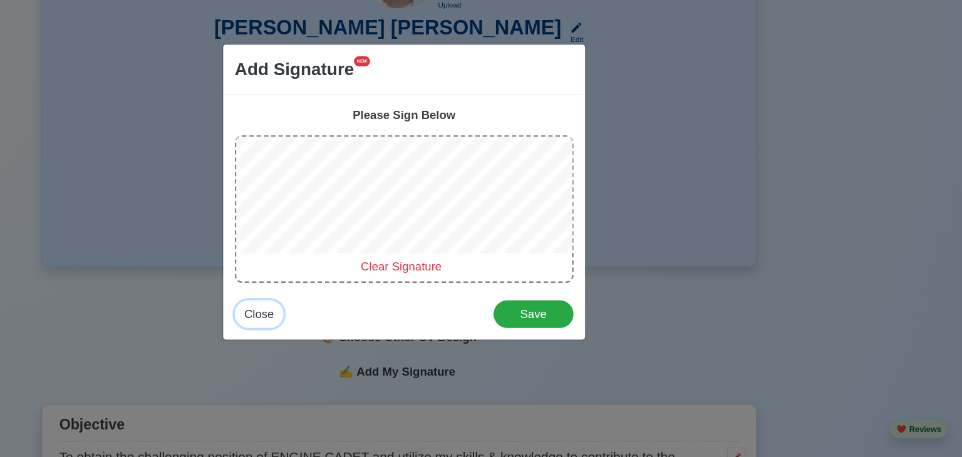
click at [355, 330] on span "Close" at bounding box center [356, 333] width 26 height 11
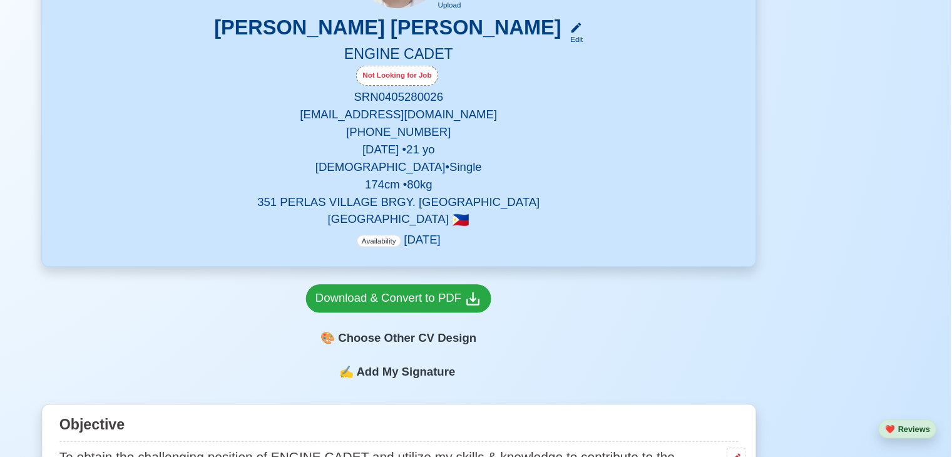
click at [461, 389] on span "Add My Signature" at bounding box center [482, 383] width 90 height 15
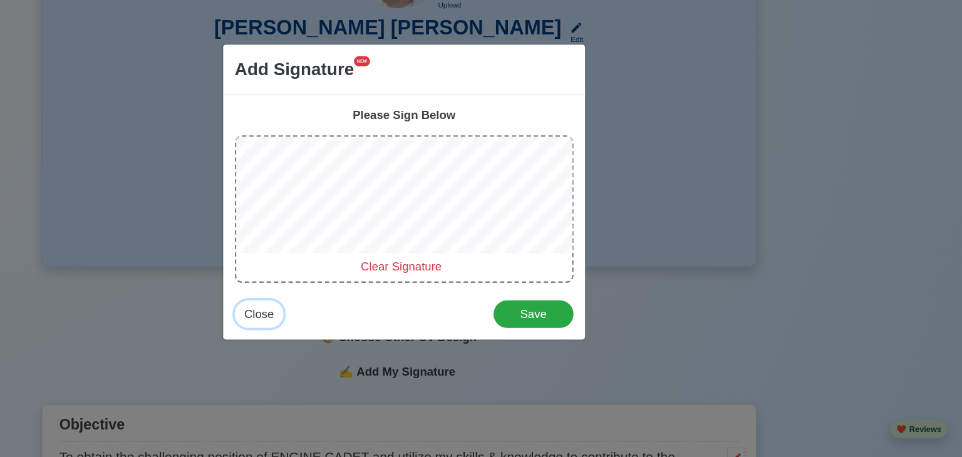
click at [363, 330] on span "Close" at bounding box center [356, 333] width 26 height 11
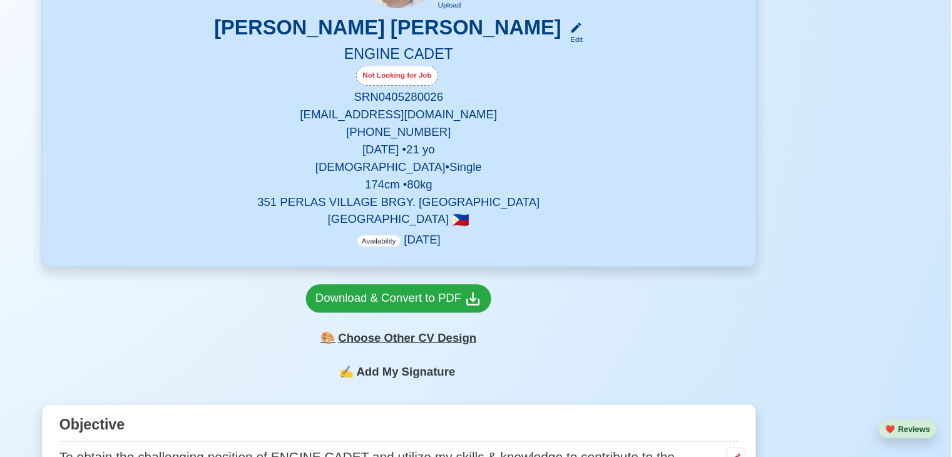
click at [502, 352] on div "🎨 Choose Other CV Design" at bounding box center [476, 354] width 160 height 24
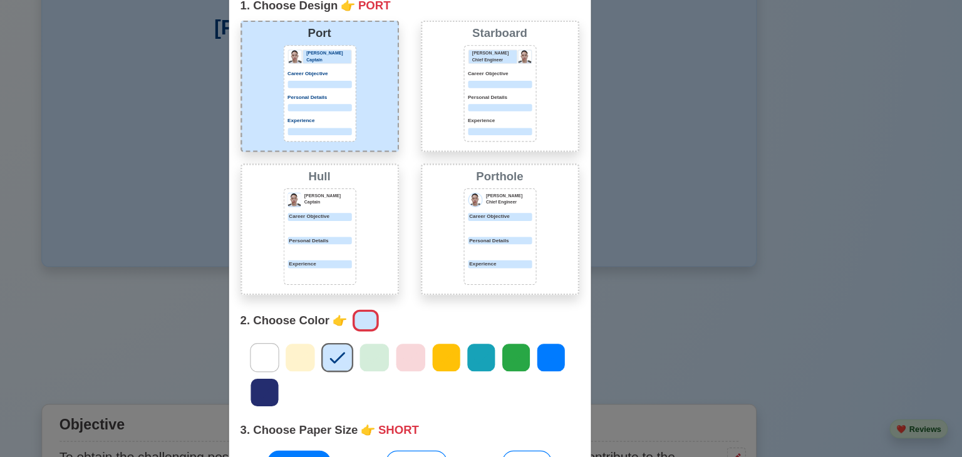
click at [453, 374] on icon at bounding box center [455, 371] width 19 height 19
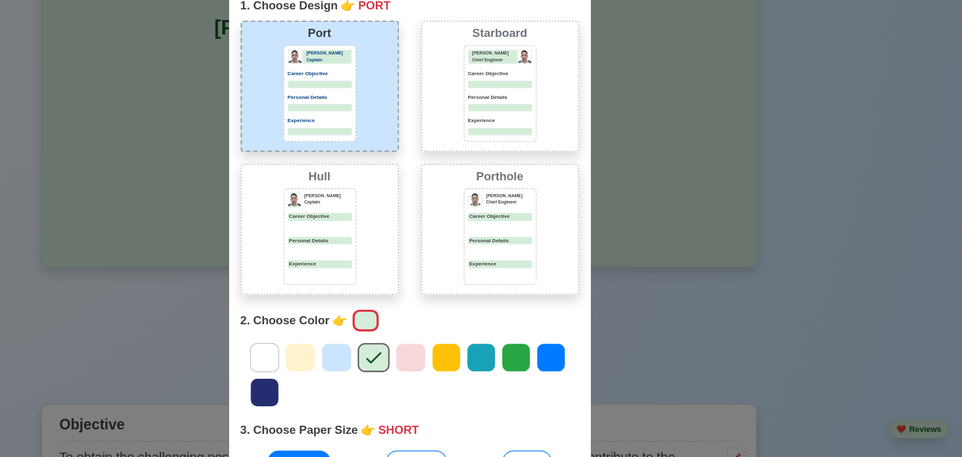
click at [430, 375] on div at bounding box center [422, 371] width 26 height 25
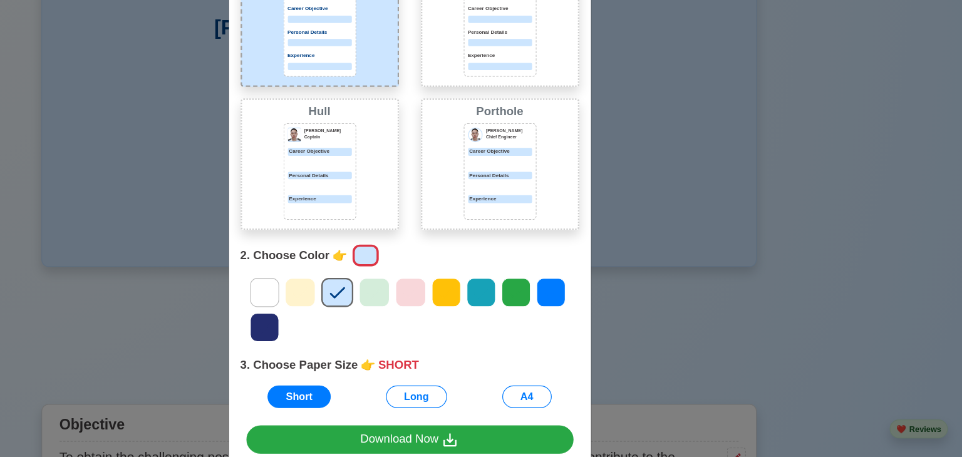
scroll to position [58, 0]
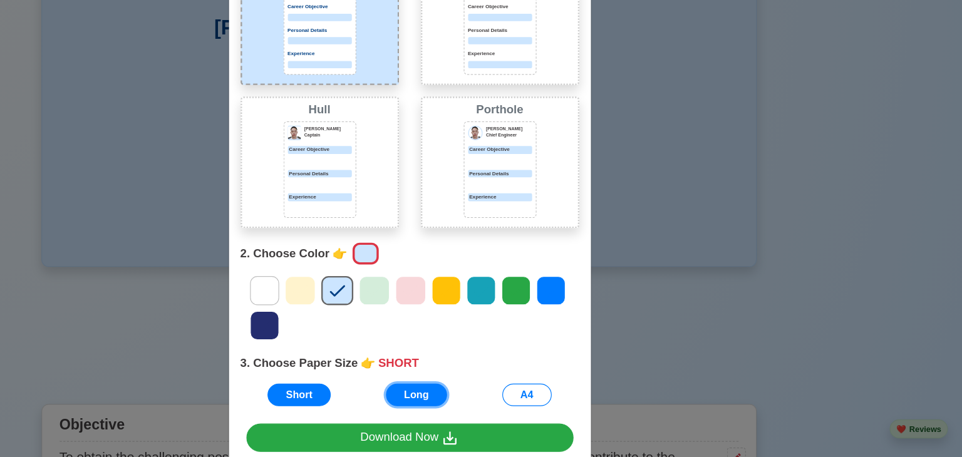
click at [475, 404] on button "Long" at bounding box center [491, 403] width 53 height 19
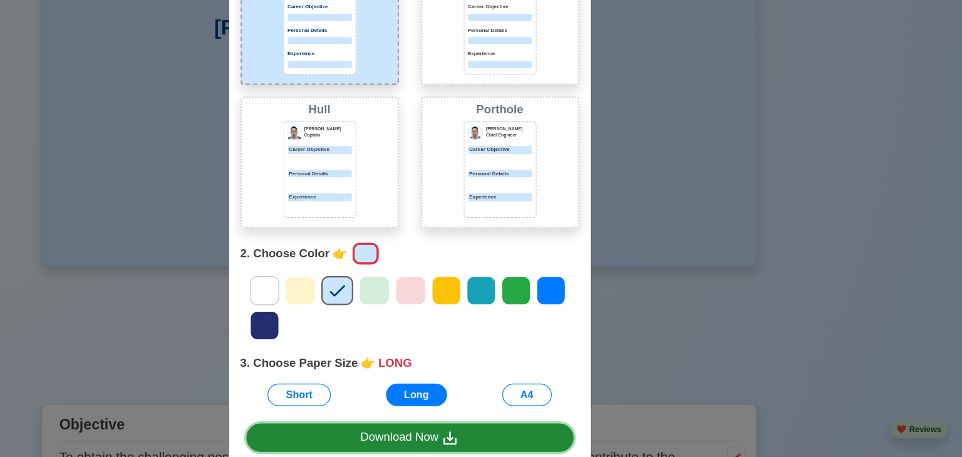
click at [463, 439] on div "Download Now" at bounding box center [485, 441] width 85 height 16
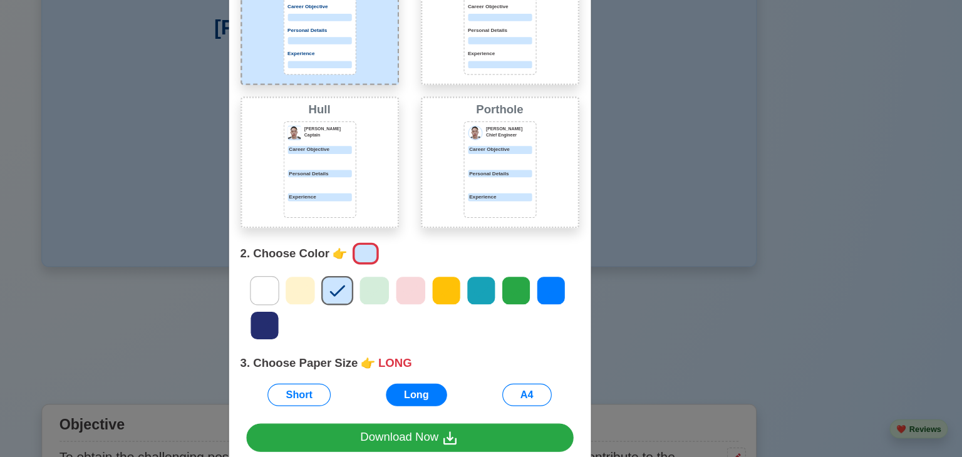
click at [672, 284] on div "Choose Other CV Design × Close 1. Choose Design 👉 PORT Port Donald Cris Captain…" at bounding box center [481, 228] width 962 height 457
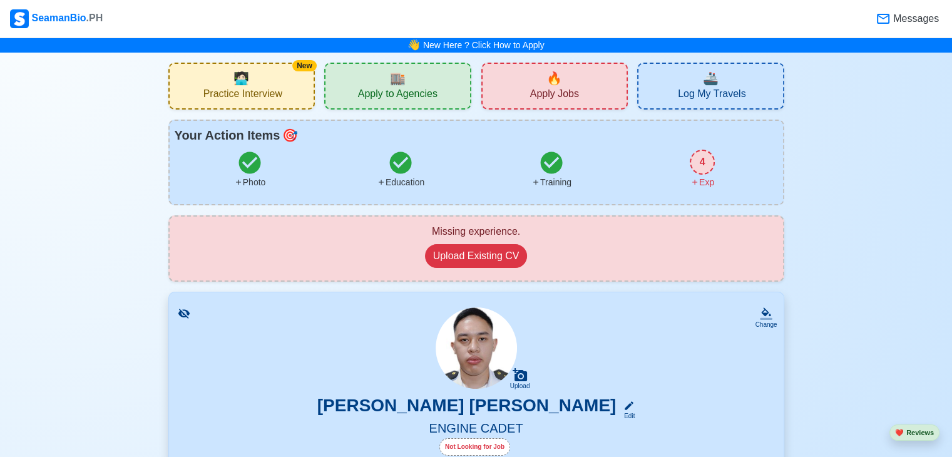
click at [706, 163] on div "4" at bounding box center [702, 162] width 25 height 25
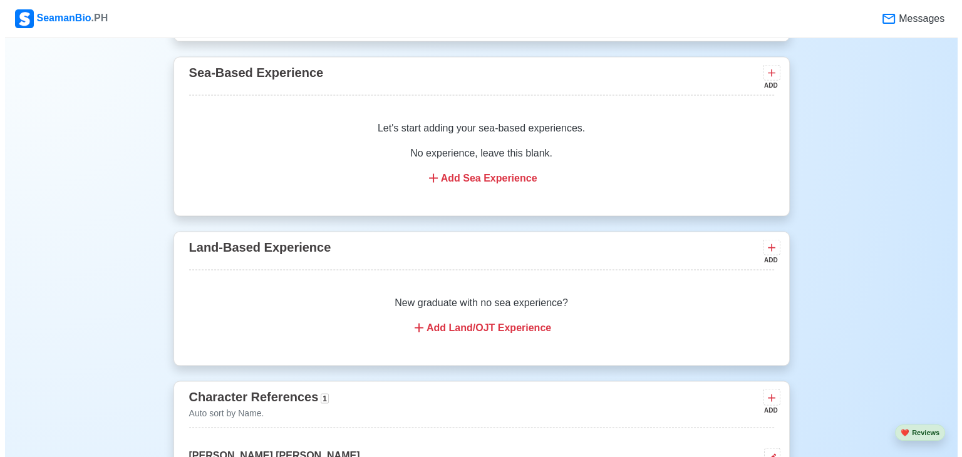
scroll to position [2447, 0]
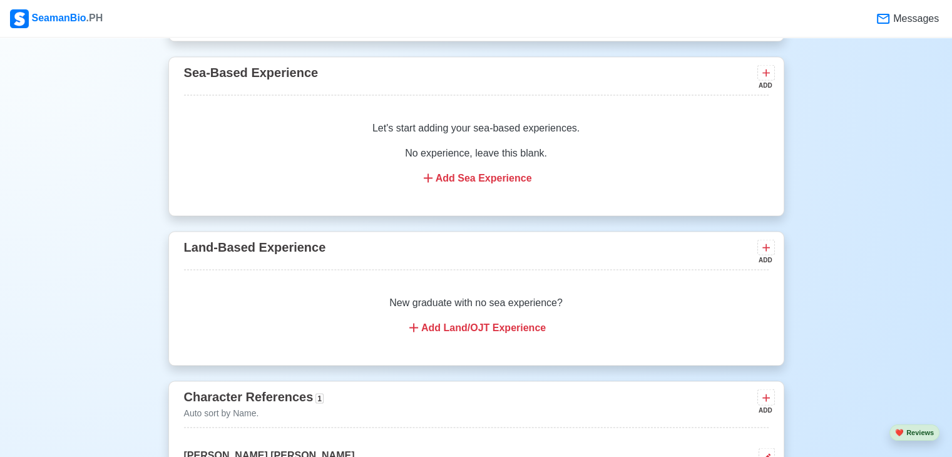
click at [766, 255] on div "ADD" at bounding box center [765, 259] width 15 height 9
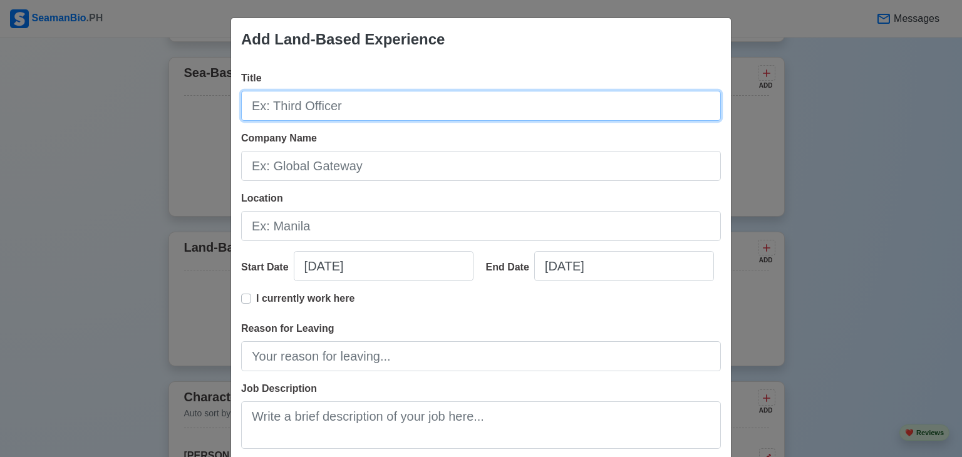
click at [359, 108] on input "Title" at bounding box center [481, 106] width 480 height 30
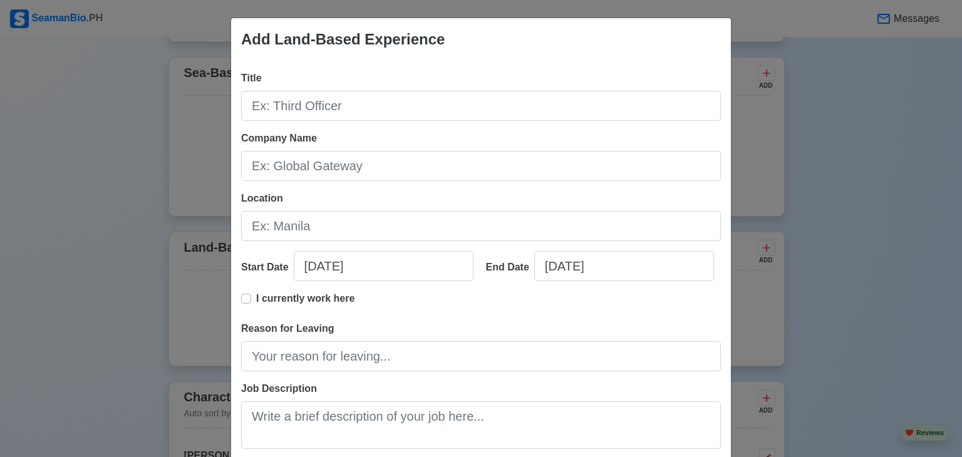
click at [256, 301] on label "I currently work here" at bounding box center [305, 303] width 98 height 25
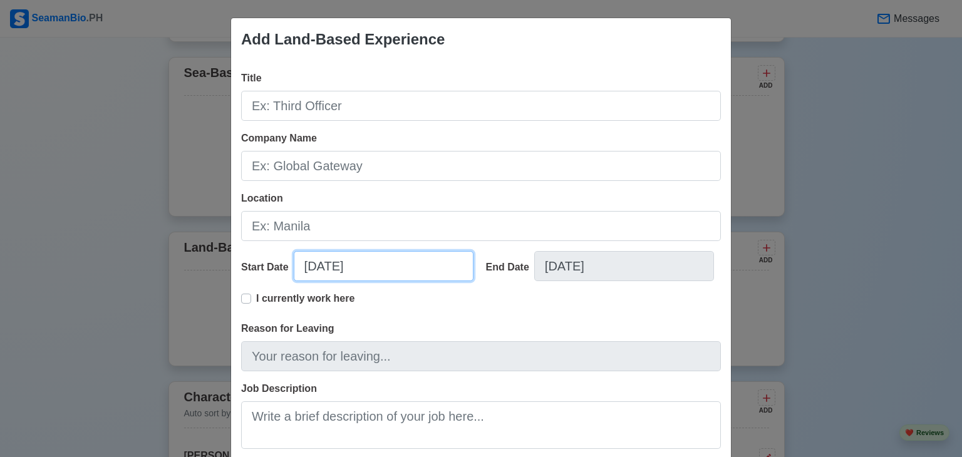
select select "****"
select select "*******"
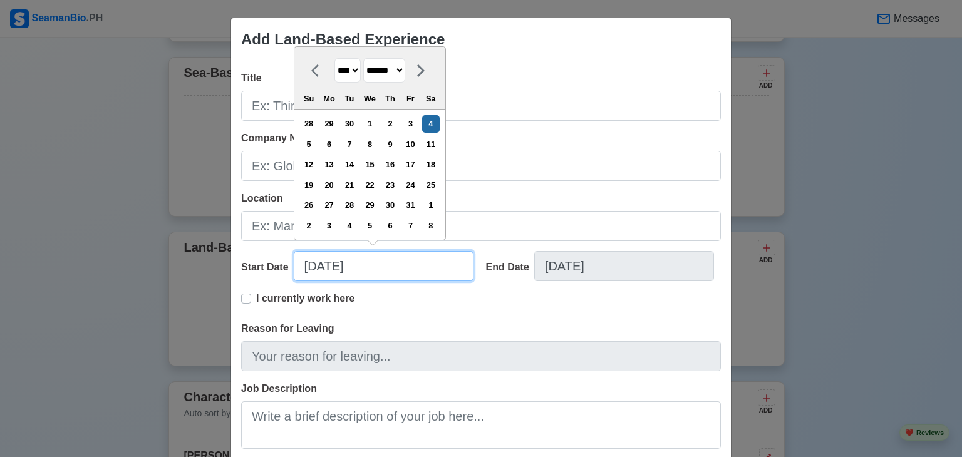
drag, startPoint x: 378, startPoint y: 261, endPoint x: 420, endPoint y: 250, distance: 43.4
click at [420, 251] on div "Start Date [DATE] **** **** **** **** **** **** **** **** **** **** **** **** *…" at bounding box center [358, 271] width 235 height 40
click at [408, 302] on div "I currently work here" at bounding box center [481, 306] width 480 height 30
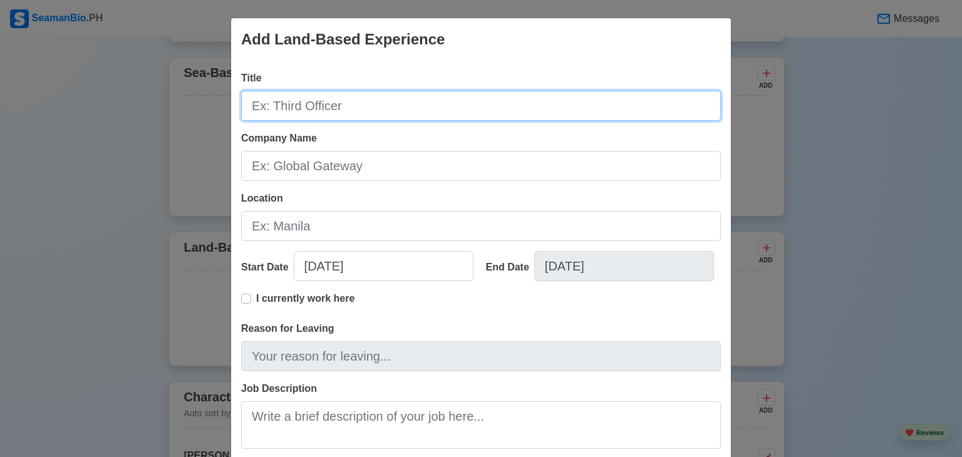
click at [398, 103] on input "Title" at bounding box center [481, 106] width 480 height 30
type input "b"
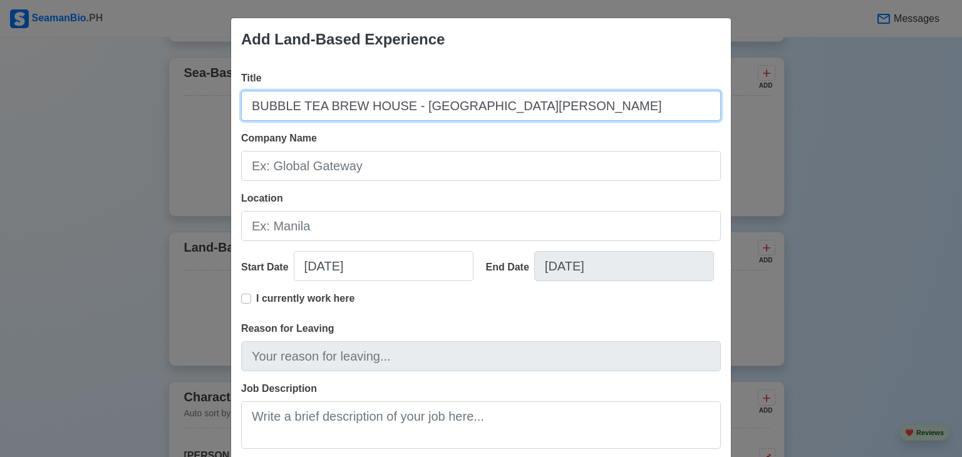
type input "BUBBLE TEA BREW HOUSE - [GEOGRAPHIC_DATA][PERSON_NAME]"
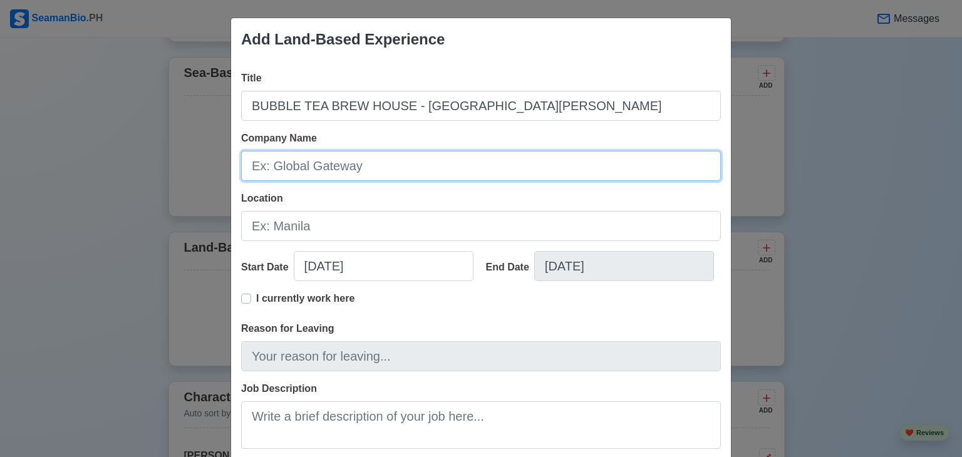
click at [332, 162] on input "Company Name" at bounding box center [481, 166] width 480 height 30
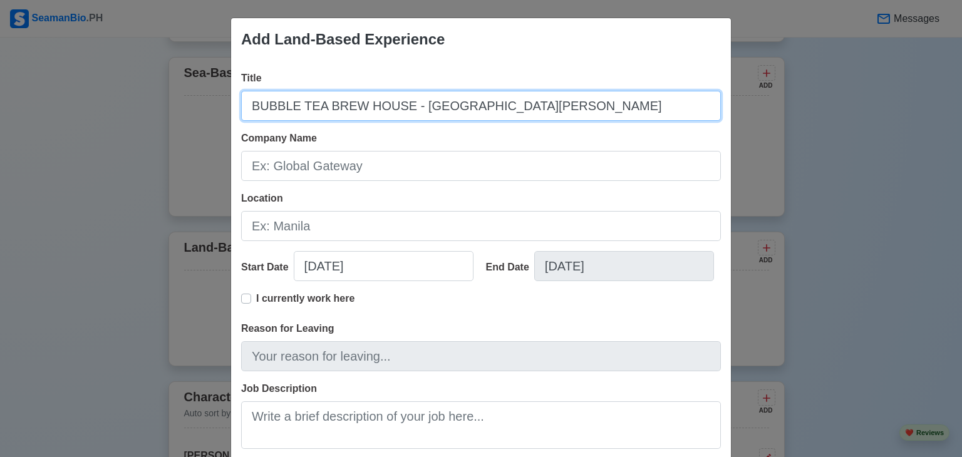
drag, startPoint x: 490, startPoint y: 102, endPoint x: 68, endPoint y: 172, distance: 428.3
click at [68, 172] on div "Add Land-Based Experience Title BUBBLE TEA BREW HOUSE - SANTA [PERSON_NAME] Com…" at bounding box center [481, 228] width 962 height 457
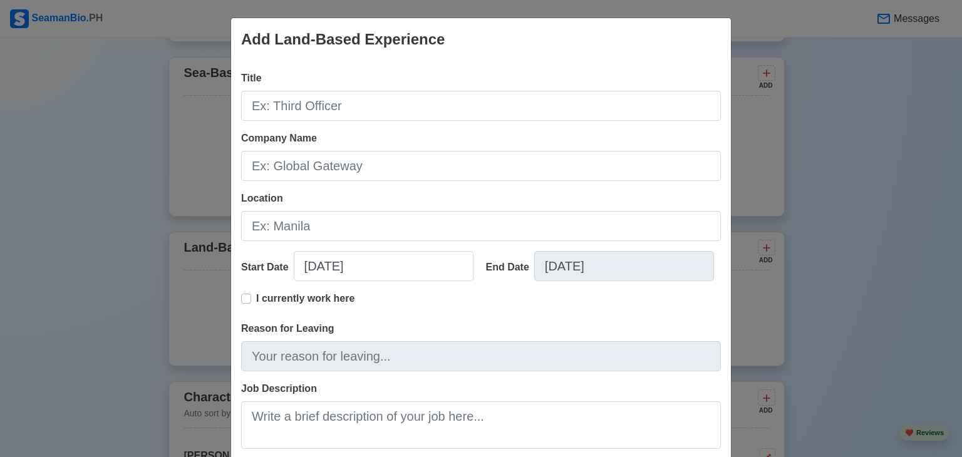
click at [68, 172] on div "Add Land-Based Experience Title Company Name Location Start Date [DATE] End Dat…" at bounding box center [481, 228] width 962 height 457
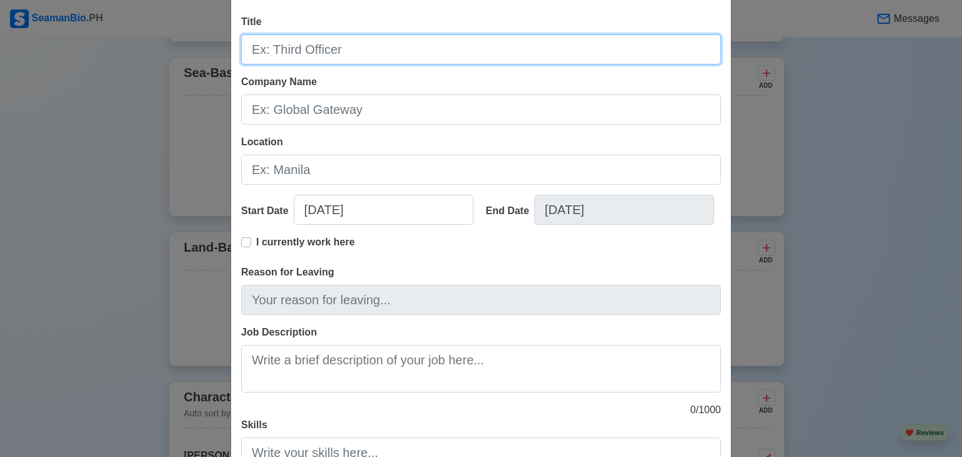
click at [304, 49] on input "Title" at bounding box center [481, 49] width 480 height 30
type input "COOK"
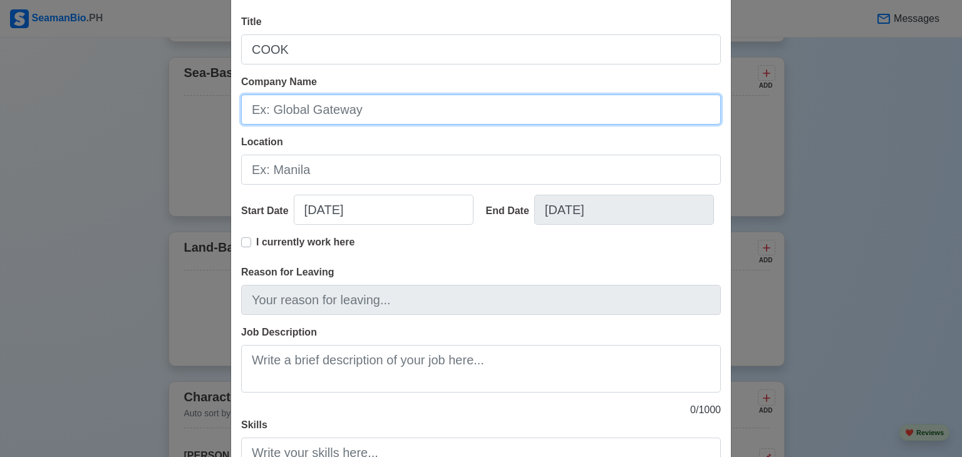
click at [291, 101] on input "Company Name" at bounding box center [481, 110] width 480 height 30
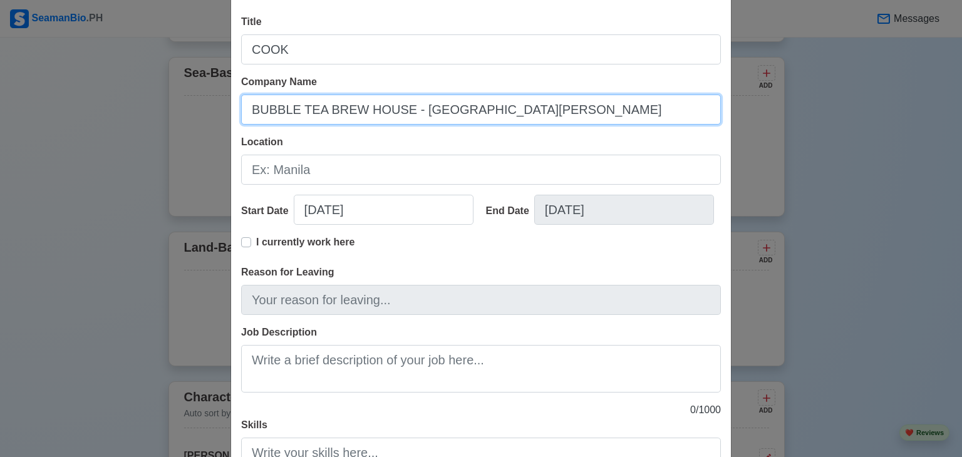
type input "BUBBLE TEA BREW HOUSE - [GEOGRAPHIC_DATA][PERSON_NAME]"
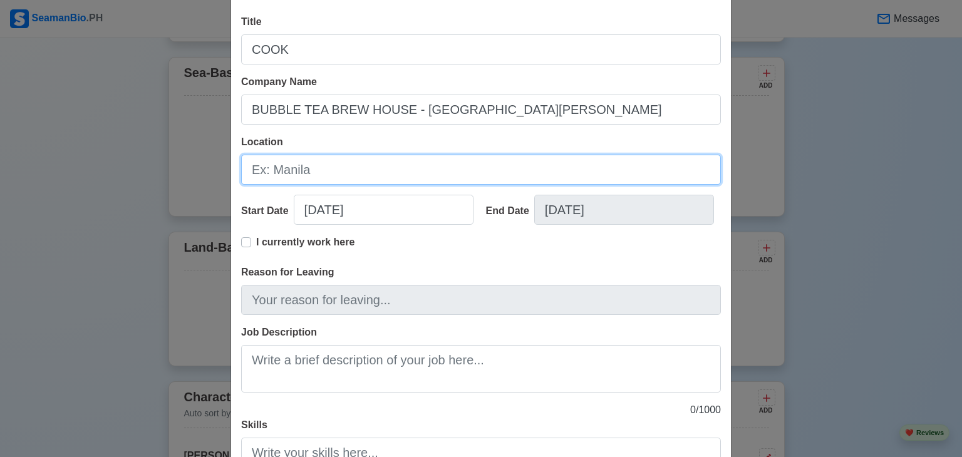
click at [284, 166] on input "Location" at bounding box center [481, 170] width 480 height 30
type input "[GEOGRAPHIC_DATA]"
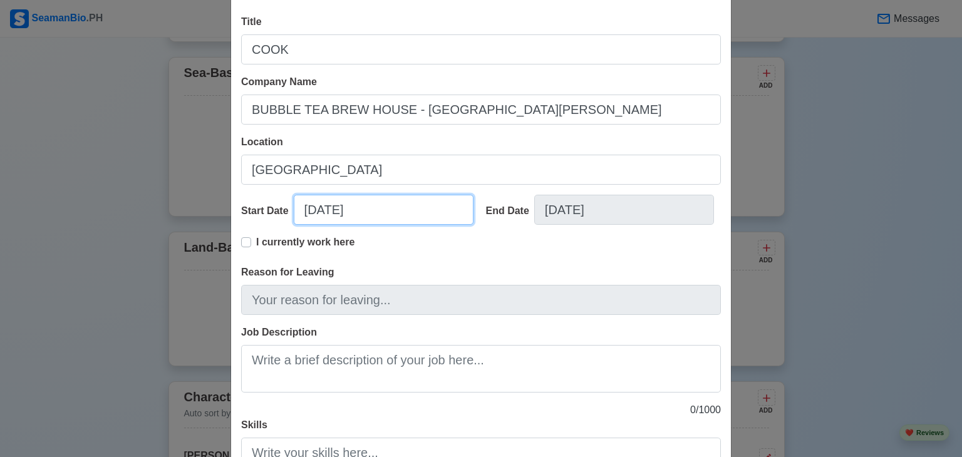
select select "****"
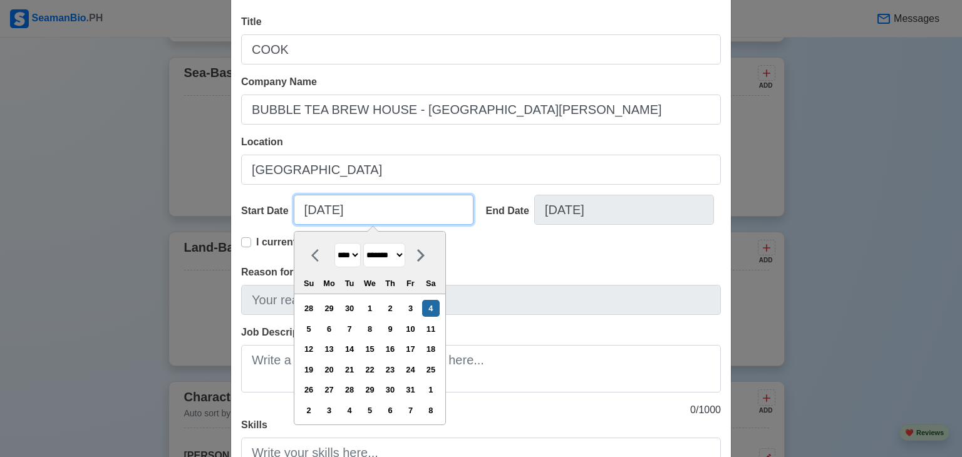
click at [356, 215] on input "[DATE]" at bounding box center [384, 210] width 180 height 30
click at [373, 257] on select "******* ******** ***** ***** *** **** **** ****** ********* ******* ******** **…" at bounding box center [384, 255] width 42 height 24
select select "****"
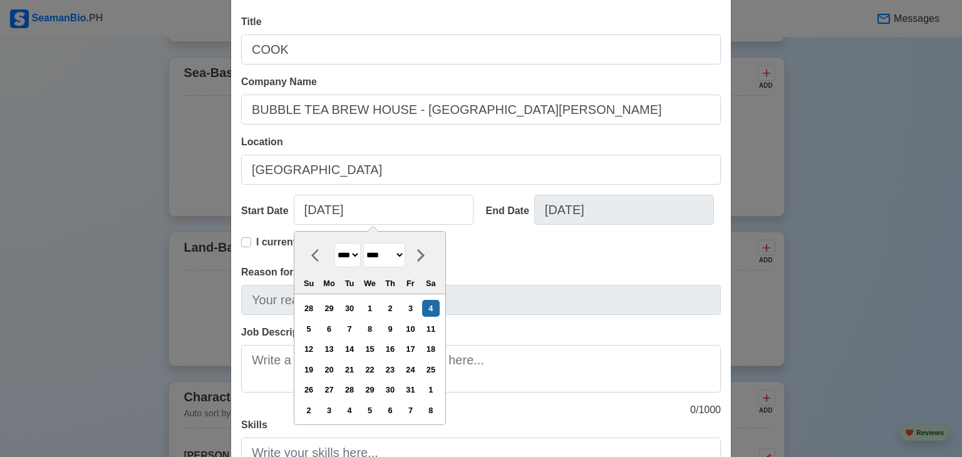
click at [363, 243] on select "******* ******** ***** ***** *** **** **** ****** ********* ******* ******** **…" at bounding box center [384, 255] width 42 height 24
click at [353, 311] on div "1" at bounding box center [349, 308] width 17 height 17
type input "[DATE]"
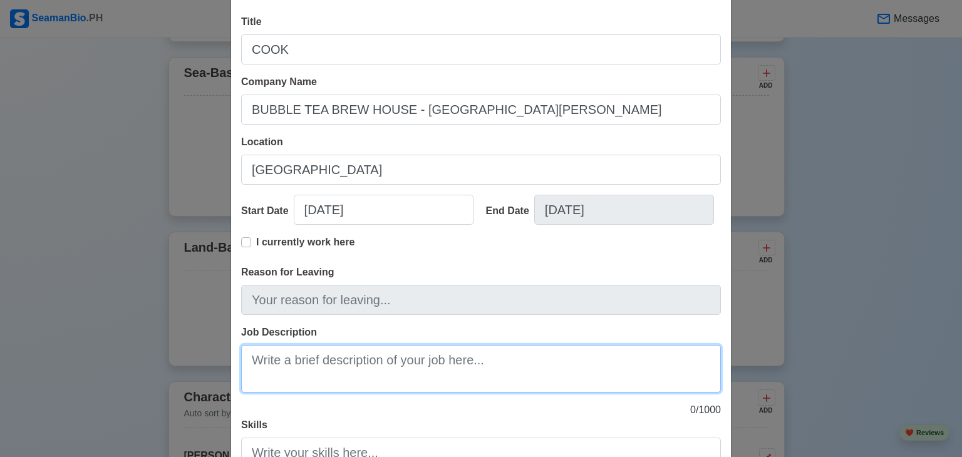
click at [336, 361] on textarea "Job Description" at bounding box center [481, 369] width 480 height 48
paste textarea "In this role, I was responsible for preparing and serving food and beverages, e…"
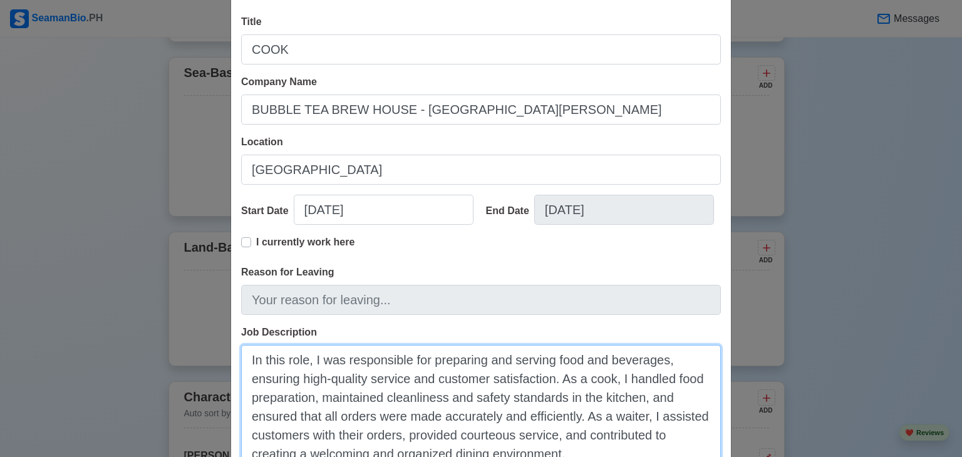
scroll to position [155, 0]
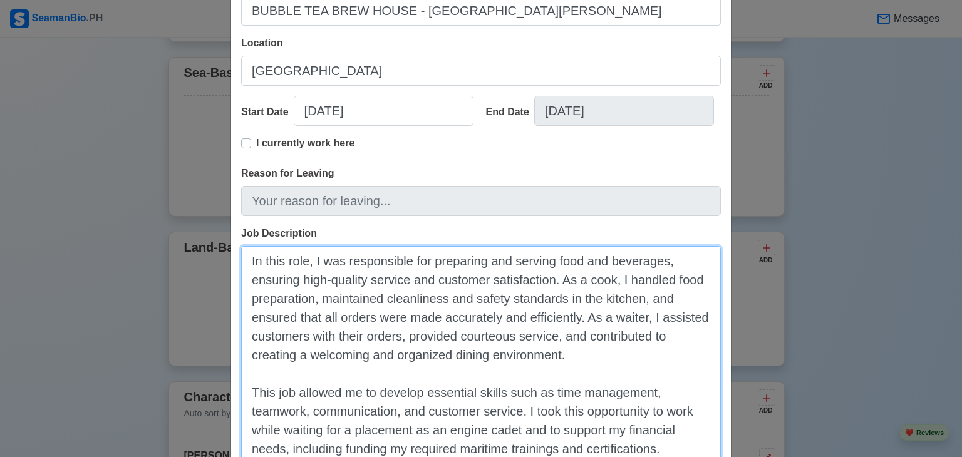
type textarea "In this role, I was responsible for preparing and serving food and beverages, e…"
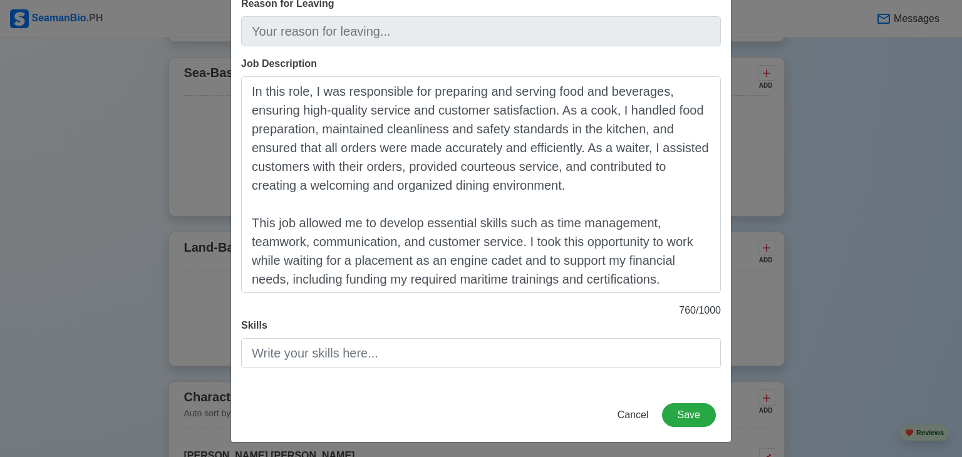
scroll to position [328, 0]
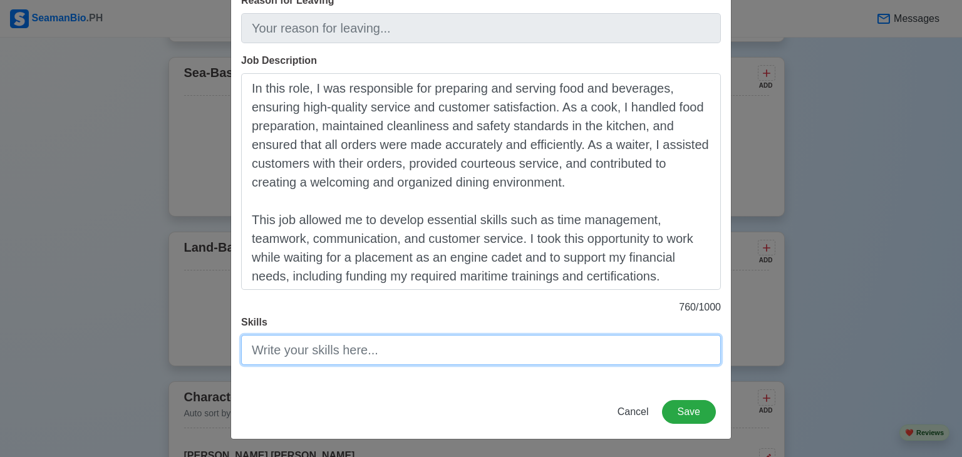
click at [345, 341] on input "Skills" at bounding box center [481, 350] width 480 height 30
paste input "My experience as a cook and waiter helped me develop strong time management, te…"
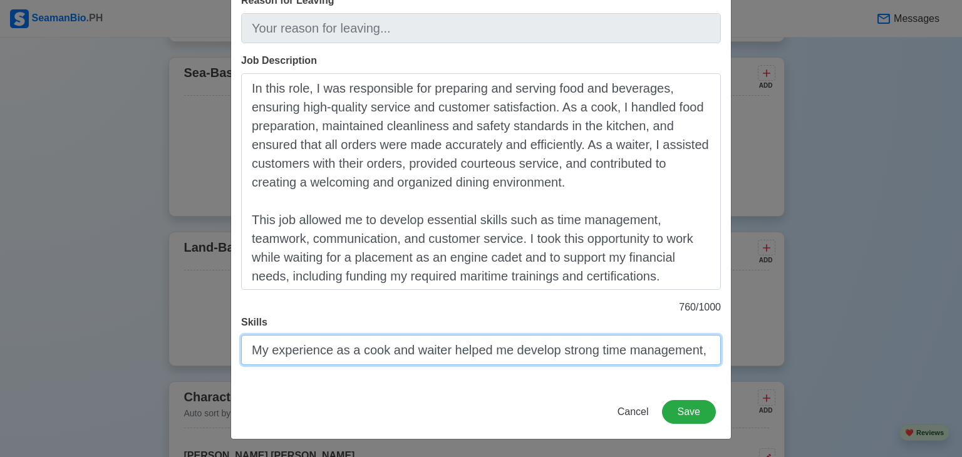
scroll to position [0, 2139]
type input "My experience as a cook and waiter helped me develop strong time management, te…"
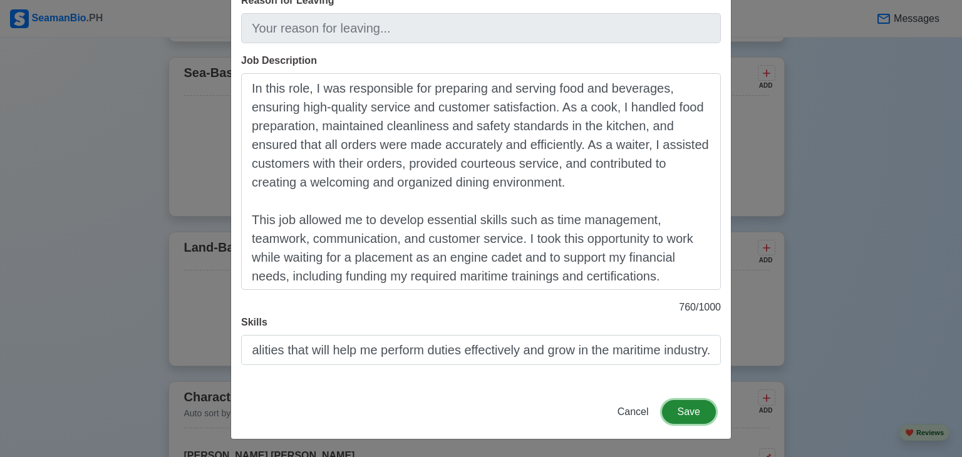
scroll to position [0, 0]
click at [693, 413] on button "Save" at bounding box center [689, 412] width 54 height 24
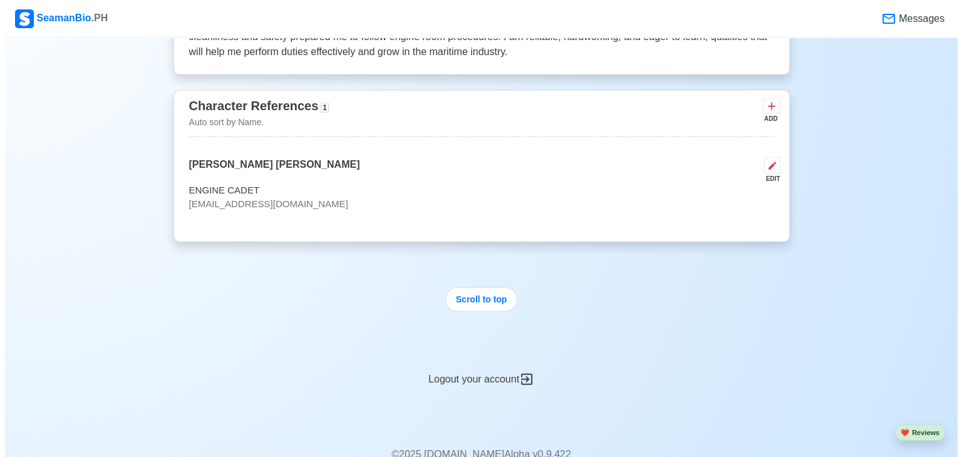
scroll to position [2948, 0]
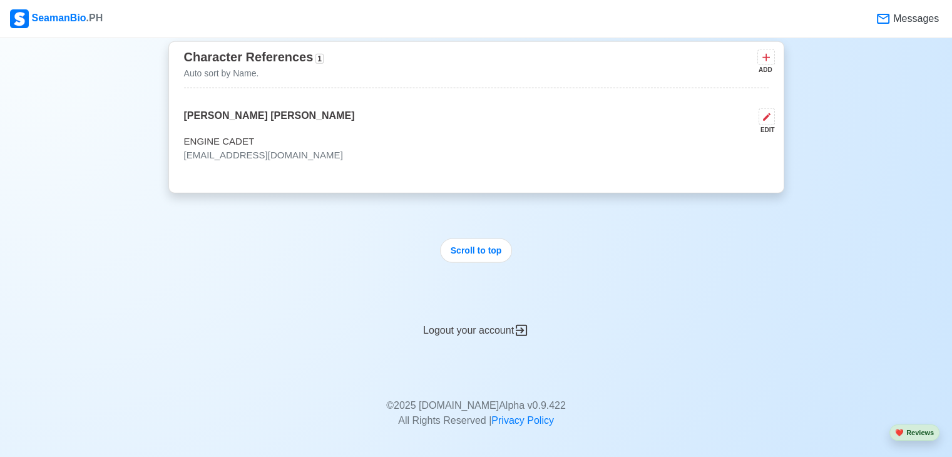
click at [418, 87] on div "Character References 1 Auto sort by Name. ADD [PERSON_NAME] [PERSON_NAME] EDIT …" at bounding box center [476, 117] width 616 height 152
click at [383, 81] on div "Character References 1 Auto sort by Name. ADD" at bounding box center [476, 67] width 585 height 41
click at [352, 70] on div "Character References 1 Auto sort by Name. ADD" at bounding box center [476, 67] width 585 height 41
click at [771, 51] on icon at bounding box center [766, 57] width 13 height 13
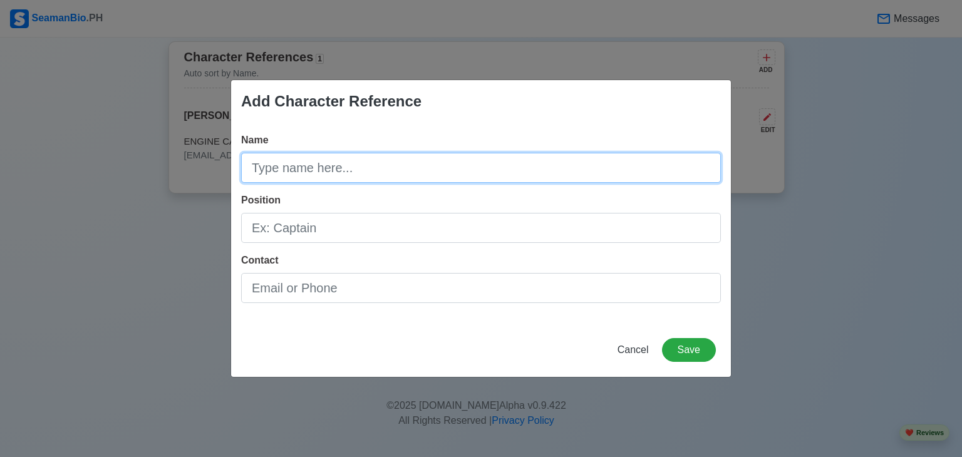
click at [448, 161] on input "Name" at bounding box center [481, 168] width 480 height 30
paste input "I am a dedicated and detail-oriented Marine Engineering student with a strong f…"
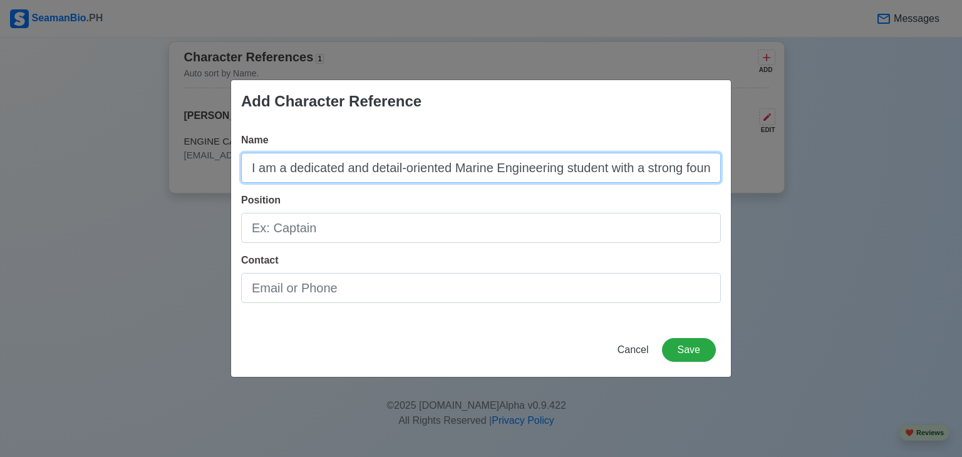
scroll to position [0, 3606]
type input "I am a dedicated and detail-oriented Marine Engineering student with a strong f…"
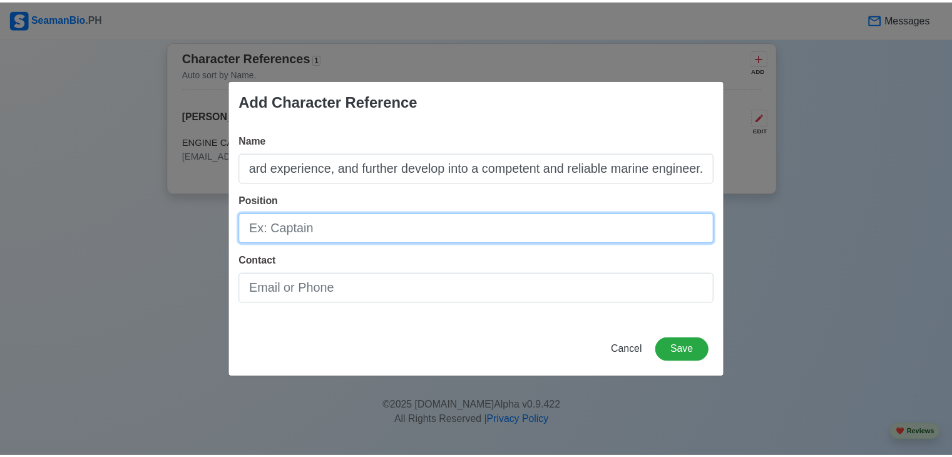
scroll to position [0, 0]
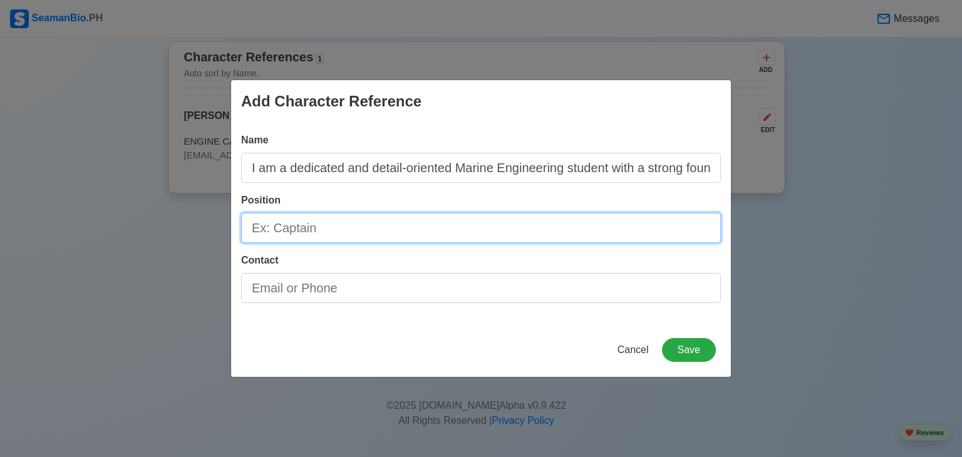
click at [287, 237] on input "Position" at bounding box center [481, 228] width 480 height 30
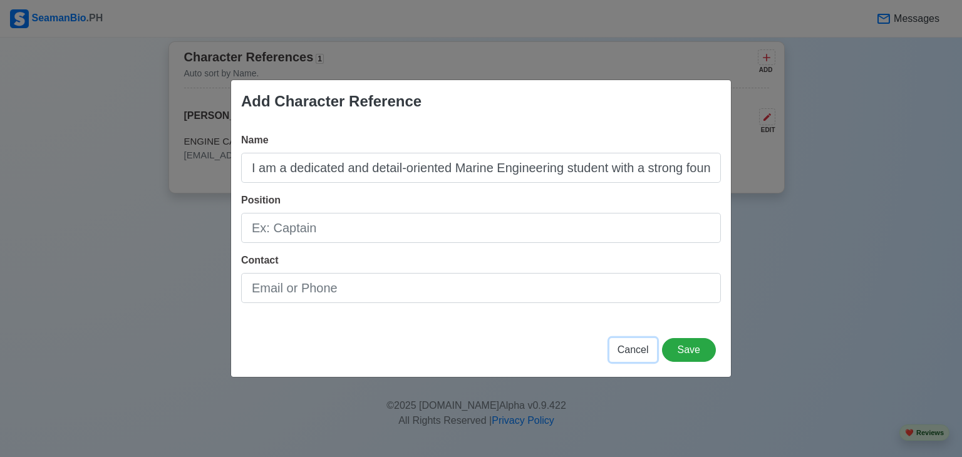
click at [639, 354] on span "Cancel" at bounding box center [632, 349] width 31 height 11
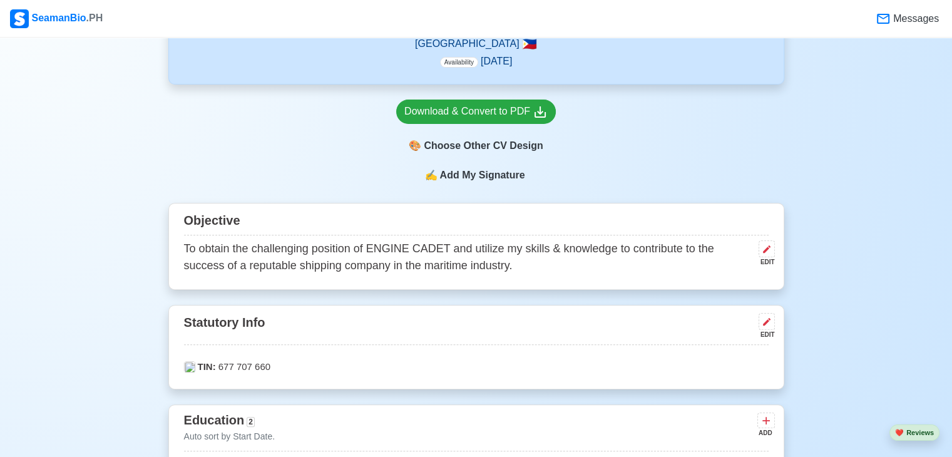
scroll to position [455, 0]
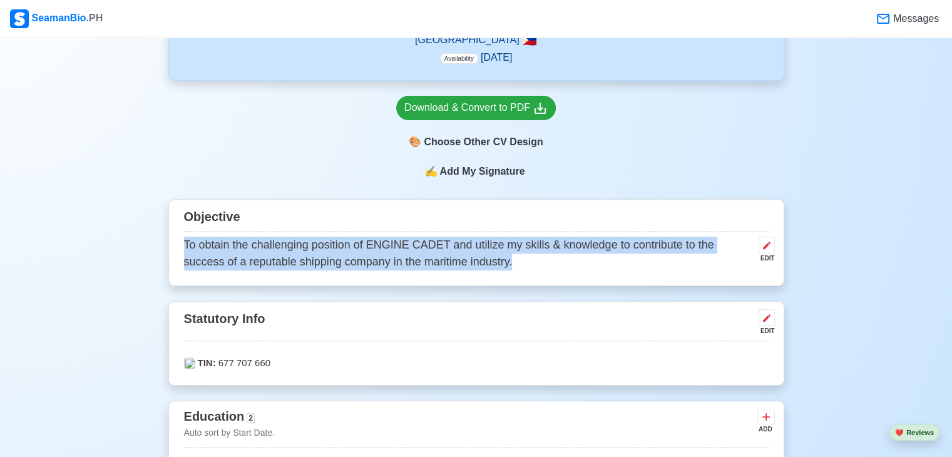
drag, startPoint x: 546, startPoint y: 267, endPoint x: 180, endPoint y: 245, distance: 366.3
click at [180, 245] on div "Objective To obtain the challenging position of ENGINE CADET and utilize my ski…" at bounding box center [476, 242] width 616 height 87
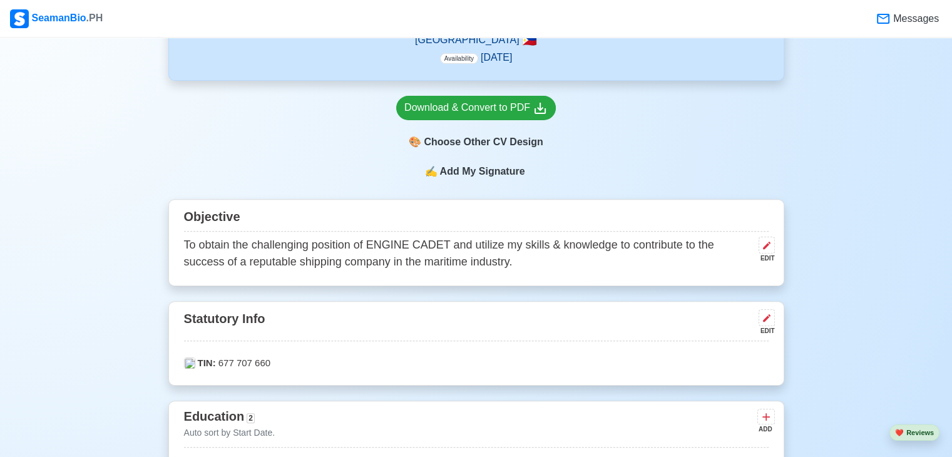
click at [756, 247] on div "EDIT" at bounding box center [764, 250] width 21 height 26
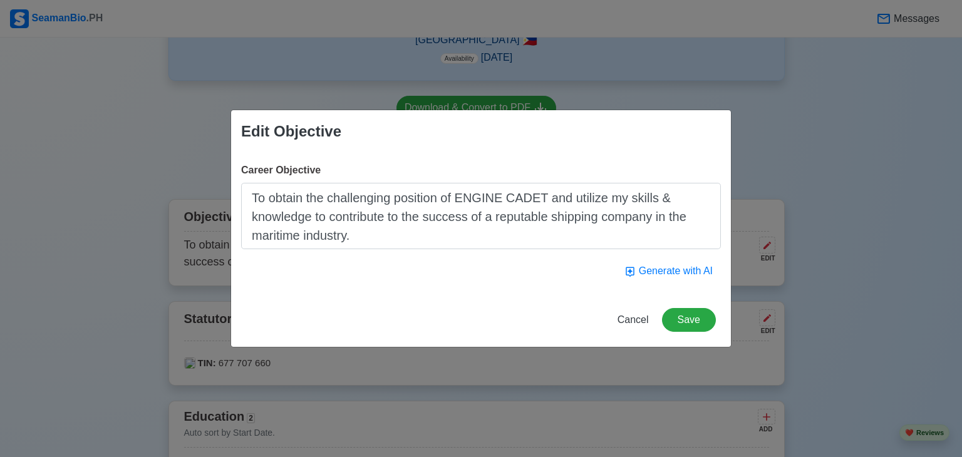
drag, startPoint x: 366, startPoint y: 235, endPoint x: 168, endPoint y: 186, distance: 204.4
click at [168, 186] on div "Edit Objective Career Objective To obtain the challenging position of ENGINE CA…" at bounding box center [481, 228] width 962 height 457
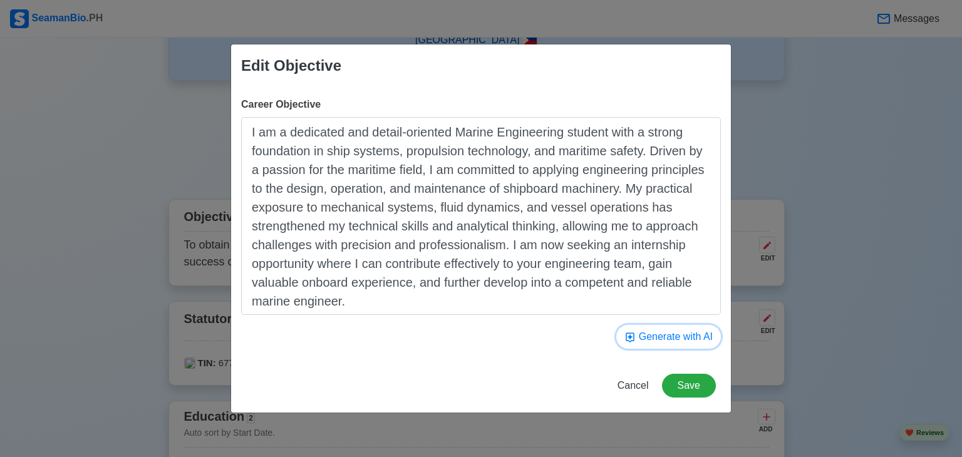
click at [654, 342] on button "Generate with AI" at bounding box center [668, 337] width 105 height 24
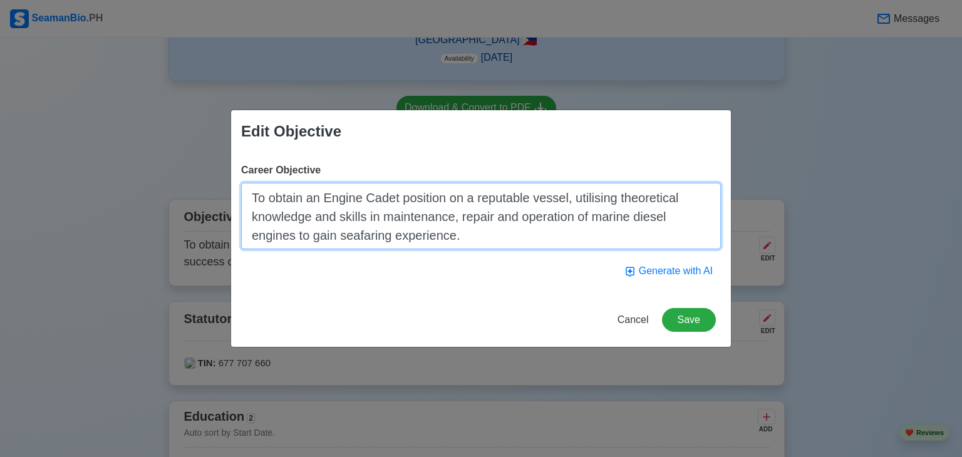
drag, startPoint x: 485, startPoint y: 242, endPoint x: 249, endPoint y: 166, distance: 248.5
click at [249, 166] on div "Career Objective To obtain an Engine Cadet position on a reputable vessel, util…" at bounding box center [481, 206] width 480 height 86
paste textarea "I am a dedicated and detail-oriented Marine Engineering student with a strong f…"
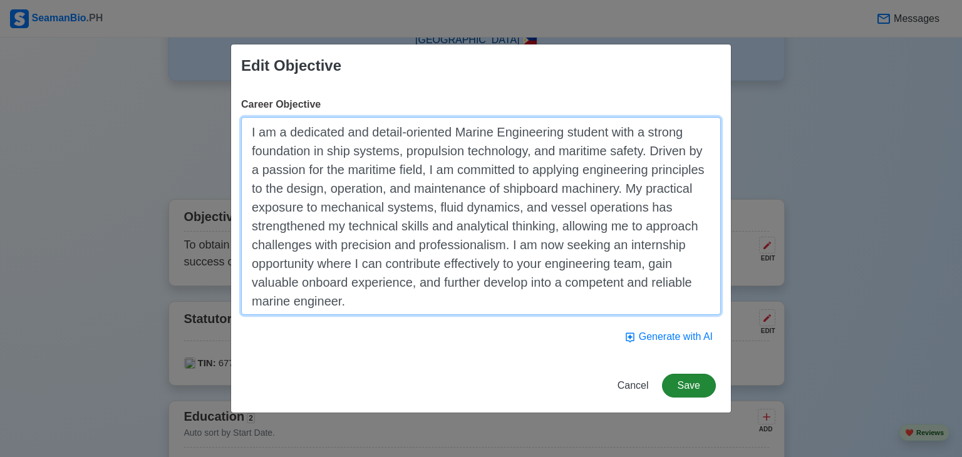
type textarea "I am a dedicated and detail-oriented Marine Engineering student with a strong f…"
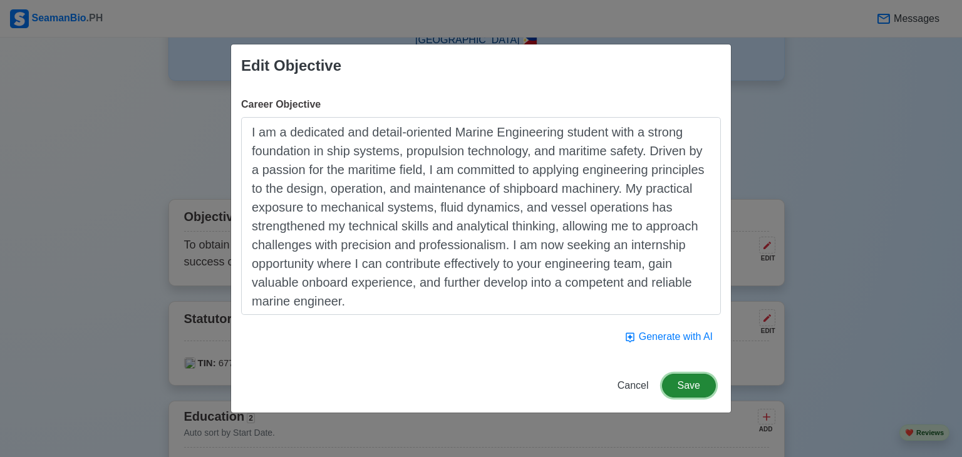
click at [672, 380] on button "Save" at bounding box center [689, 386] width 54 height 24
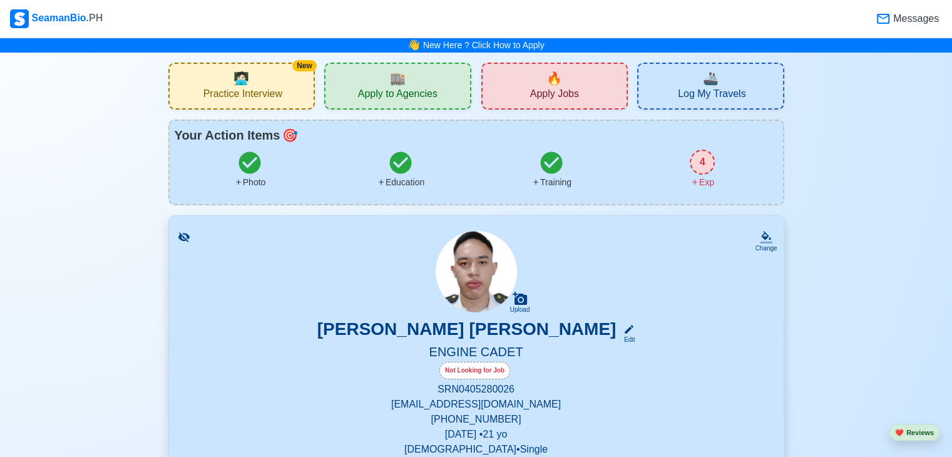
scroll to position [399, 0]
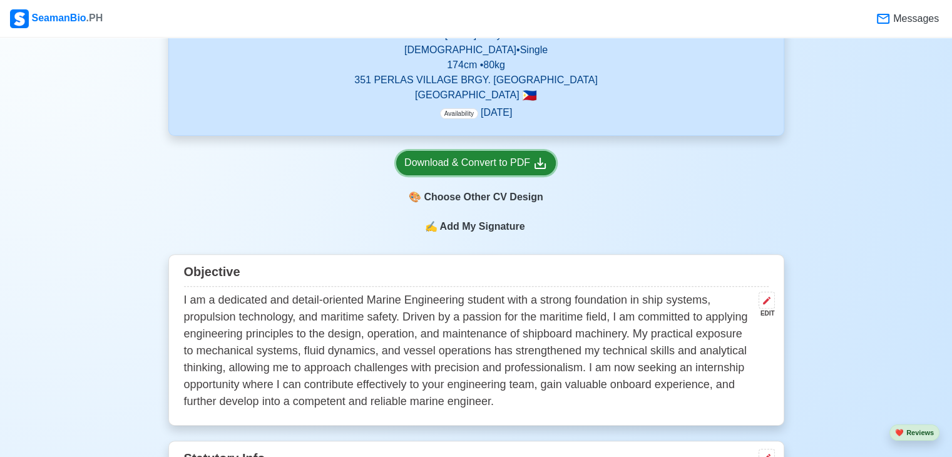
click at [473, 170] on div "Download & Convert to PDF" at bounding box center [475, 163] width 143 height 16
